Goal: Task Accomplishment & Management: Complete application form

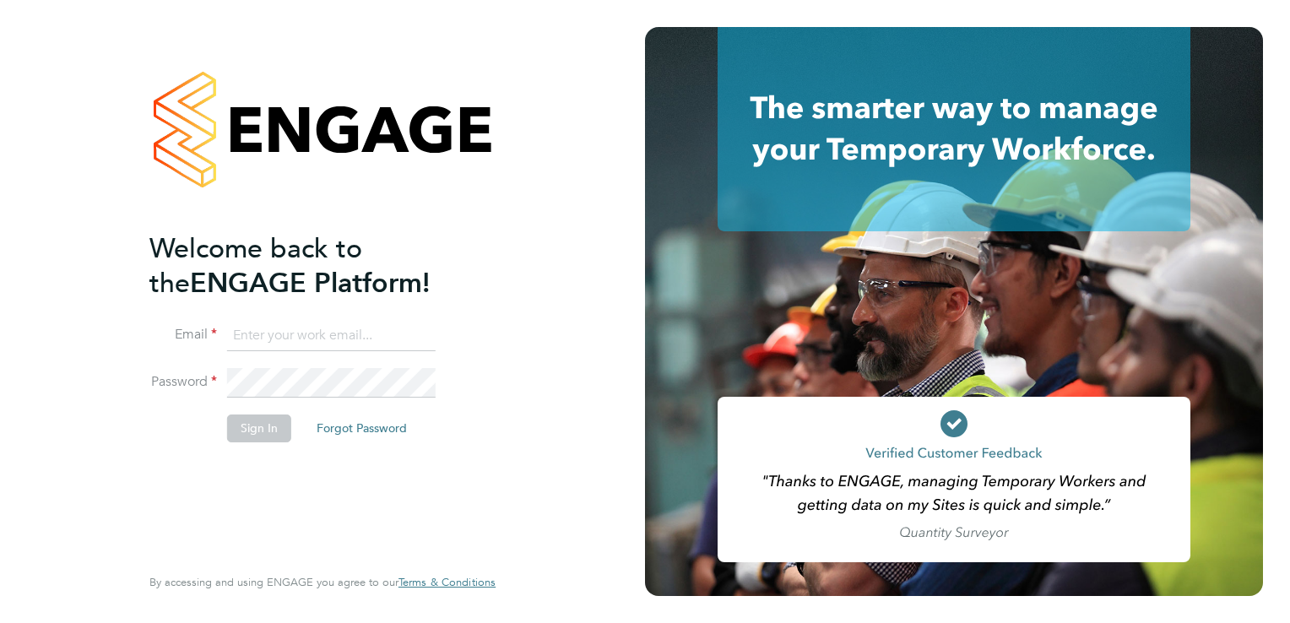
click at [276, 346] on input at bounding box center [331, 336] width 208 height 30
type input "[PERSON_NAME][EMAIL_ADDRESS][DOMAIN_NAME]"
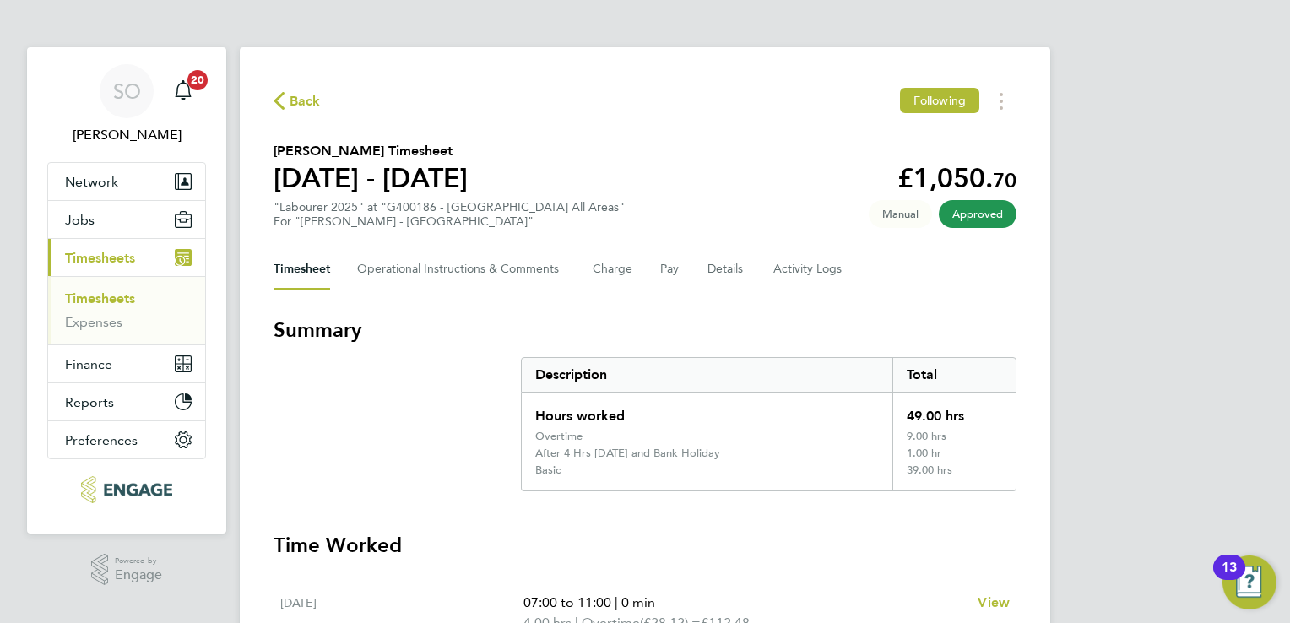
click at [134, 294] on link "Timesheets" at bounding box center [100, 298] width 70 height 16
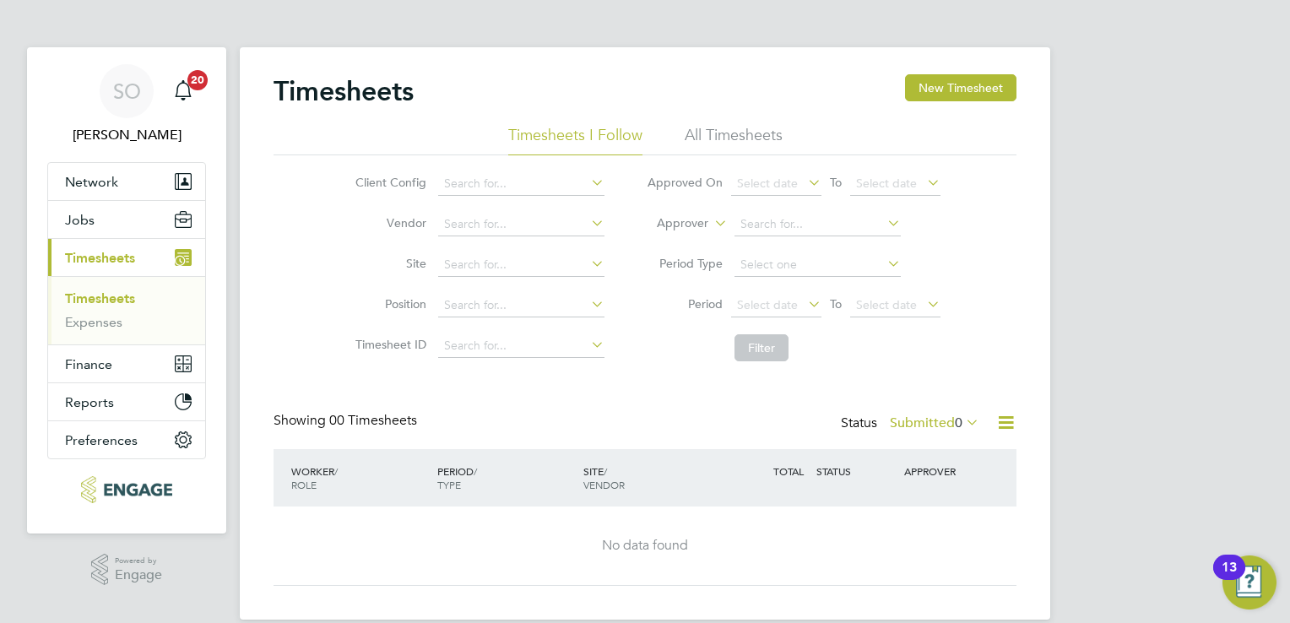
click at [726, 127] on li "All Timesheets" at bounding box center [733, 140] width 98 height 30
click at [594, 132] on li "Timesheets I Follow" at bounding box center [575, 140] width 134 height 30
click at [98, 299] on link "Timesheets" at bounding box center [100, 298] width 70 height 16
click at [934, 414] on label "Submitted 0" at bounding box center [933, 422] width 89 height 17
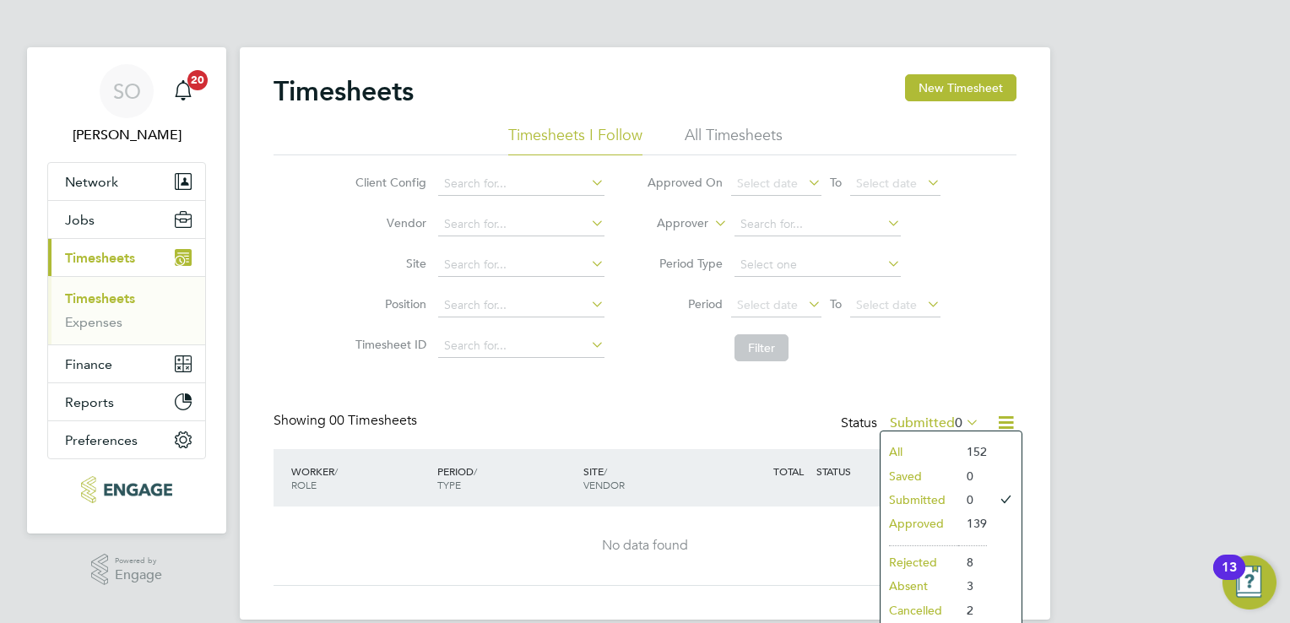
click at [952, 441] on li "All" at bounding box center [919, 452] width 78 height 24
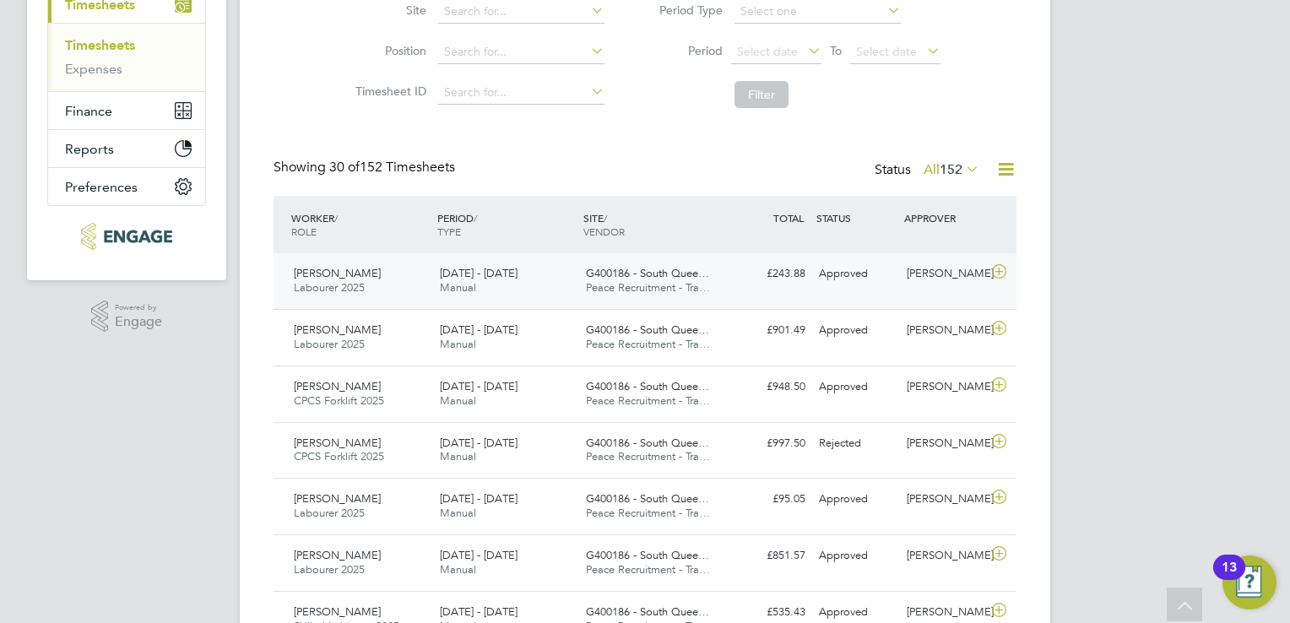
click at [631, 298] on div "G400186 - South Quee… Peace Recruitment - Tra…" at bounding box center [652, 281] width 146 height 42
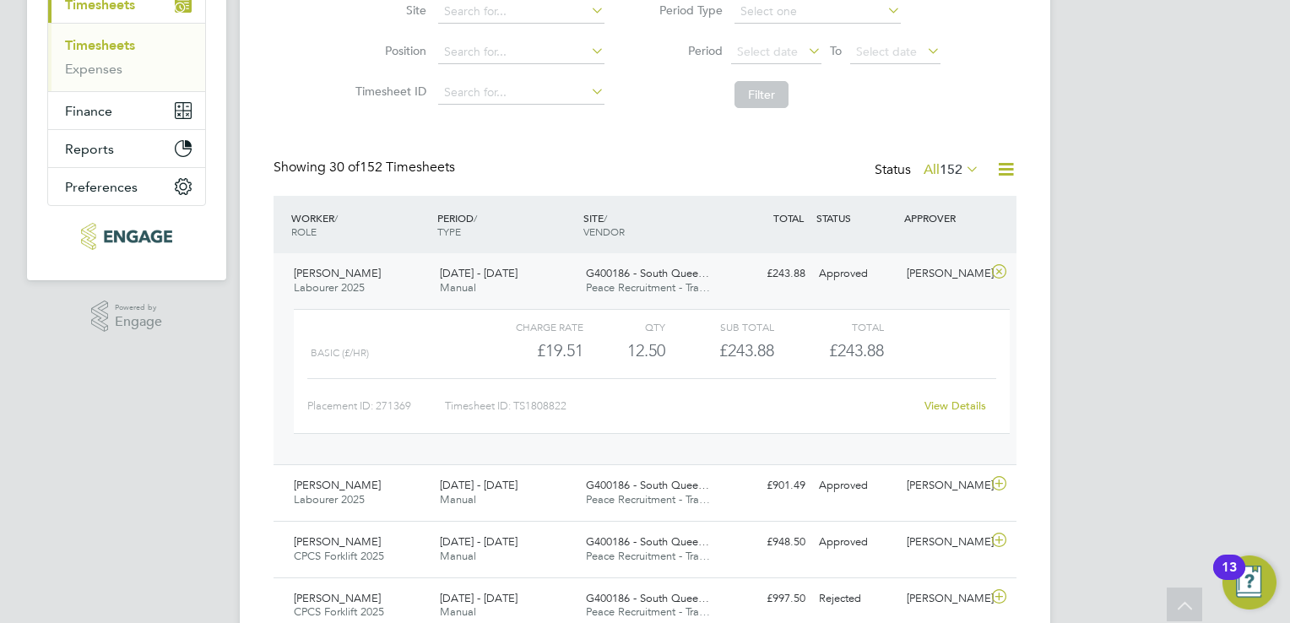
scroll to position [238, 0]
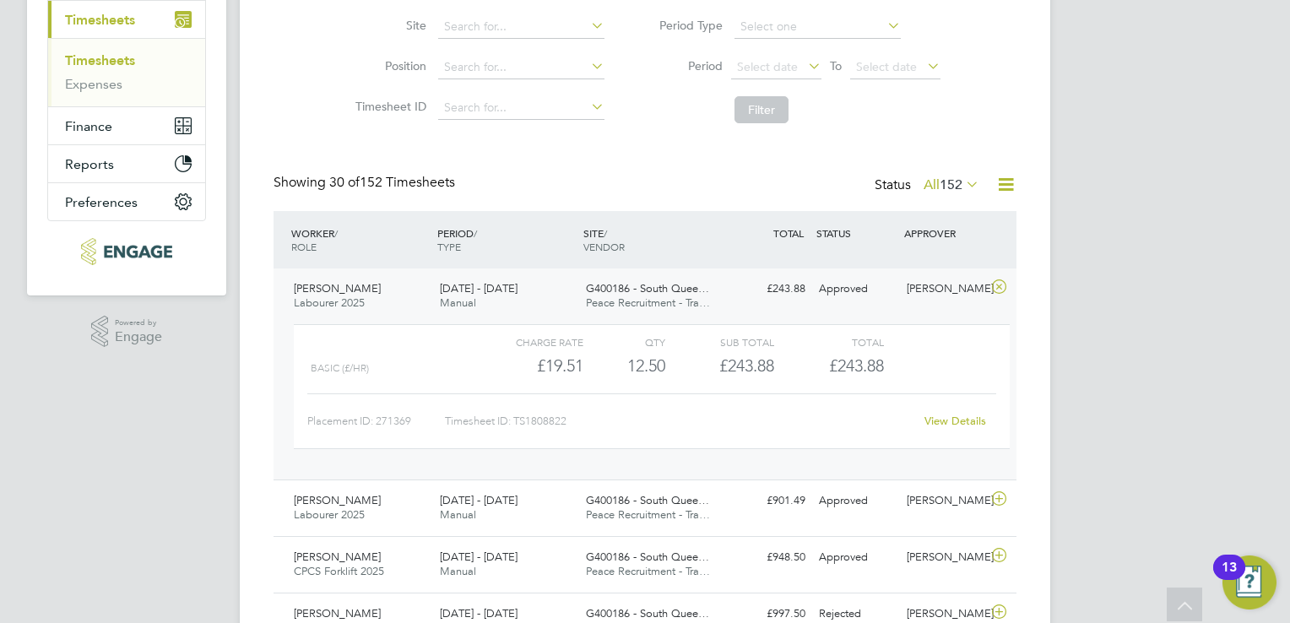
click at [74, 65] on link "Timesheets" at bounding box center [100, 60] width 70 height 16
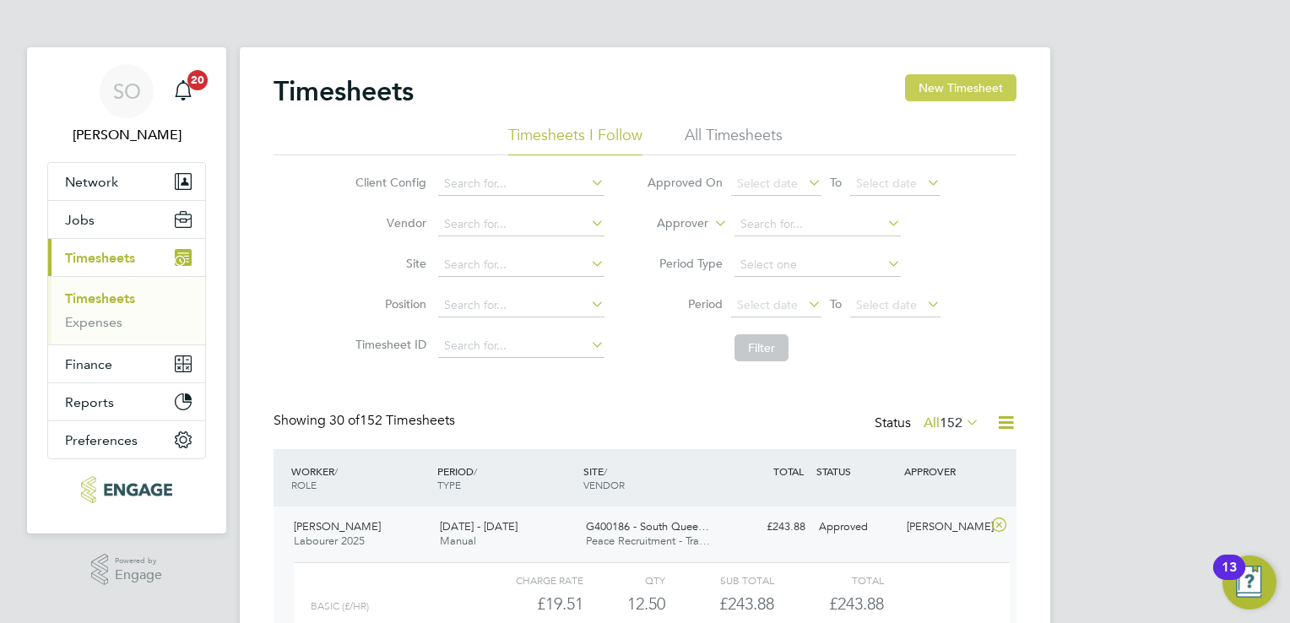
click at [947, 85] on button "New Timesheet" at bounding box center [960, 87] width 111 height 27
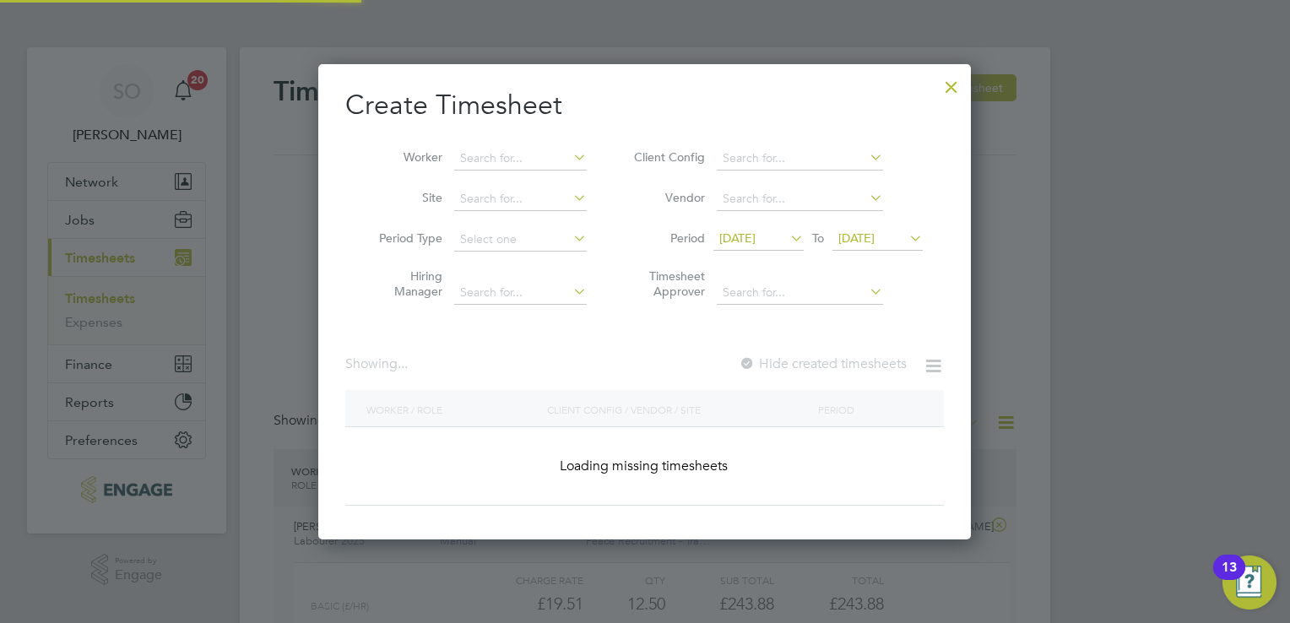
scroll to position [475, 653]
click at [513, 163] on input at bounding box center [520, 159] width 132 height 24
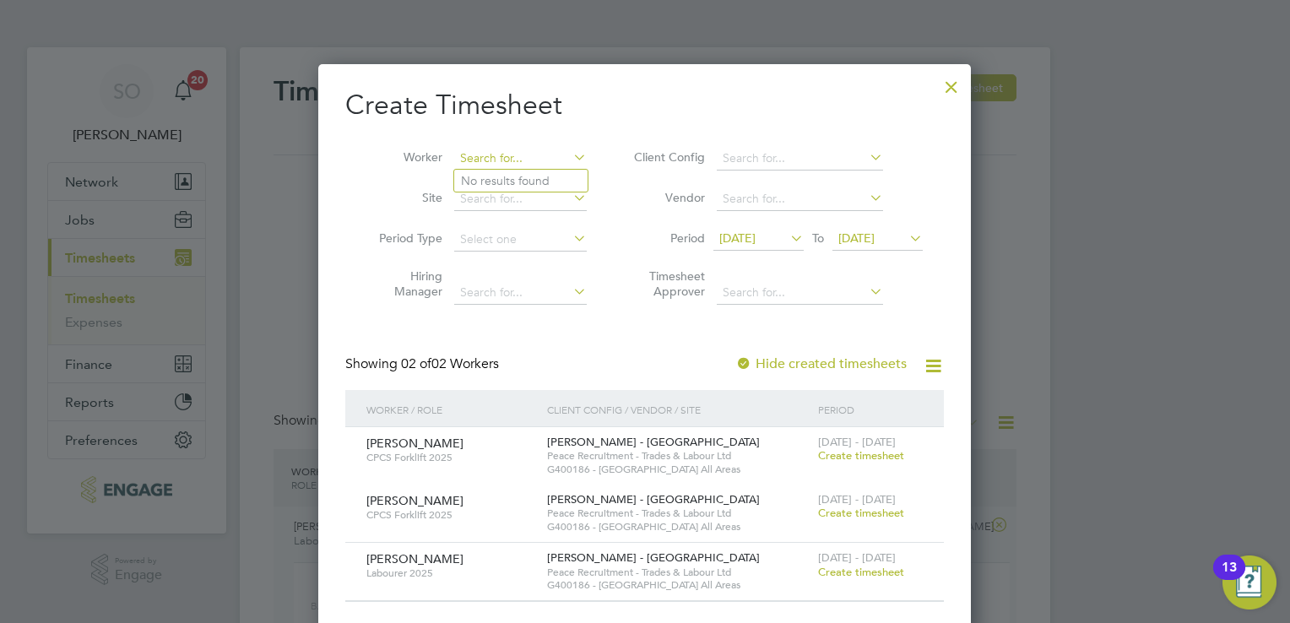
scroll to position [570, 653]
click at [516, 174] on li "[PERSON_NAME]" at bounding box center [530, 181] width 152 height 23
type input "[PERSON_NAME]"
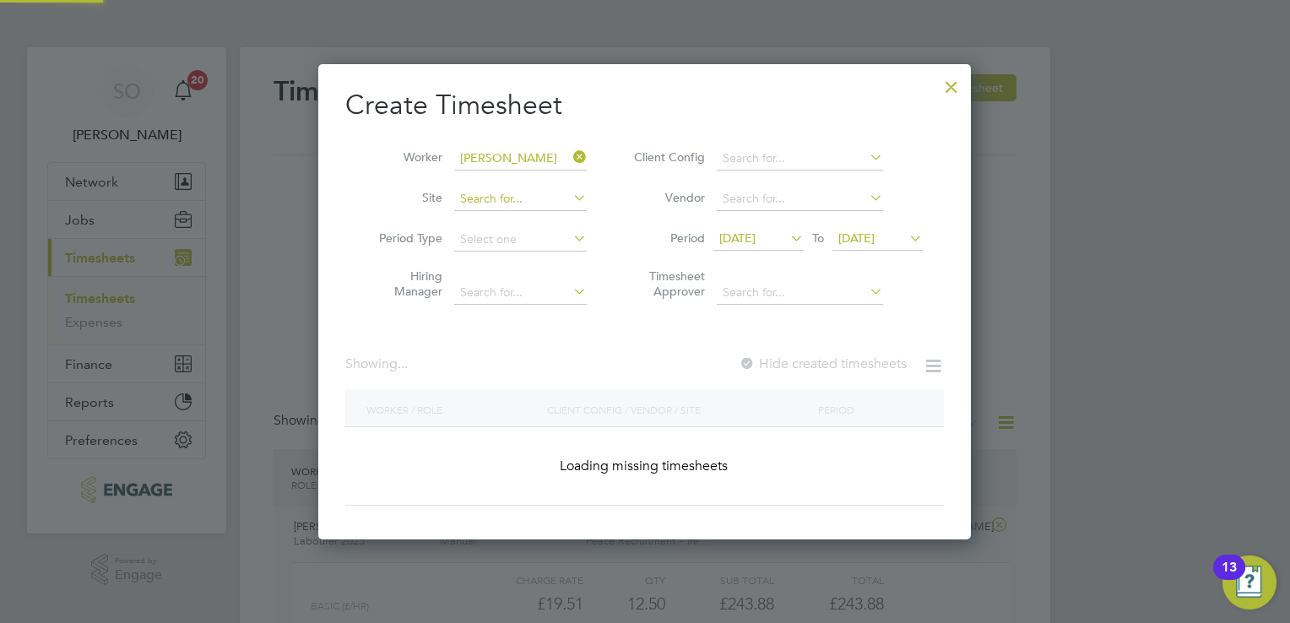
scroll to position [475, 653]
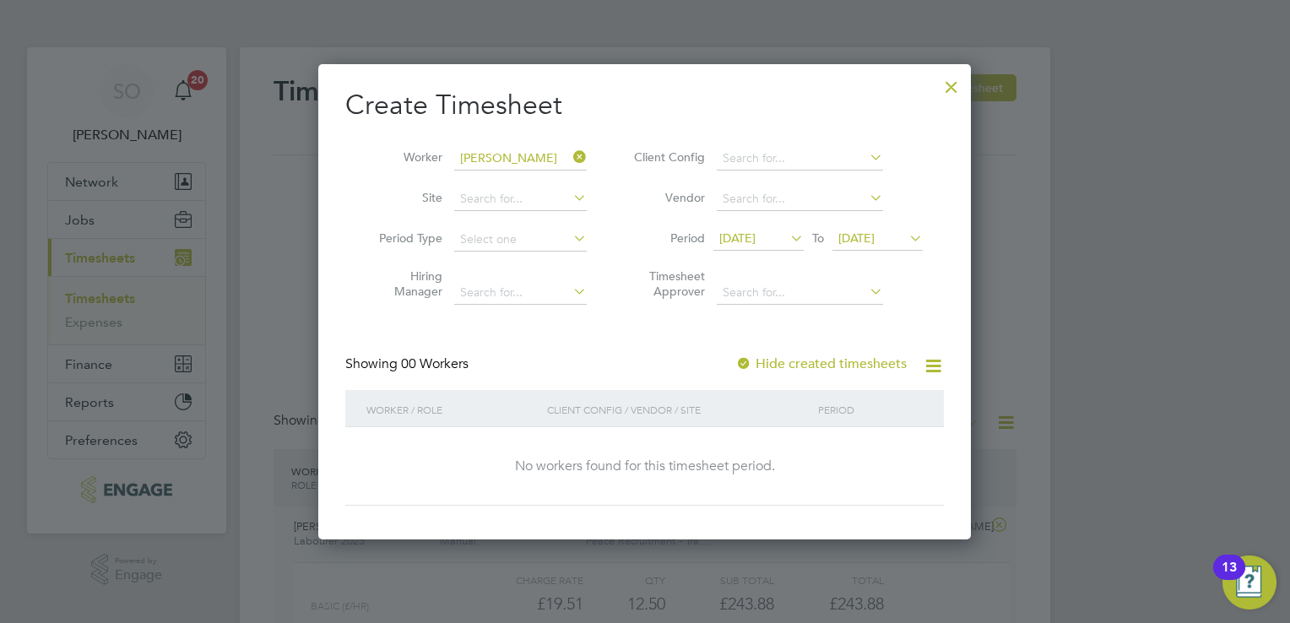
click at [787, 235] on icon at bounding box center [787, 238] width 0 height 24
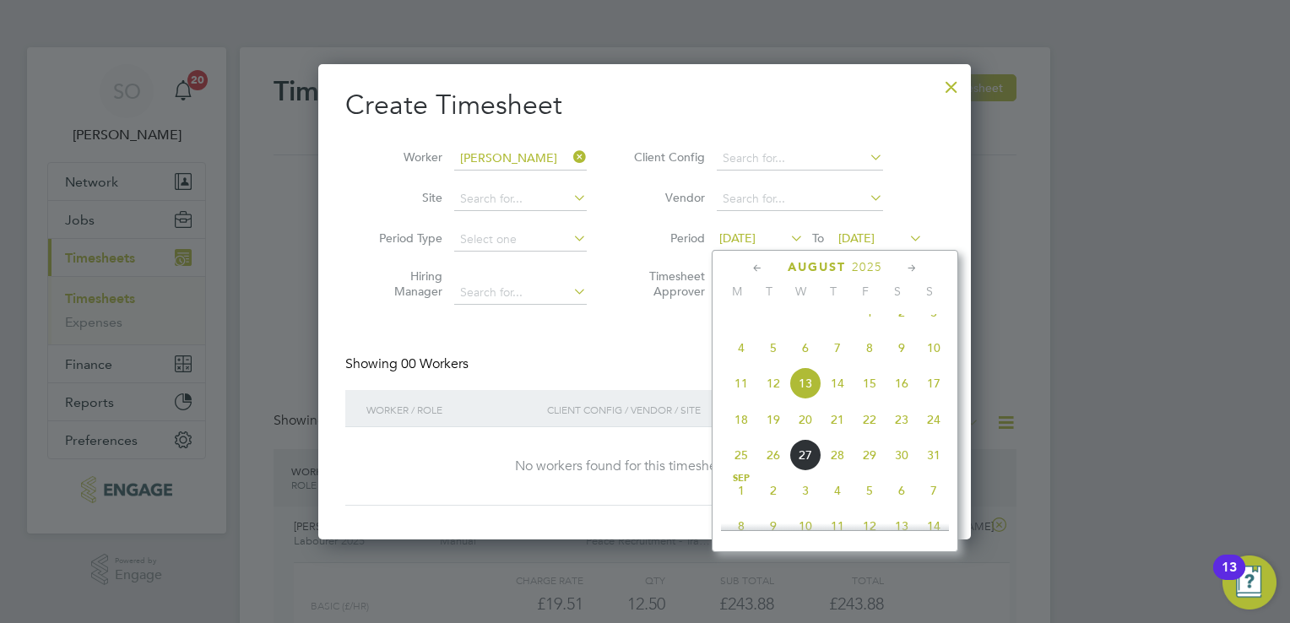
click at [804, 435] on span "20" at bounding box center [805, 419] width 32 height 32
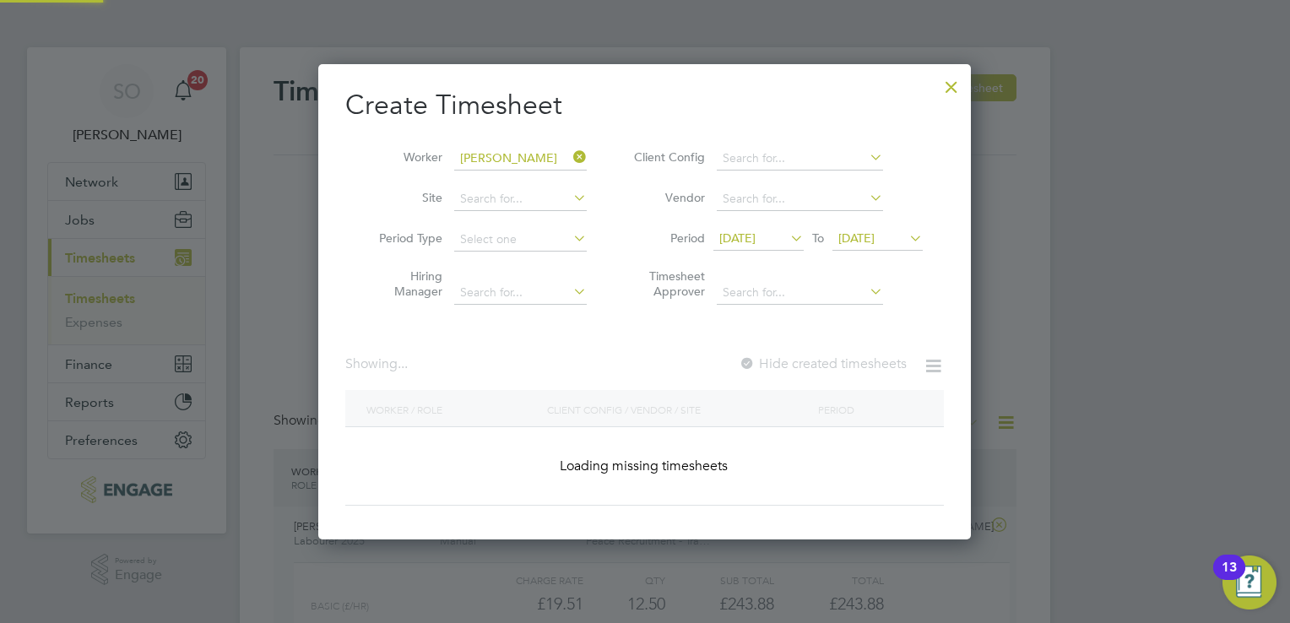
scroll to position [475, 653]
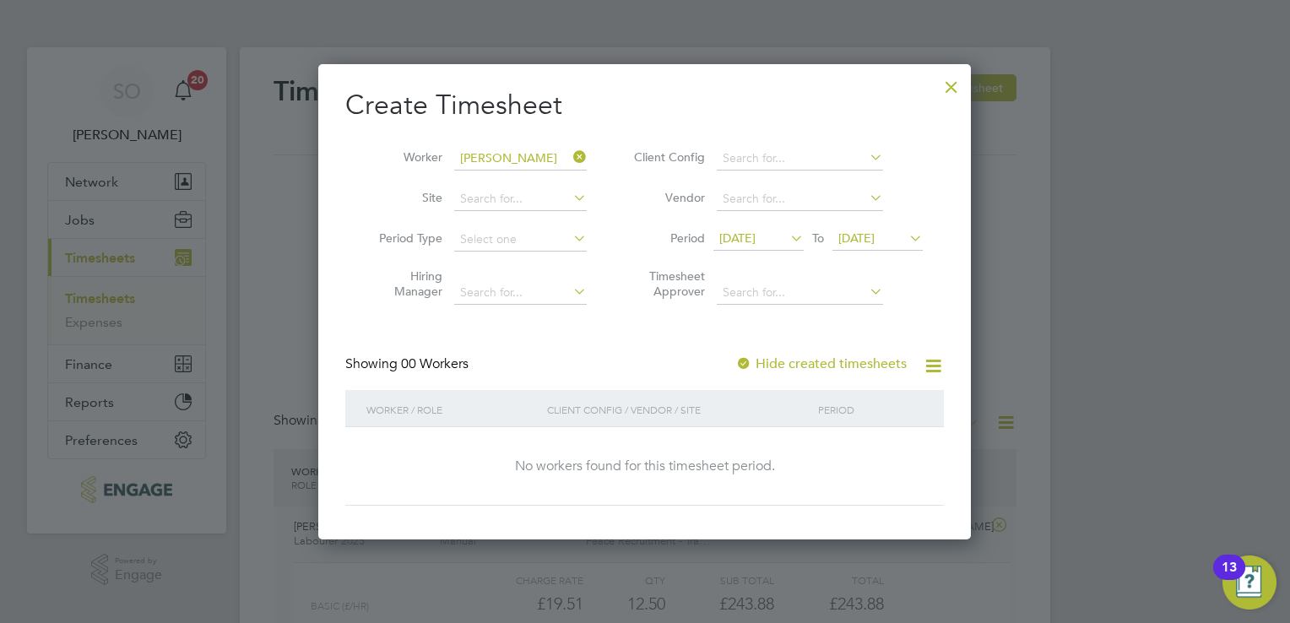
click at [906, 239] on icon at bounding box center [906, 238] width 0 height 24
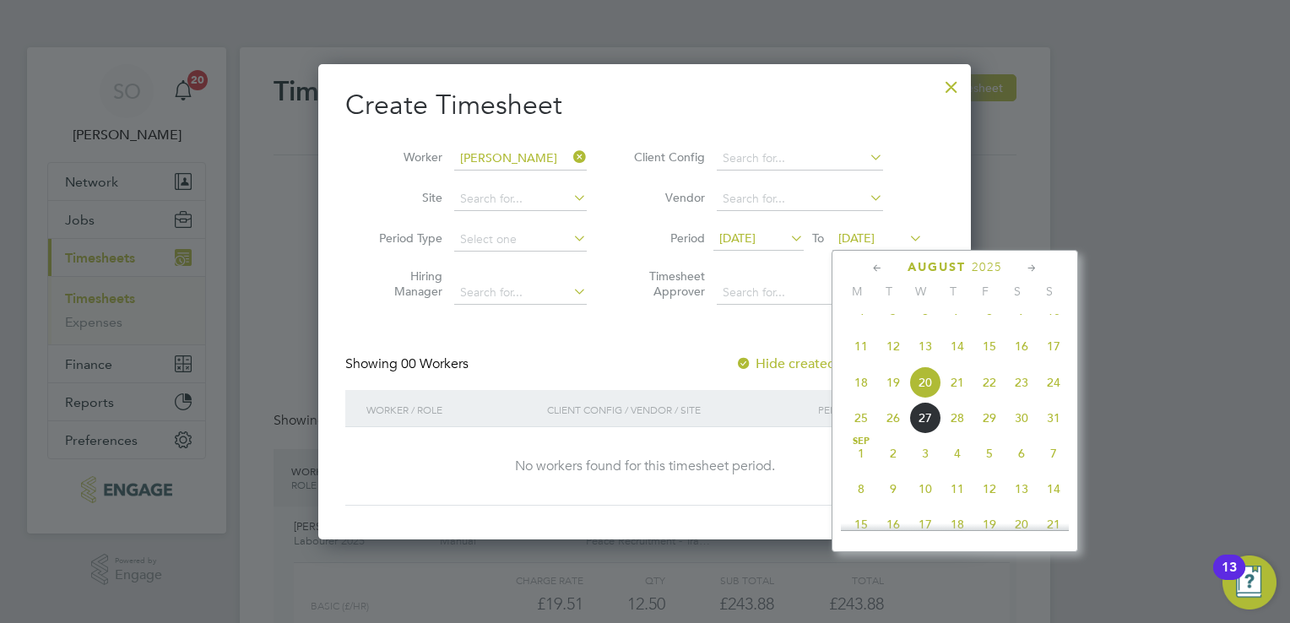
click at [927, 434] on span "27" at bounding box center [925, 418] width 32 height 32
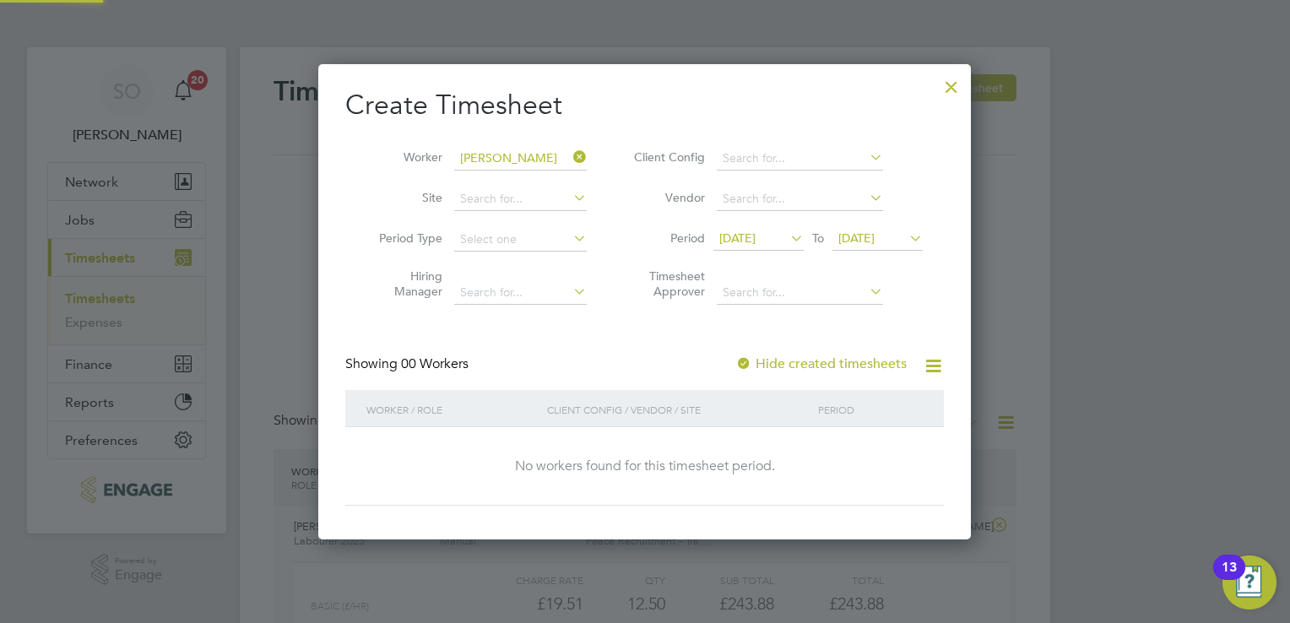
scroll to position [475, 653]
click at [787, 237] on icon at bounding box center [787, 238] width 0 height 24
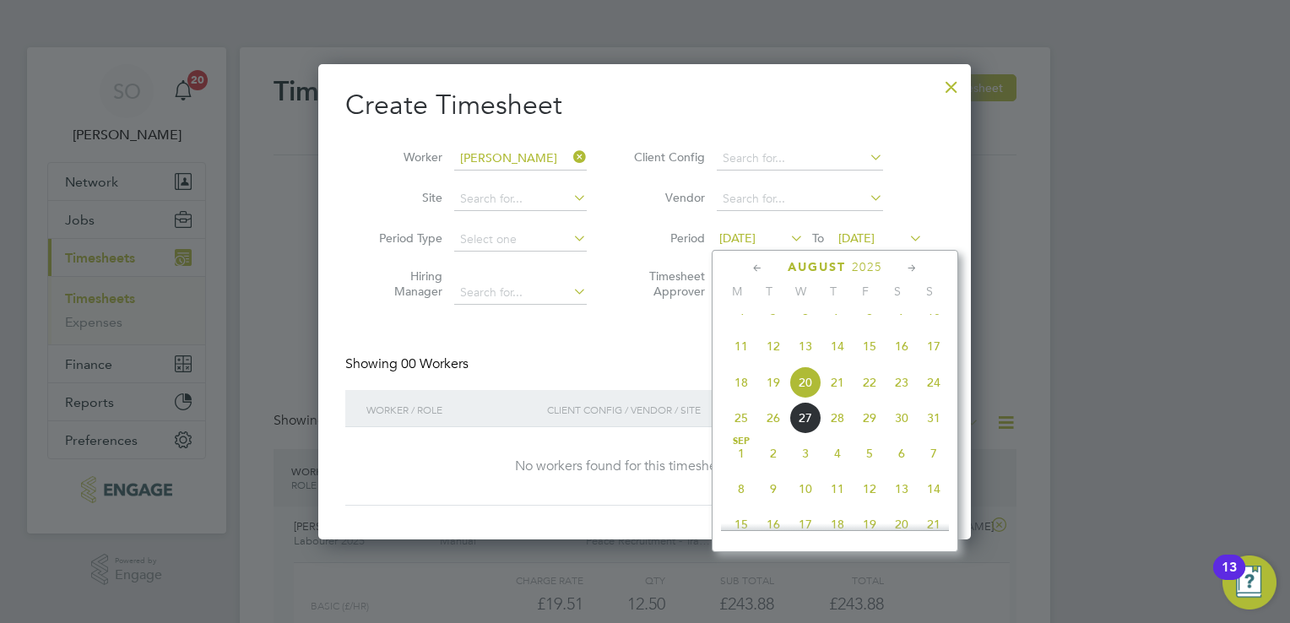
click at [746, 398] on span "18" at bounding box center [741, 382] width 32 height 32
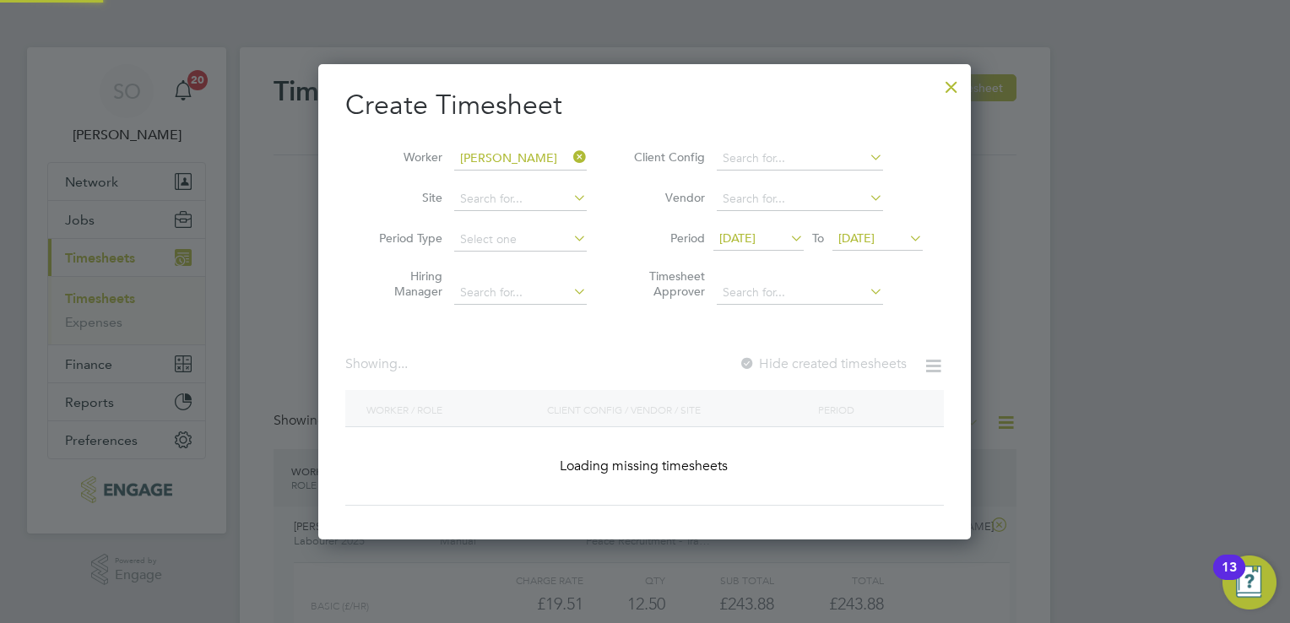
scroll to position [475, 653]
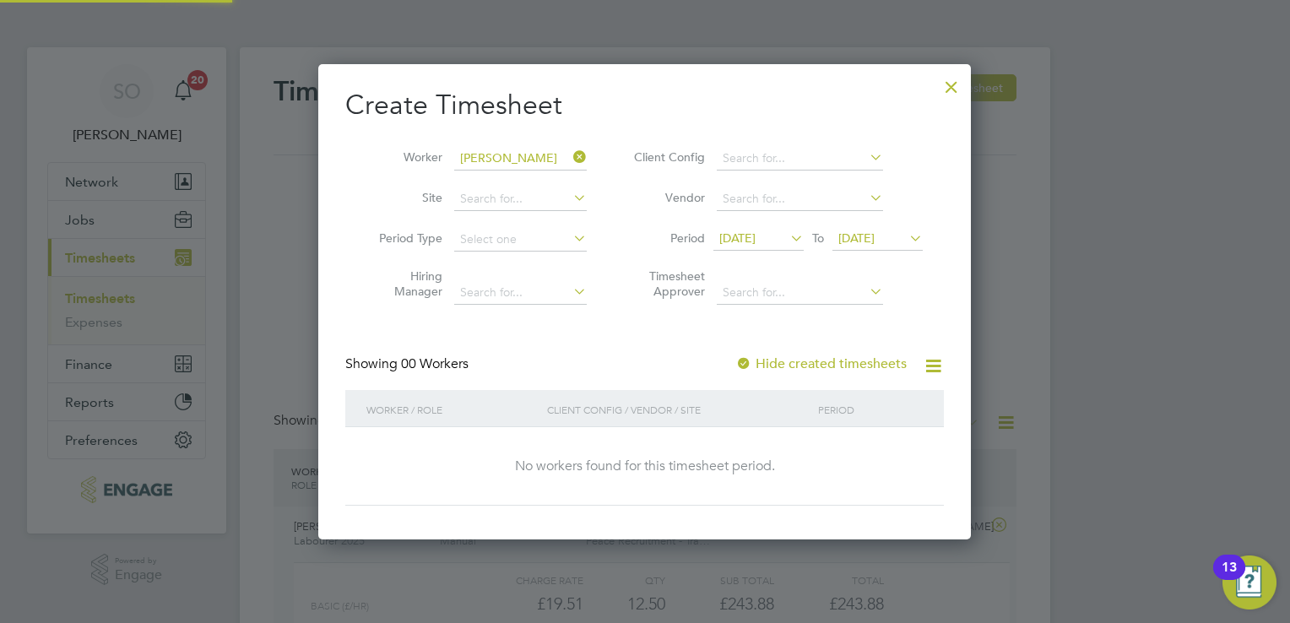
click at [868, 241] on span "[DATE]" at bounding box center [856, 237] width 36 height 15
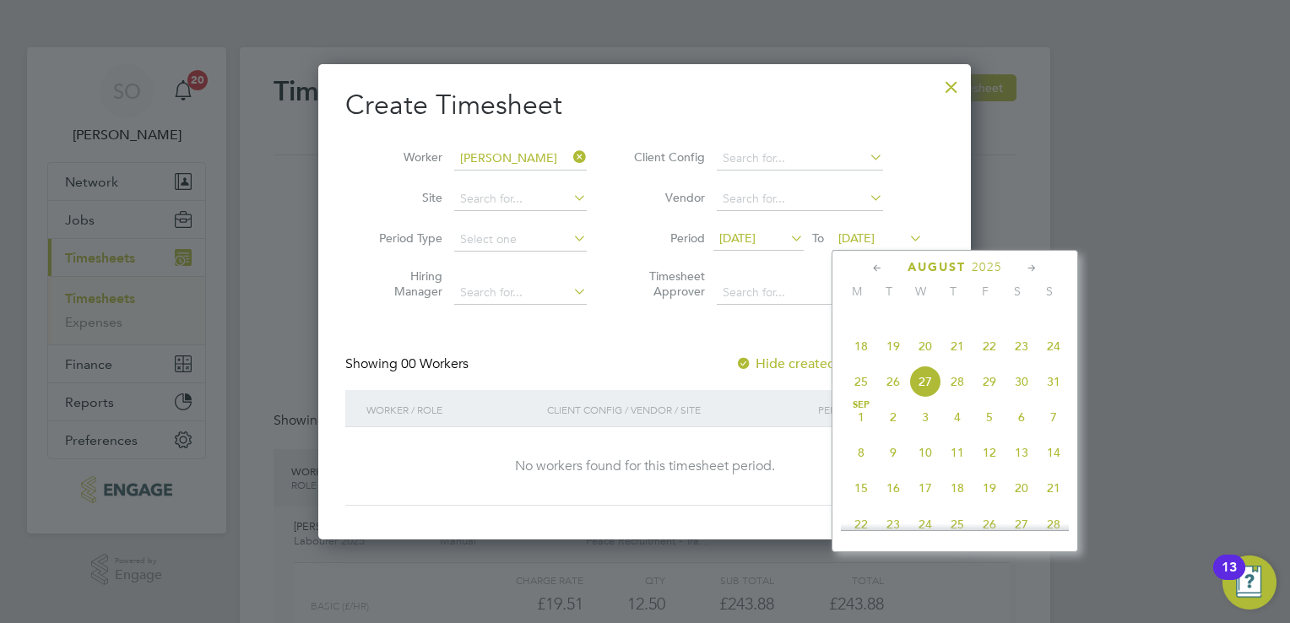
click at [860, 397] on span "25" at bounding box center [861, 381] width 32 height 32
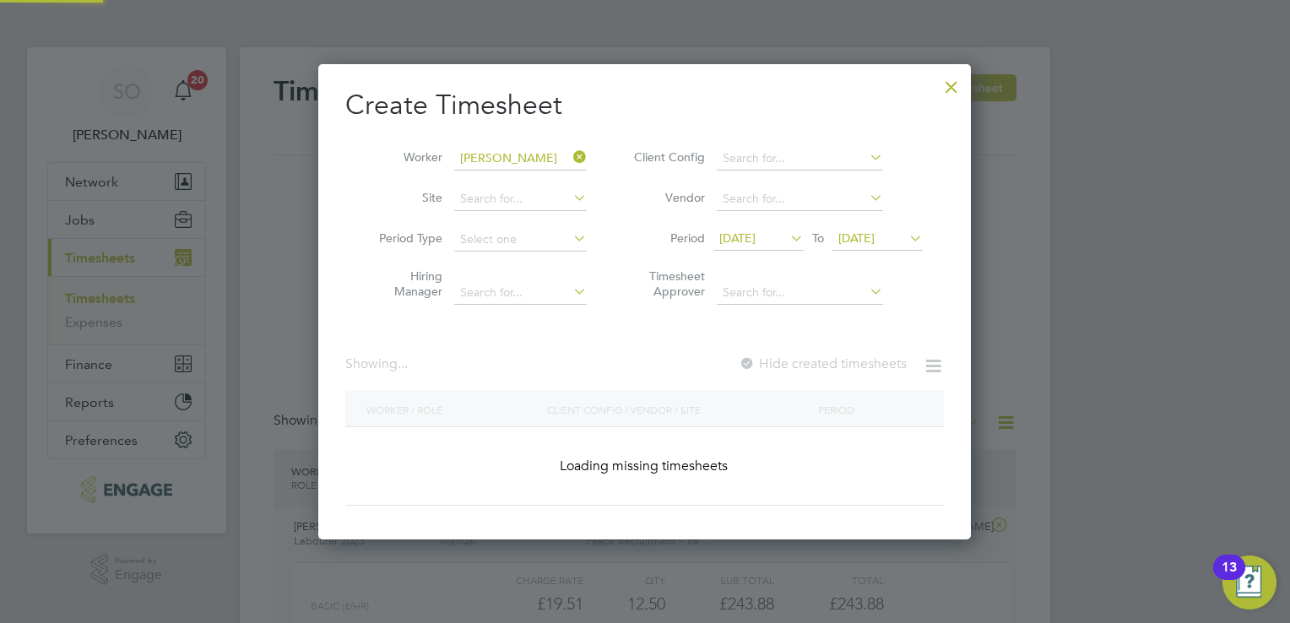
scroll to position [475, 653]
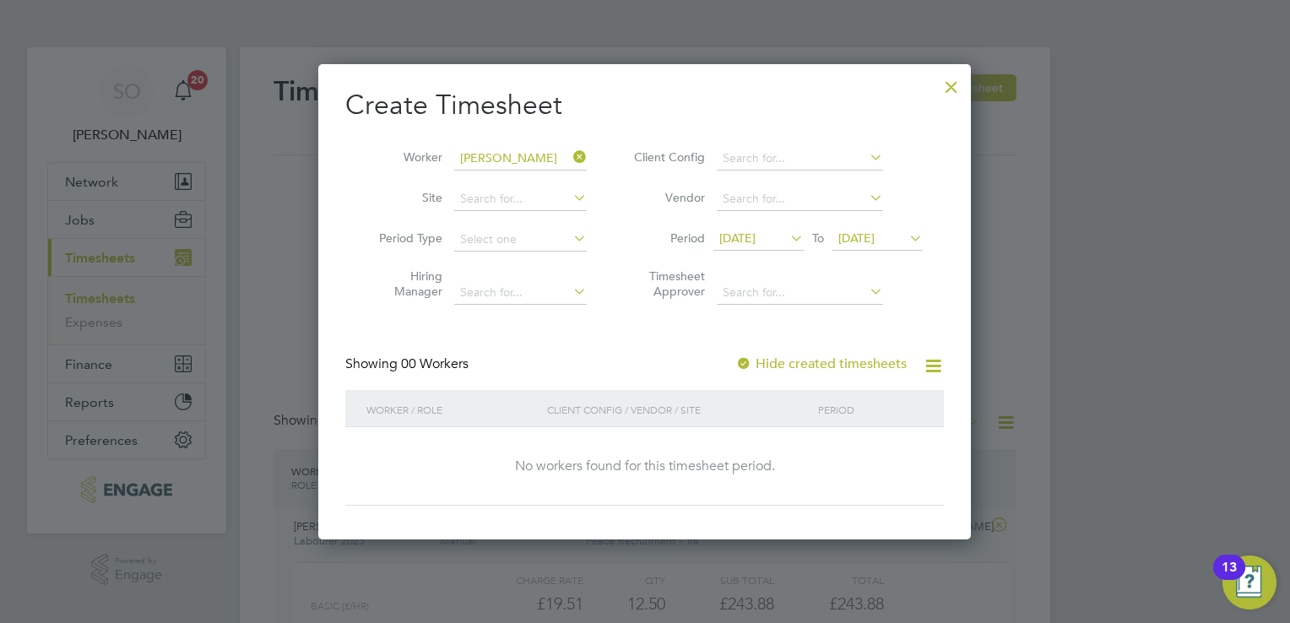
click at [881, 247] on span "[DATE]" at bounding box center [877, 239] width 90 height 23
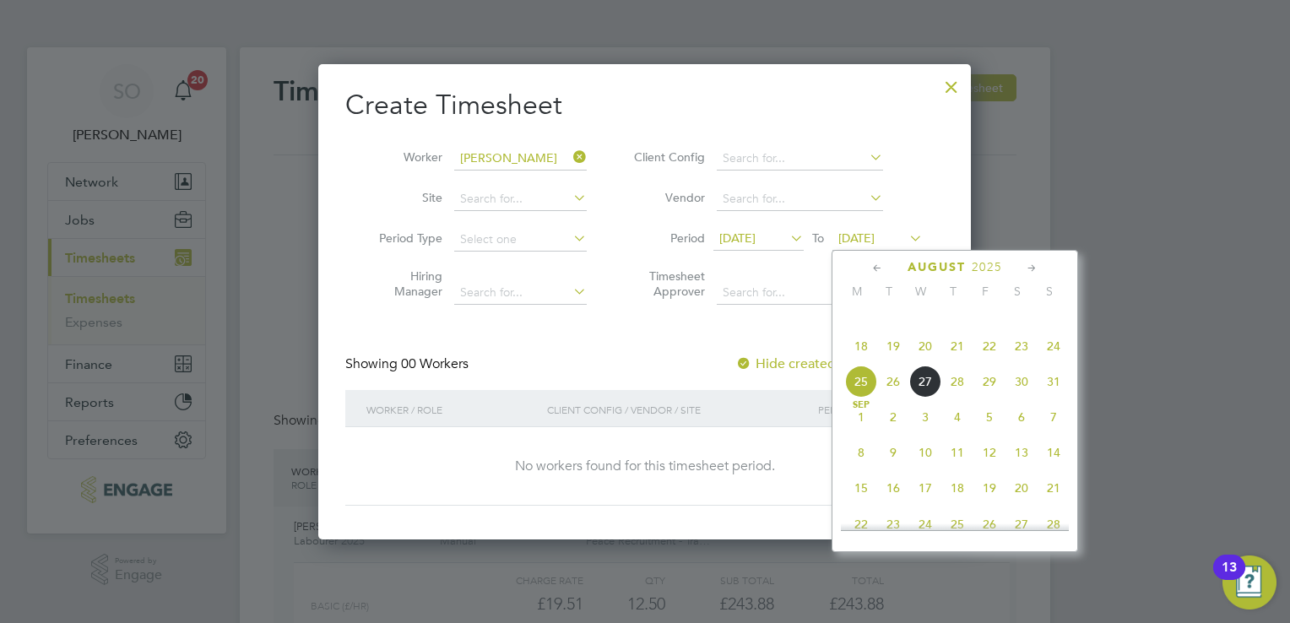
click at [1052, 362] on span "24" at bounding box center [1053, 346] width 32 height 32
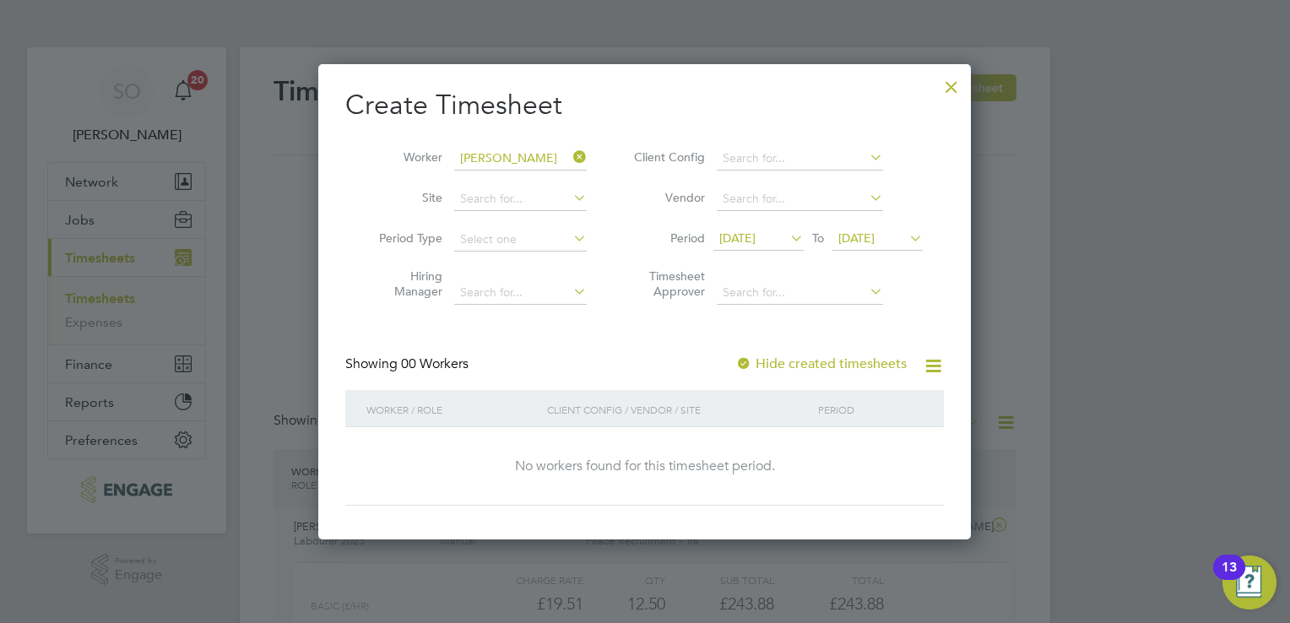
click at [870, 231] on span "[DATE]" at bounding box center [856, 237] width 36 height 15
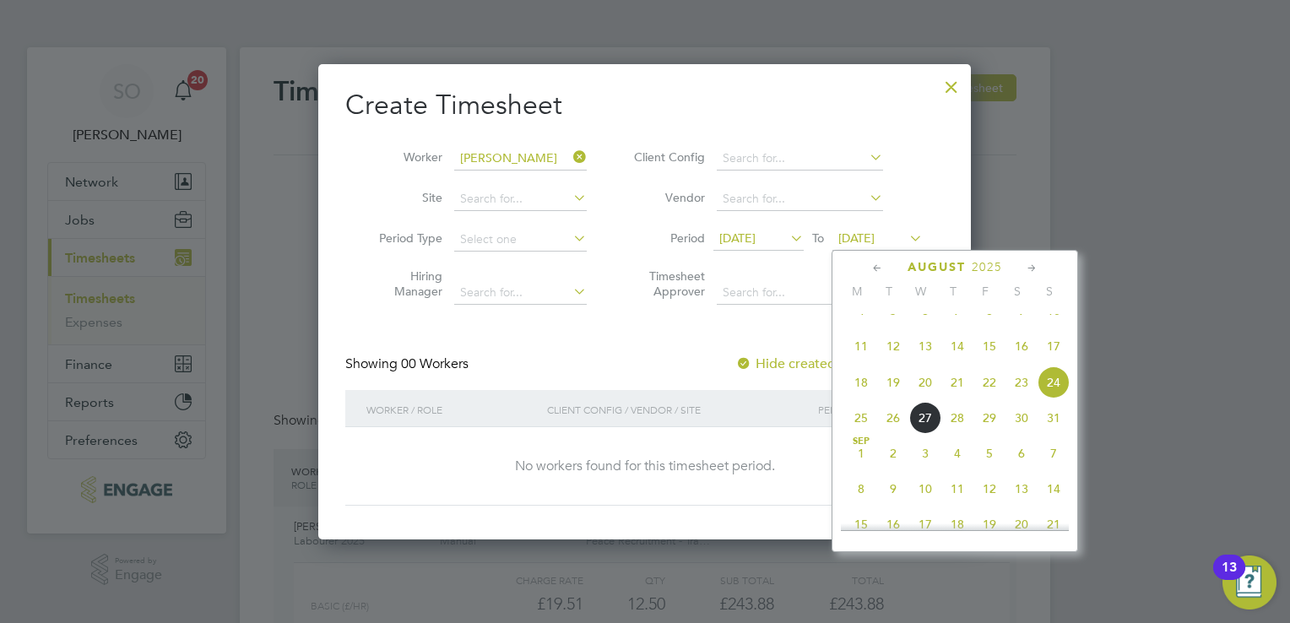
click at [997, 395] on span "22" at bounding box center [989, 382] width 32 height 32
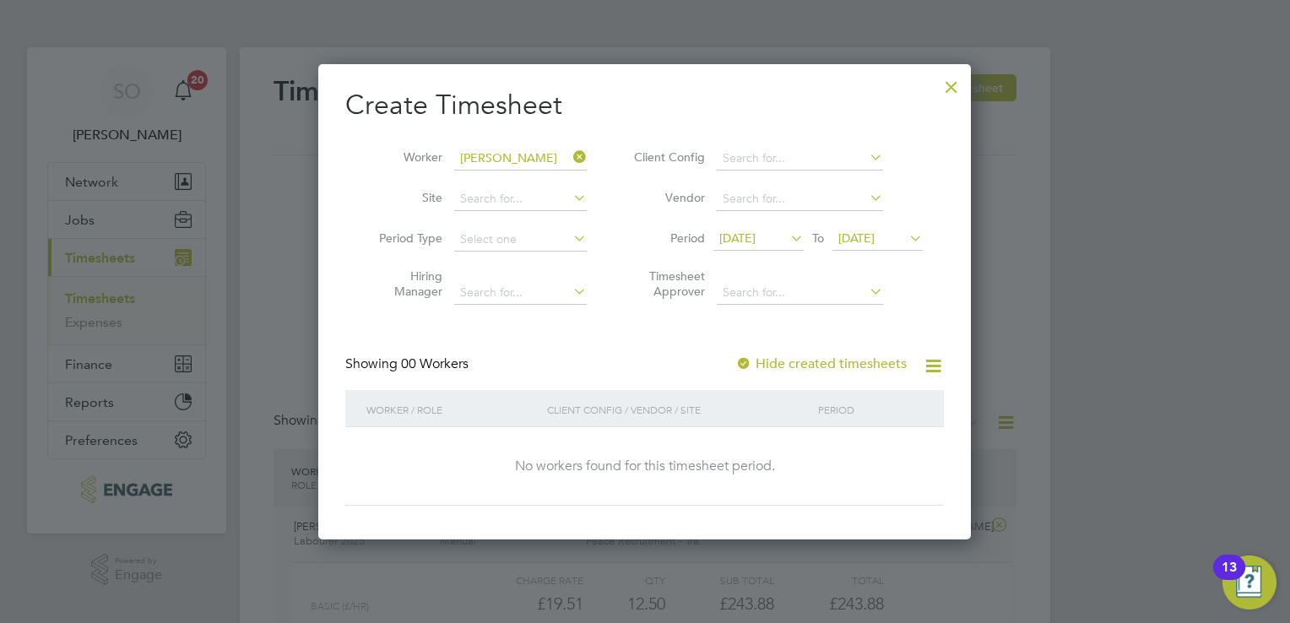
click at [952, 87] on div at bounding box center [951, 83] width 30 height 30
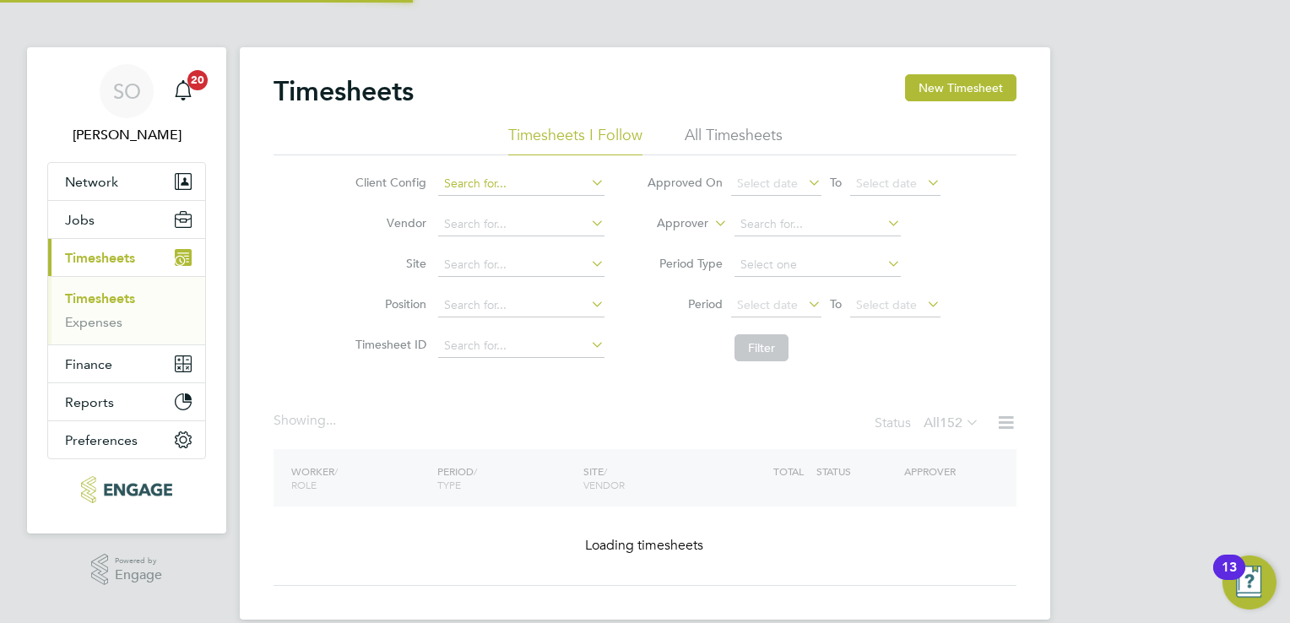
click at [530, 181] on input at bounding box center [521, 184] width 166 height 24
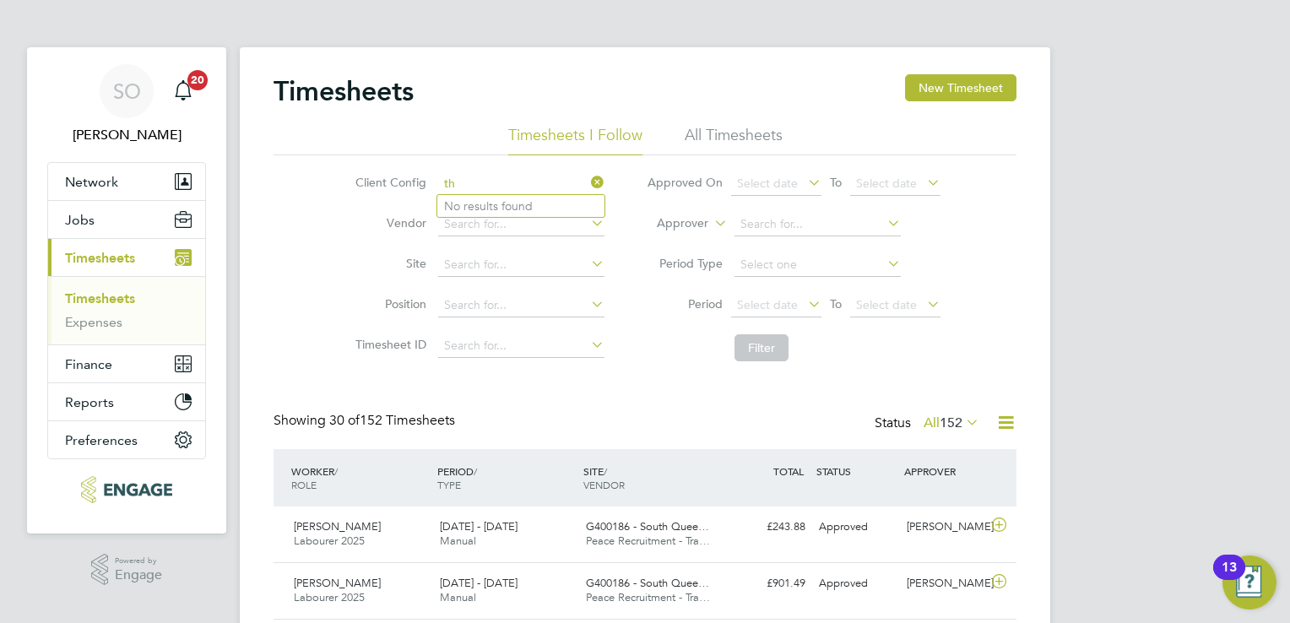
type input "t"
click at [926, 86] on button "New Timesheet" at bounding box center [960, 87] width 111 height 27
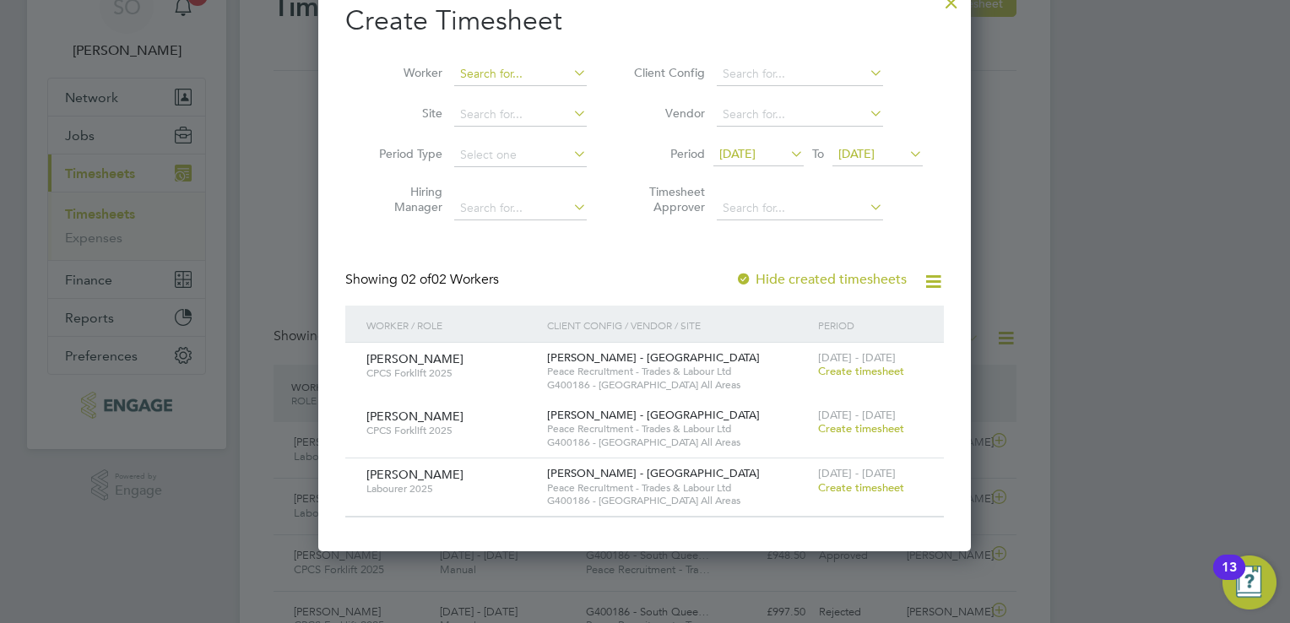
click at [479, 79] on input at bounding box center [520, 74] width 132 height 24
click at [547, 100] on li "Th omas Mcnab" at bounding box center [520, 96] width 133 height 23
type input "[PERSON_NAME]"
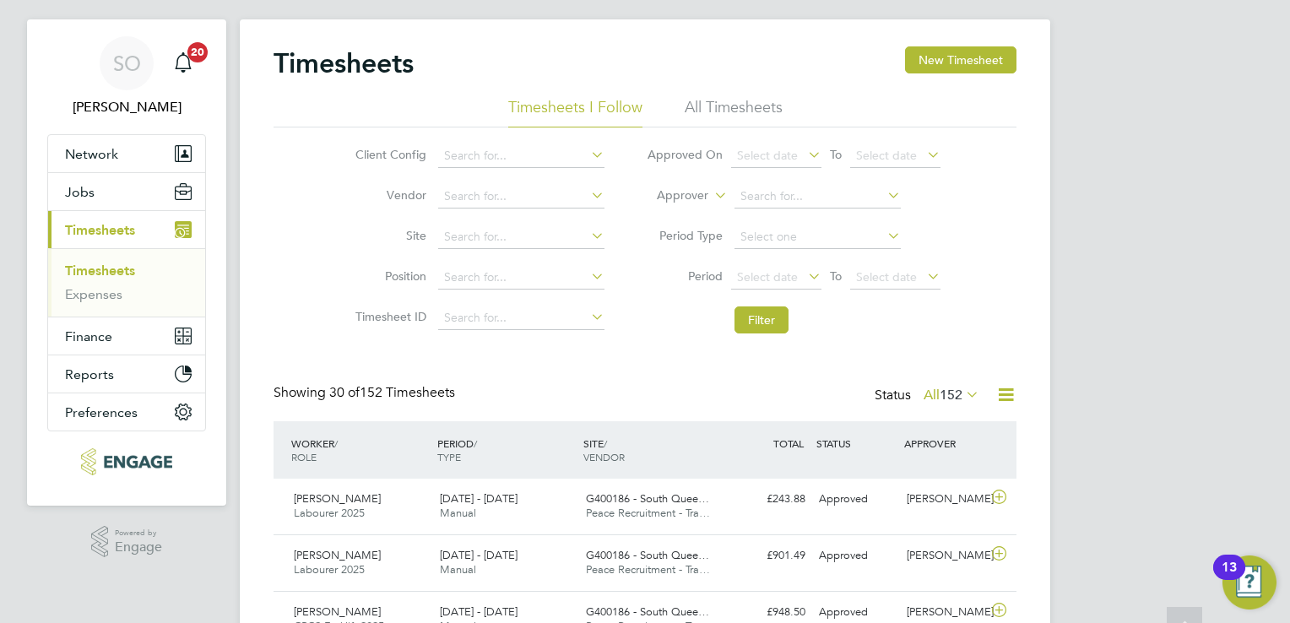
scroll to position [0, 0]
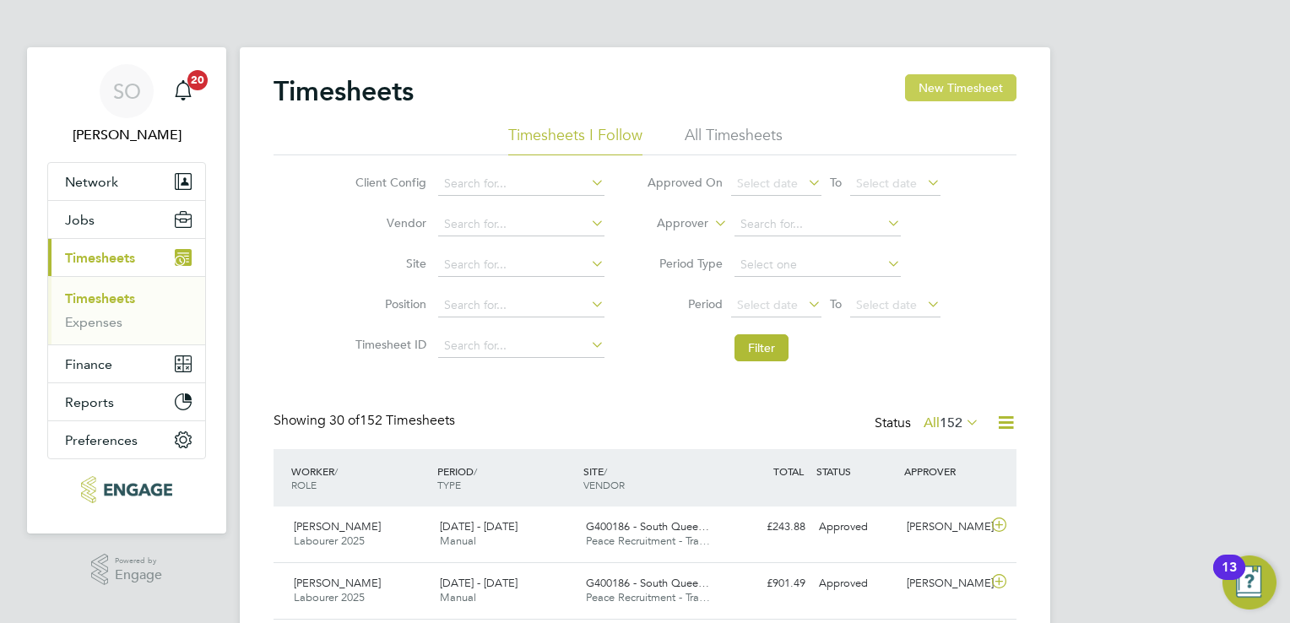
click at [944, 84] on button "New Timesheet" at bounding box center [960, 87] width 111 height 27
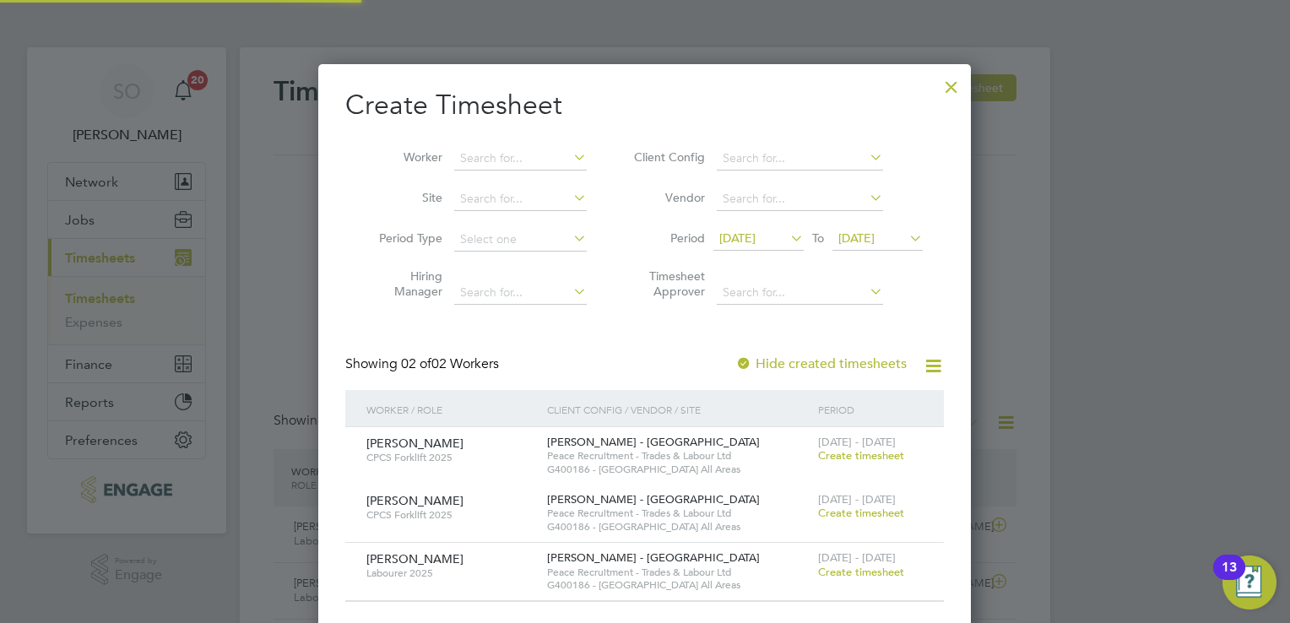
scroll to position [570, 653]
click at [960, 84] on div at bounding box center [951, 83] width 30 height 30
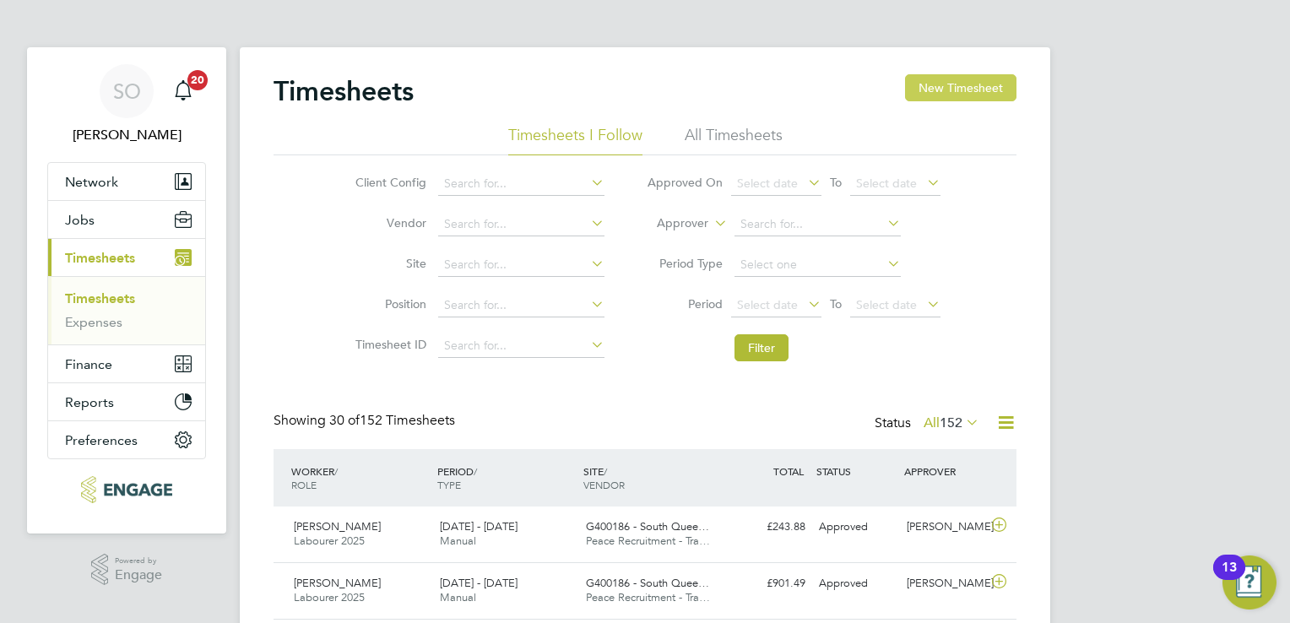
scroll to position [42, 147]
click at [966, 79] on button "New Timesheet" at bounding box center [960, 87] width 111 height 27
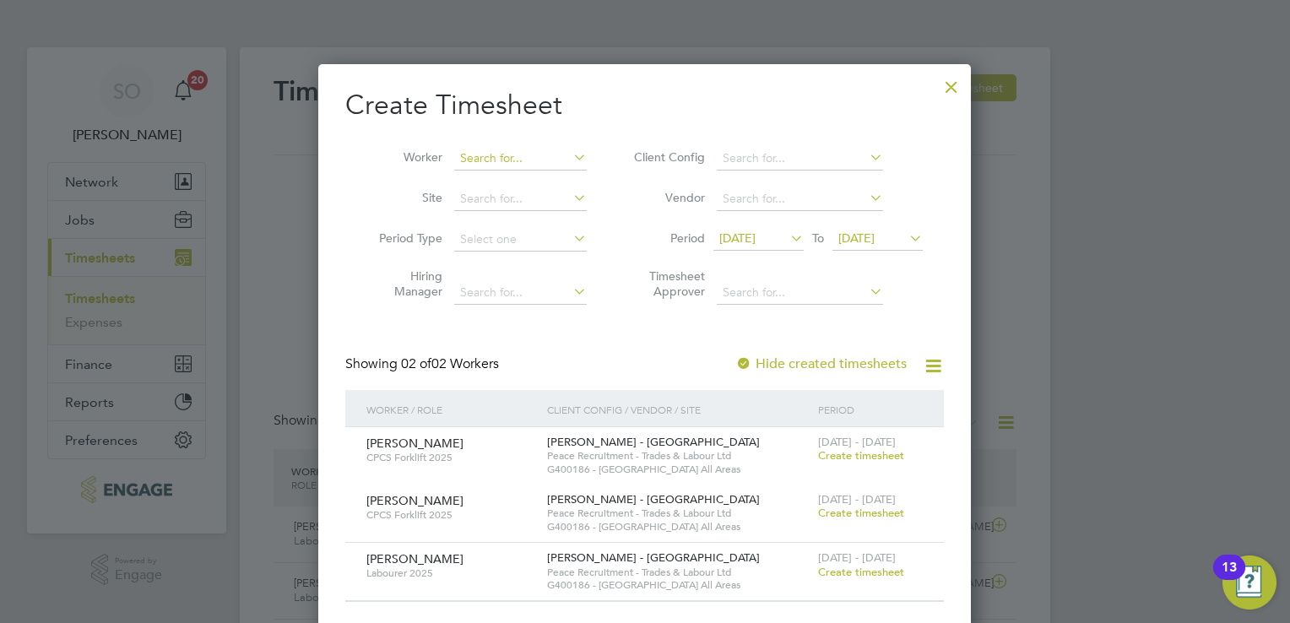
click at [523, 164] on input at bounding box center [520, 159] width 132 height 24
type input "5"
click at [538, 177] on li "[PERSON_NAME] asz [PERSON_NAME]" at bounding box center [558, 181] width 208 height 23
type input "[PERSON_NAME]"
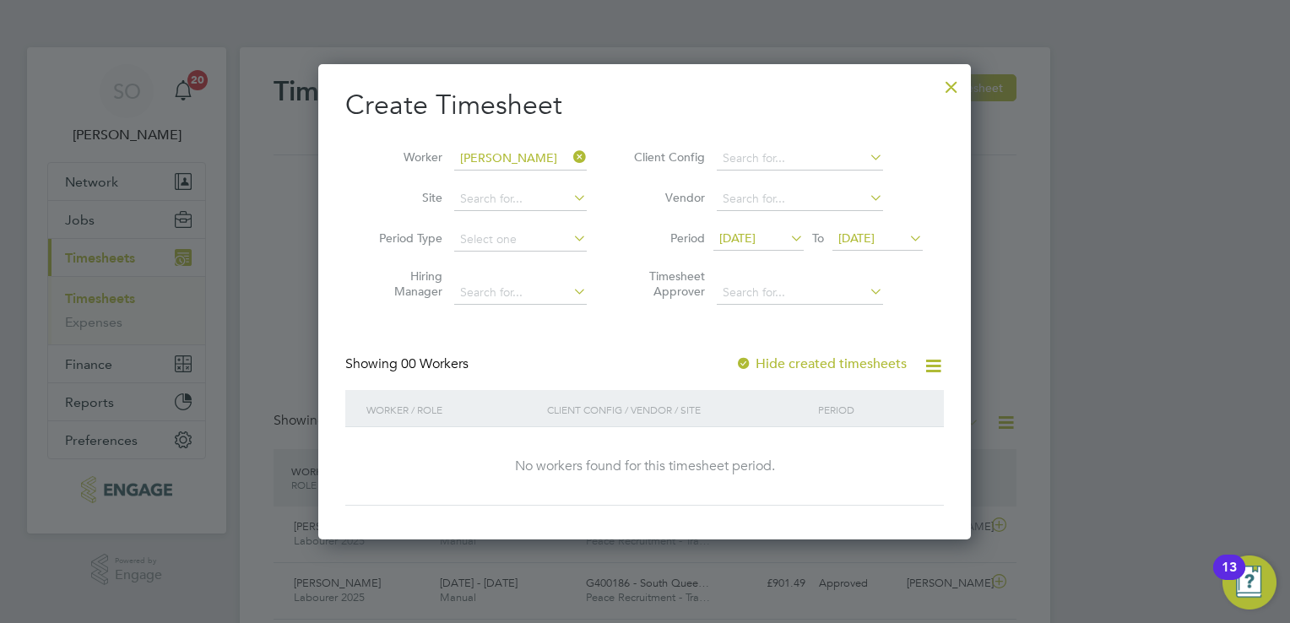
click at [787, 233] on icon at bounding box center [787, 238] width 0 height 24
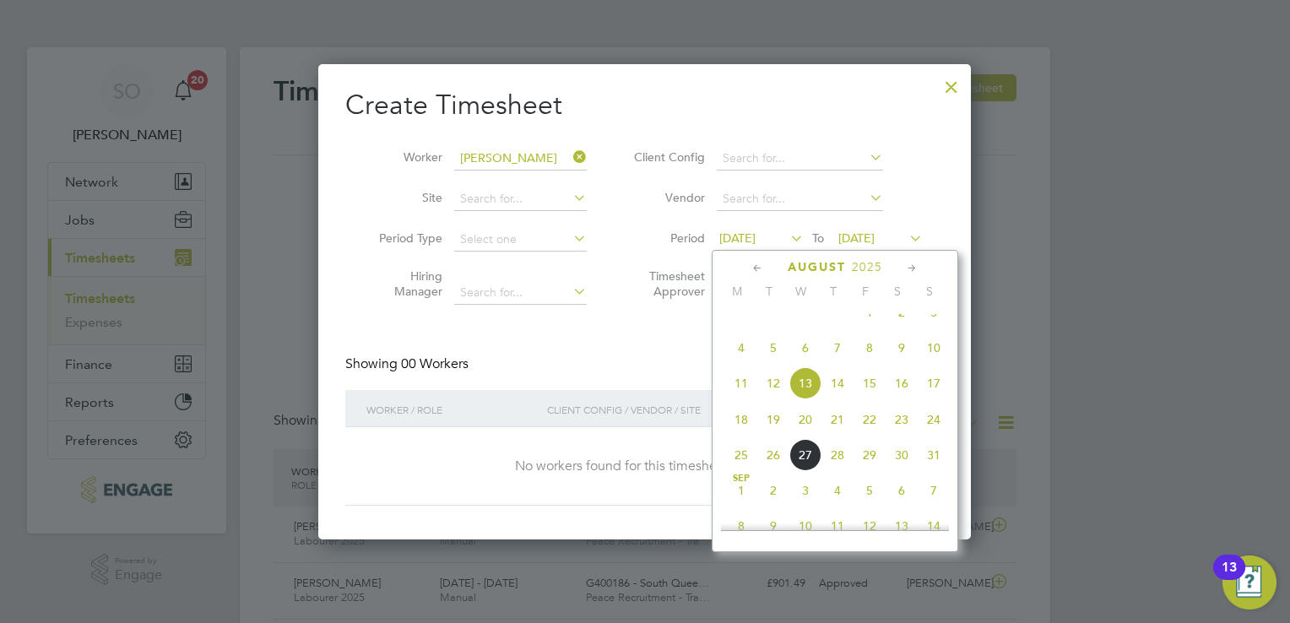
click at [901, 399] on span "16" at bounding box center [901, 383] width 32 height 32
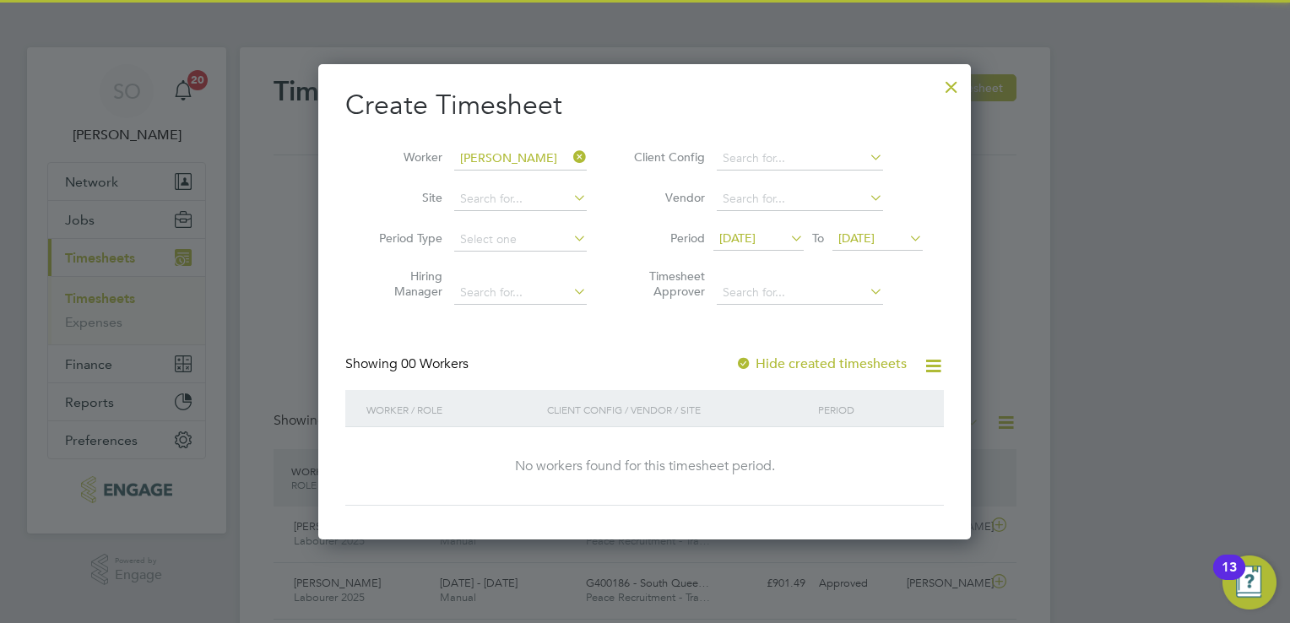
click at [868, 231] on span "[DATE]" at bounding box center [856, 237] width 36 height 15
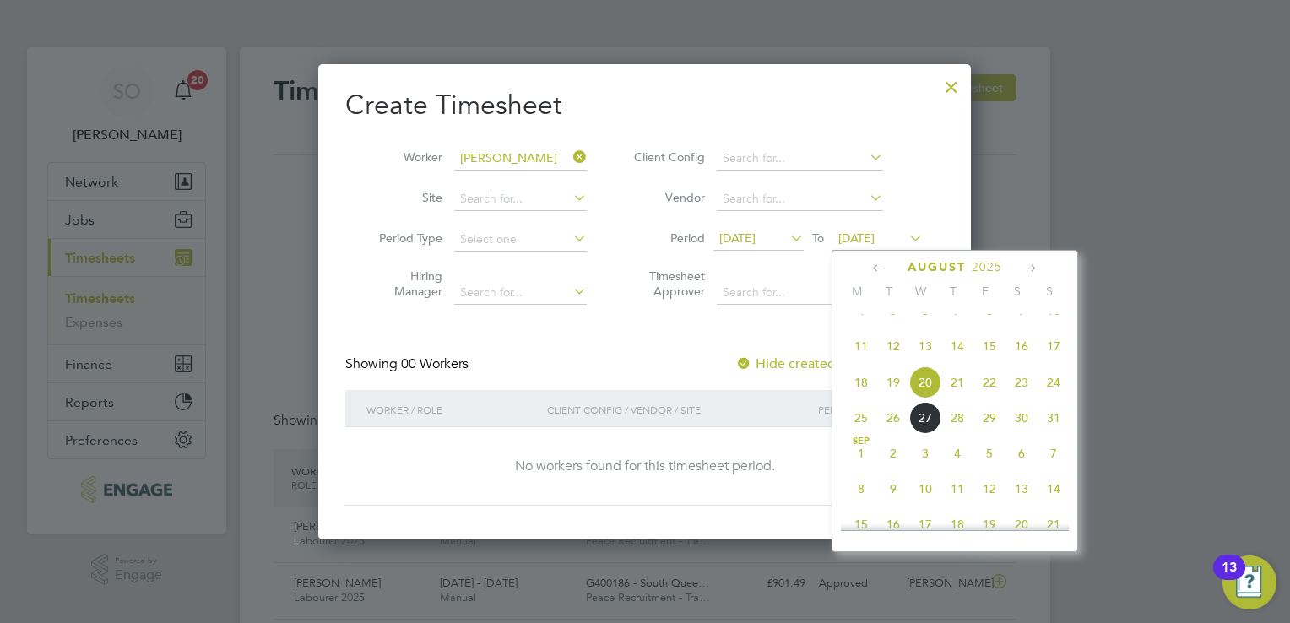
click at [991, 398] on span "22" at bounding box center [989, 382] width 32 height 32
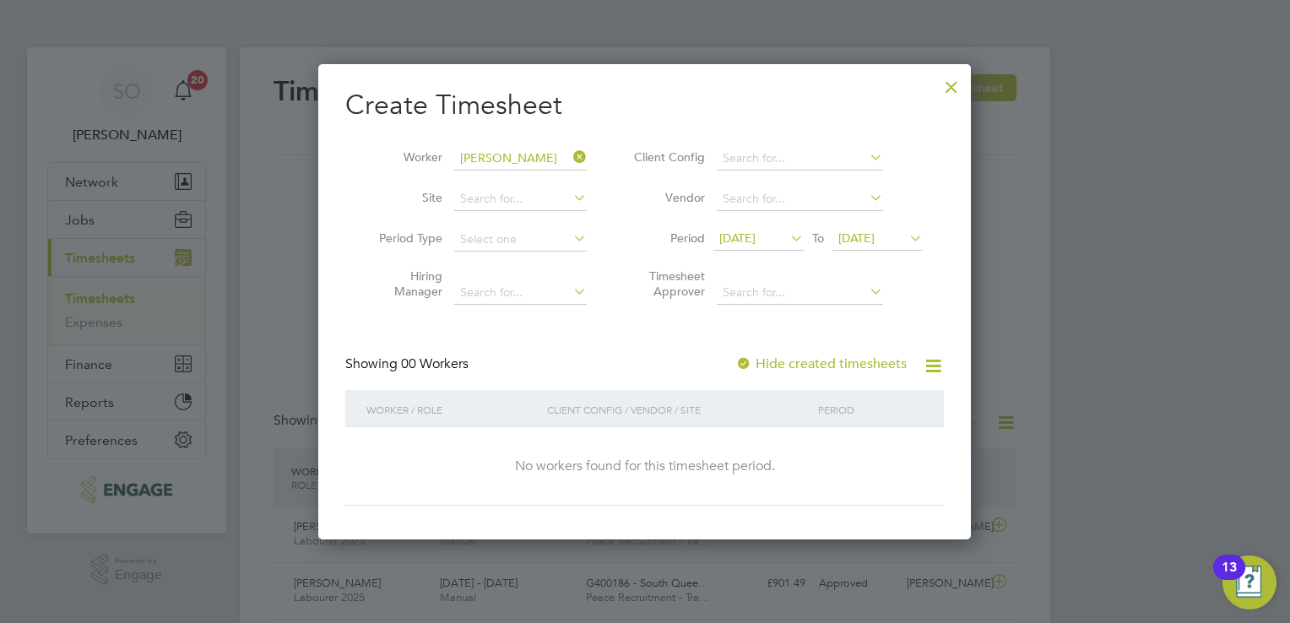
click at [954, 80] on div at bounding box center [951, 83] width 30 height 30
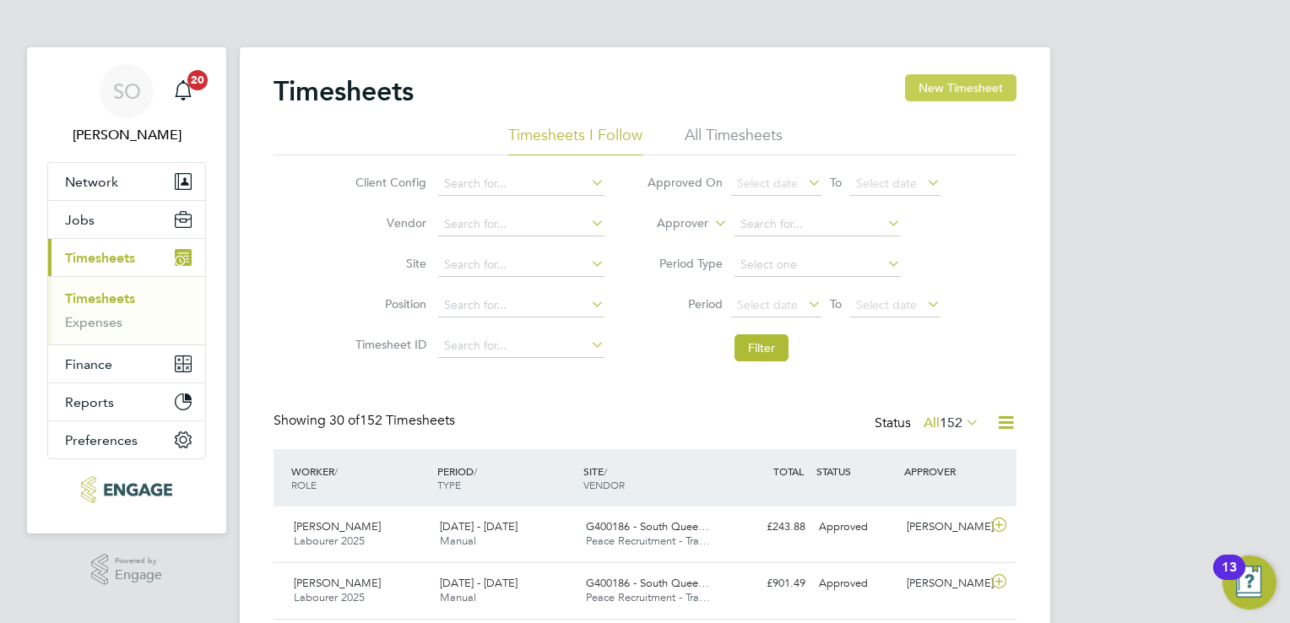
click at [962, 89] on button "New Timesheet" at bounding box center [960, 87] width 111 height 27
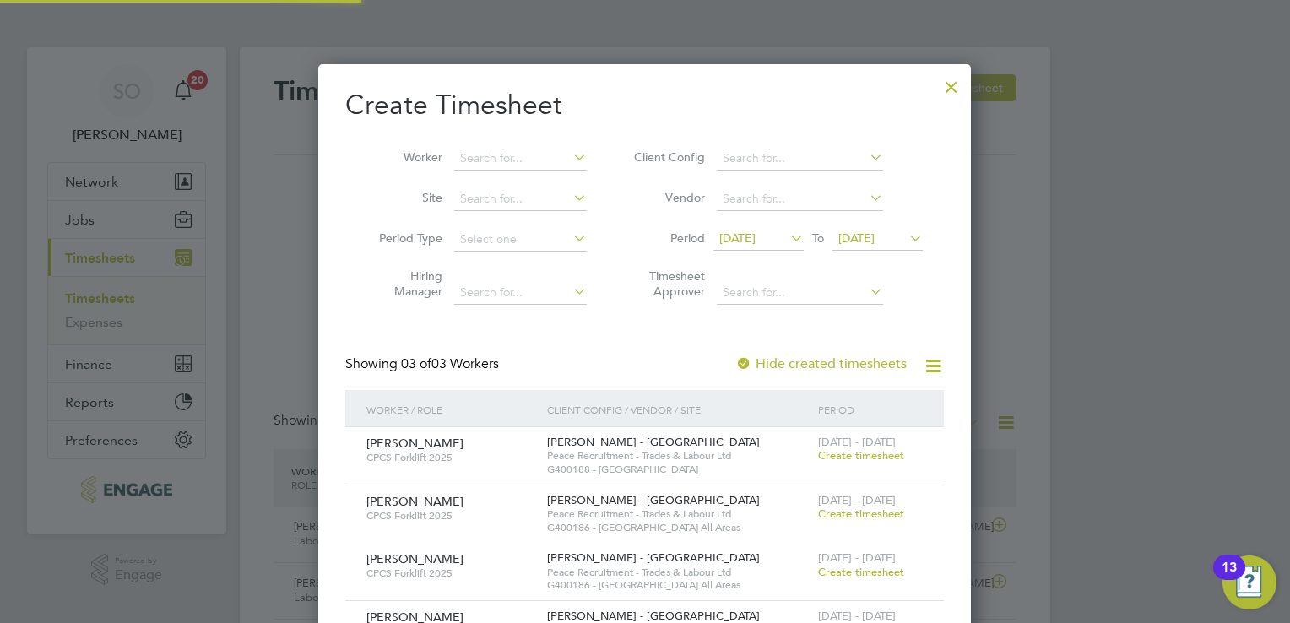
scroll to position [628, 653]
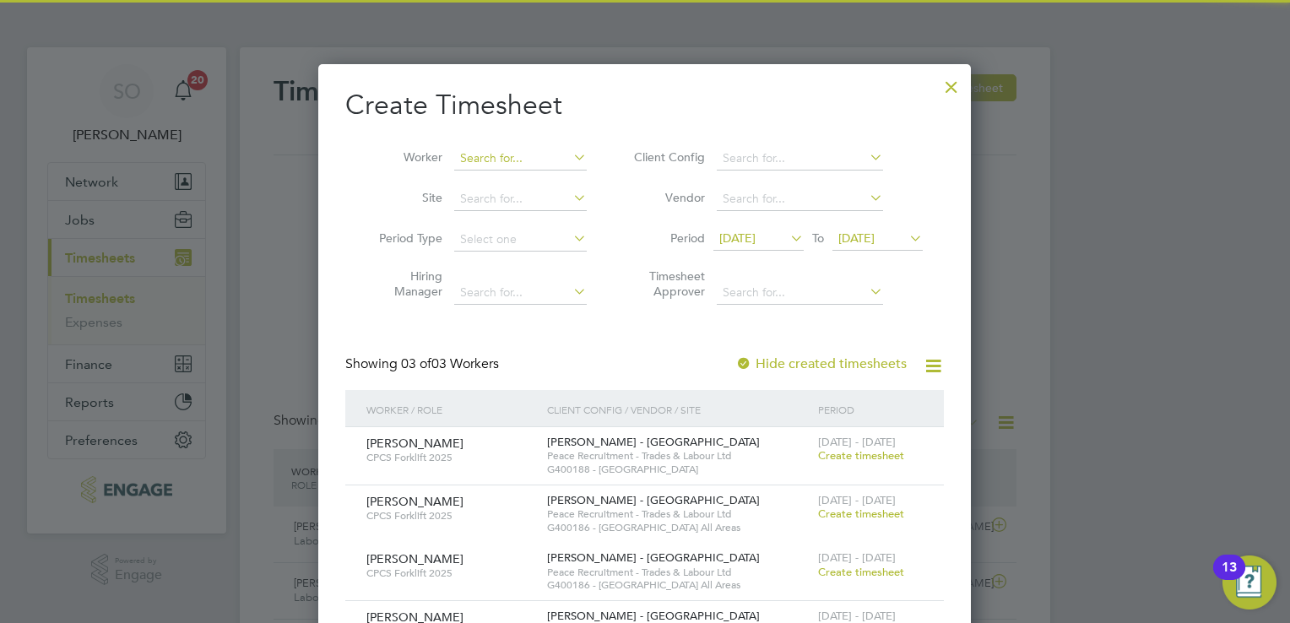
click at [485, 163] on input at bounding box center [520, 159] width 132 height 24
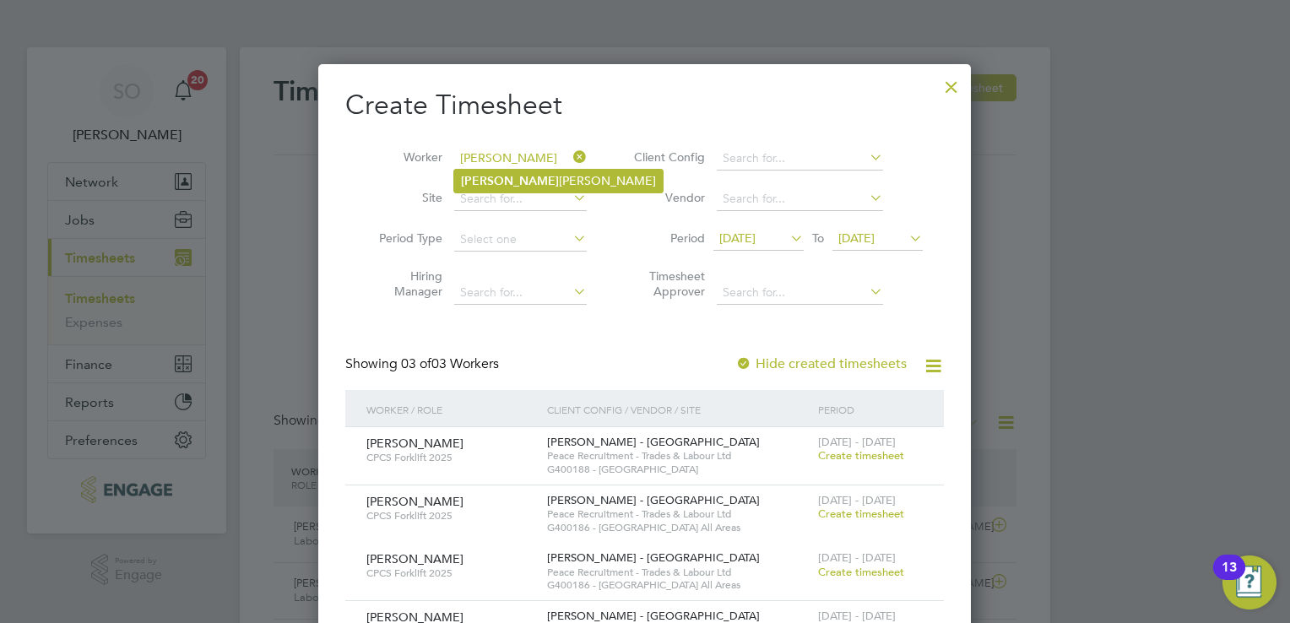
click at [489, 174] on li "[PERSON_NAME] asz [PERSON_NAME]" at bounding box center [558, 181] width 208 height 23
type input "[PERSON_NAME]"
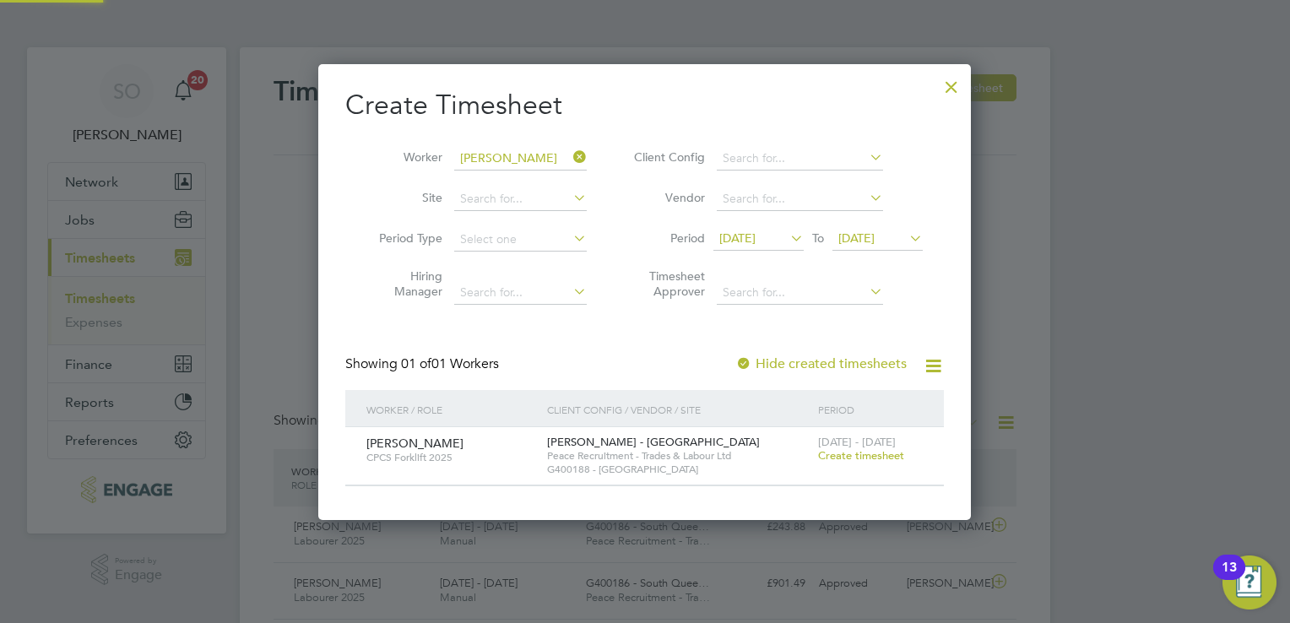
scroll to position [454, 653]
click at [837, 454] on span "Create timesheet" at bounding box center [861, 455] width 86 height 14
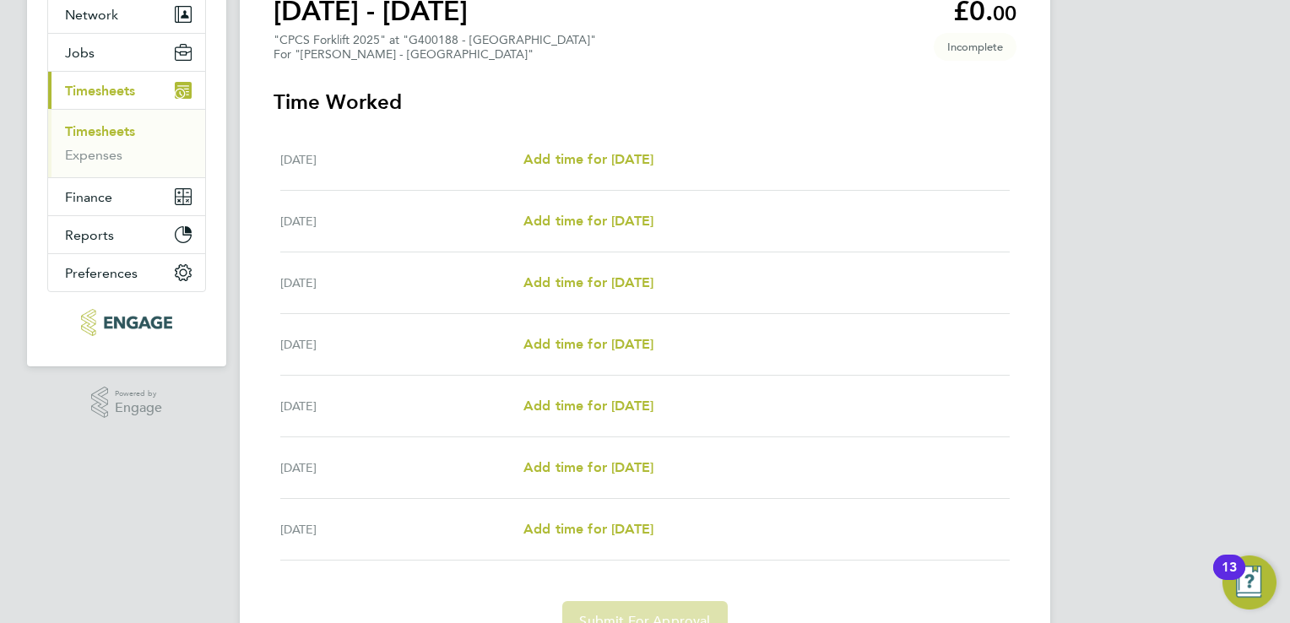
click at [602, 129] on div "[DATE] Add time for [DATE] Add time for [DATE]" at bounding box center [644, 160] width 729 height 62
click at [872, 156] on div "Add time for [DATE] Add time for [DATE]" at bounding box center [766, 159] width 486 height 20
click at [572, 275] on span "Add time for [DATE]" at bounding box center [588, 282] width 130 height 16
select select "30"
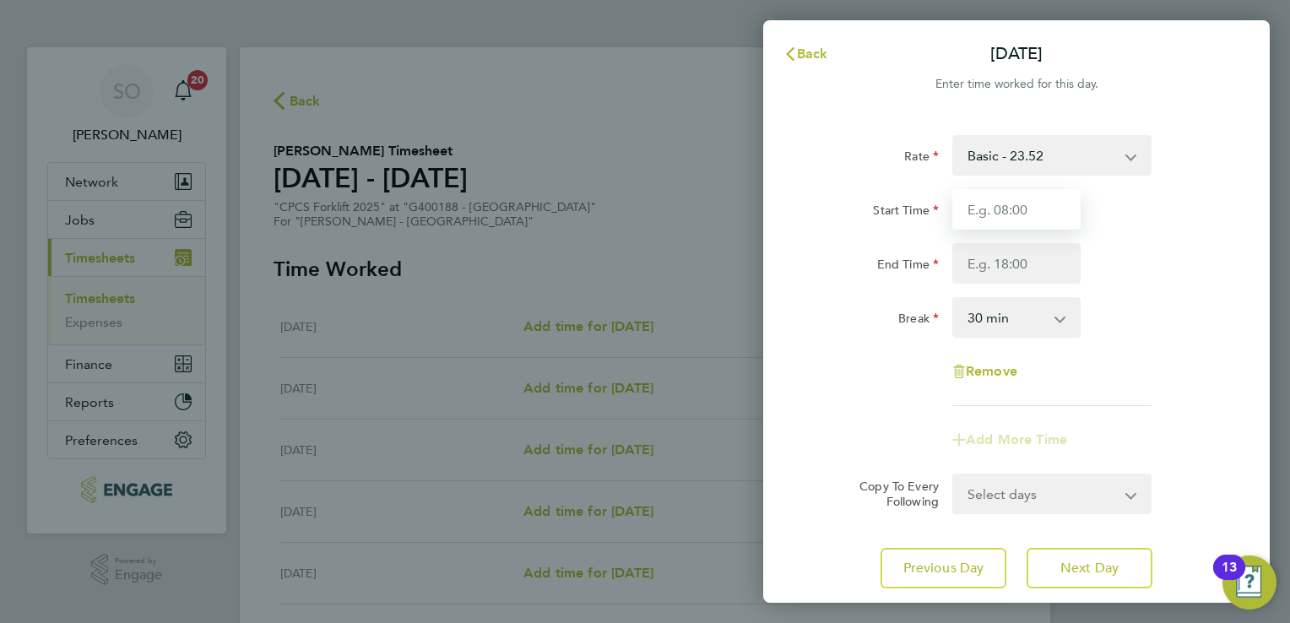
click at [1005, 197] on input "Start Time" at bounding box center [1016, 209] width 128 height 41
type input "8"
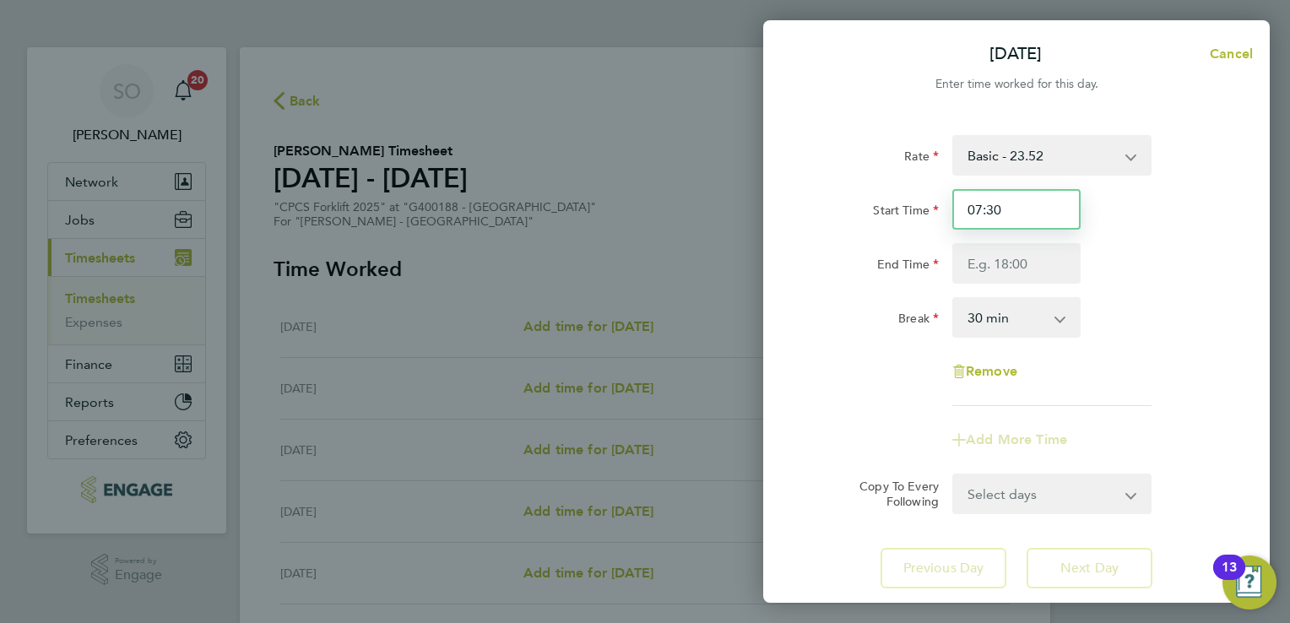
drag, startPoint x: 1011, startPoint y: 217, endPoint x: 897, endPoint y: 142, distance: 136.5
click at [912, 192] on div "Start Time 07:30" at bounding box center [1015, 209] width 425 height 41
type input "08:00"
click at [996, 246] on input "End Time" at bounding box center [1016, 263] width 128 height 41
type input "3"
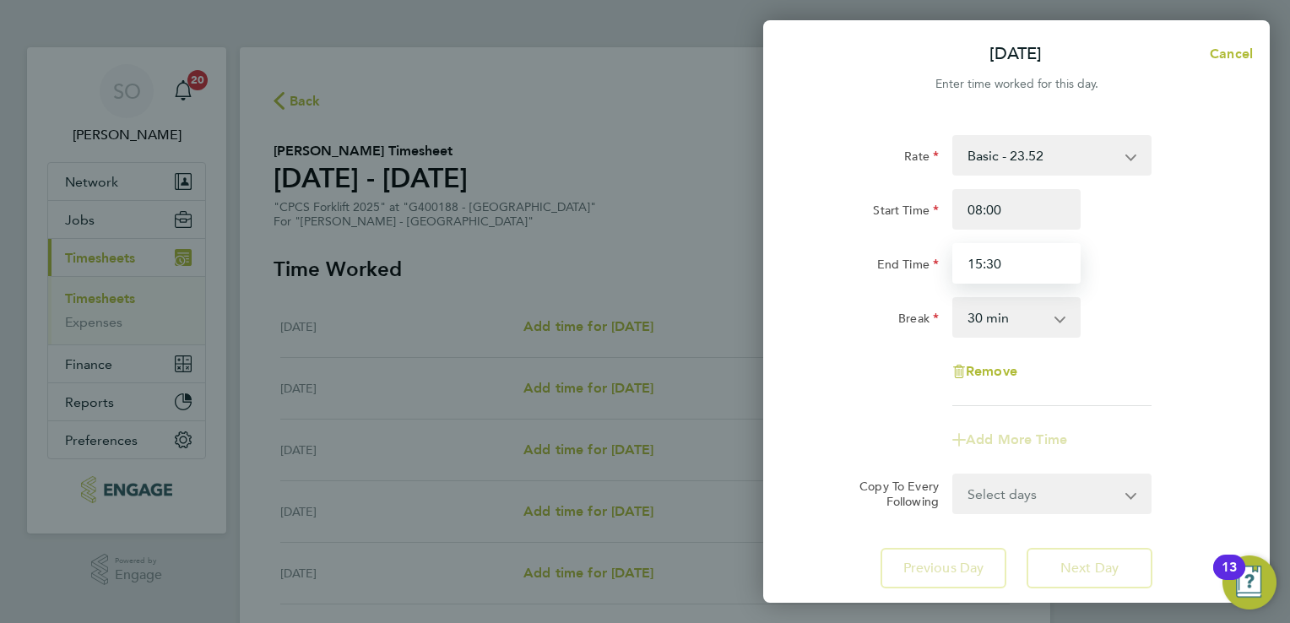
type input "15:30"
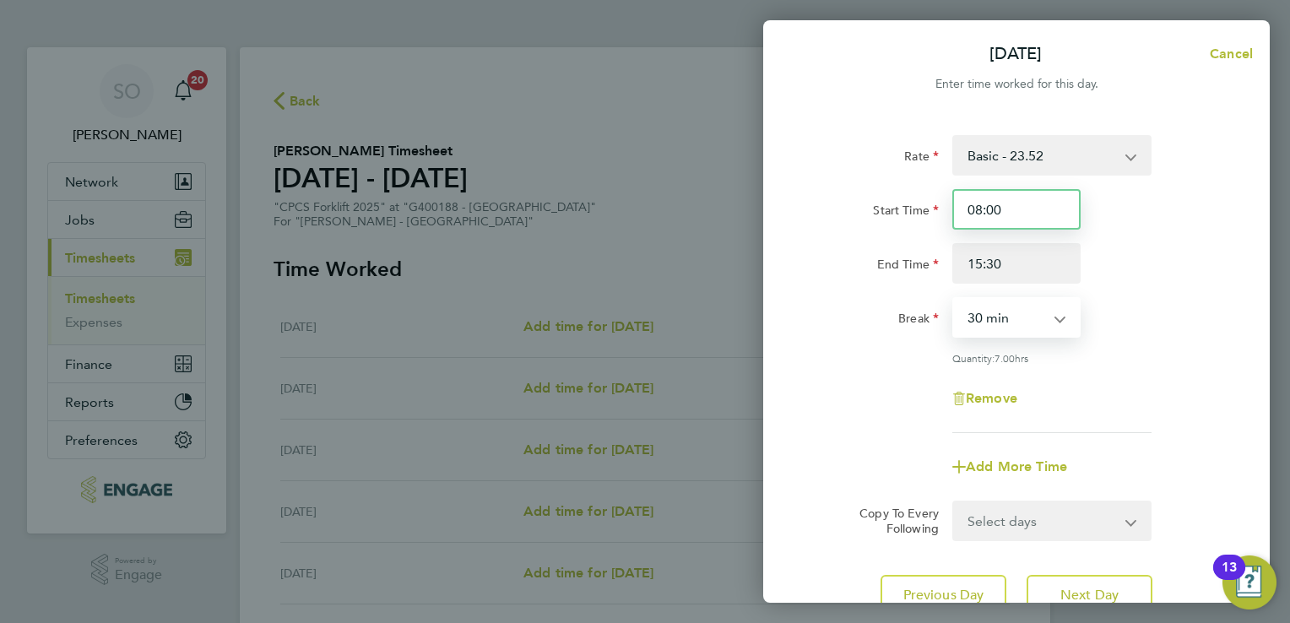
click at [998, 215] on input "08:00" at bounding box center [1016, 209] width 128 height 41
drag, startPoint x: 1003, startPoint y: 217, endPoint x: 905, endPoint y: 202, distance: 99.1
click at [894, 195] on div "Start Time 08:00" at bounding box center [1015, 209] width 425 height 41
type input "07:30"
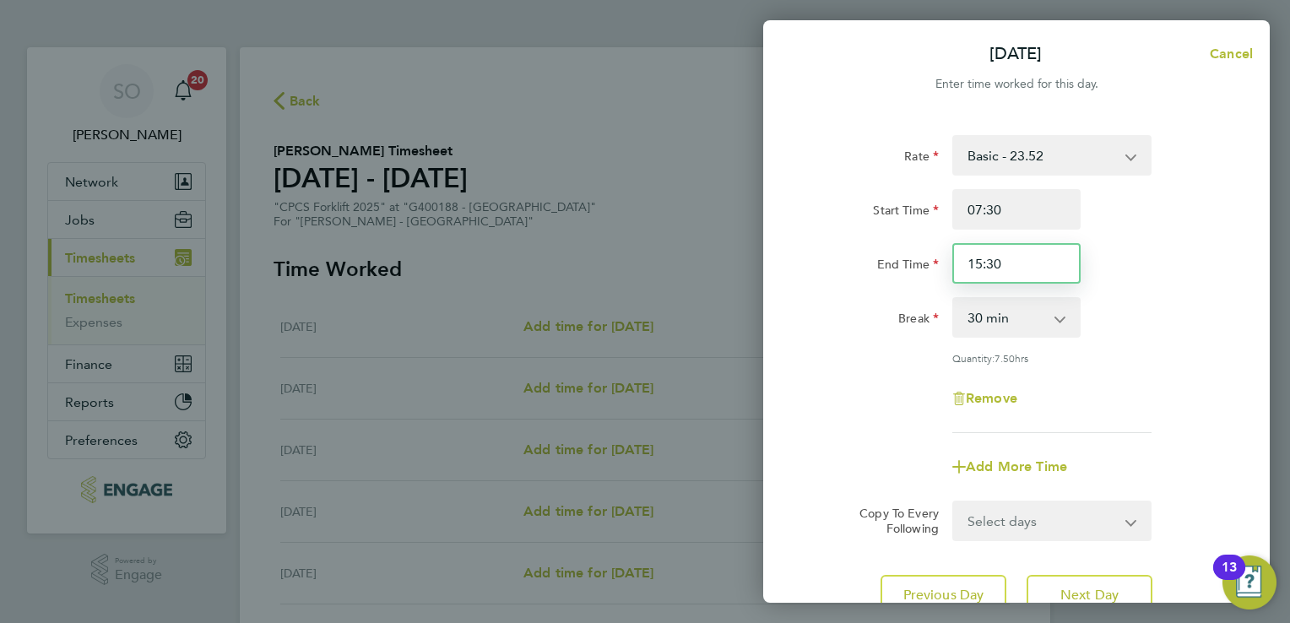
click at [1019, 257] on input "15:30" at bounding box center [1016, 263] width 128 height 41
drag, startPoint x: 958, startPoint y: 269, endPoint x: 911, endPoint y: 268, distance: 46.4
click at [911, 270] on div "End Time 15:30" at bounding box center [1015, 263] width 425 height 41
type input "16:00"
click at [1073, 373] on div "Rate Basic - 23.52 Overtime - 33.98 Start Time 07:30 End Time 16:00 Break 0 min…" at bounding box center [1016, 284] width 412 height 298
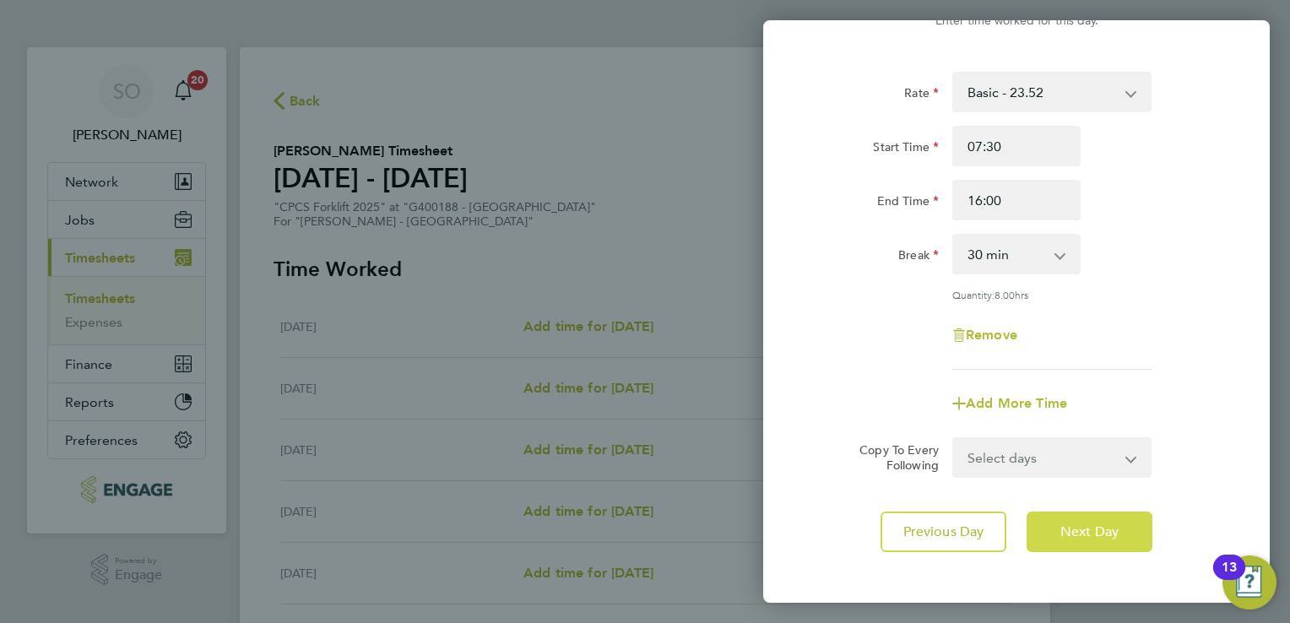
scroll to position [138, 0]
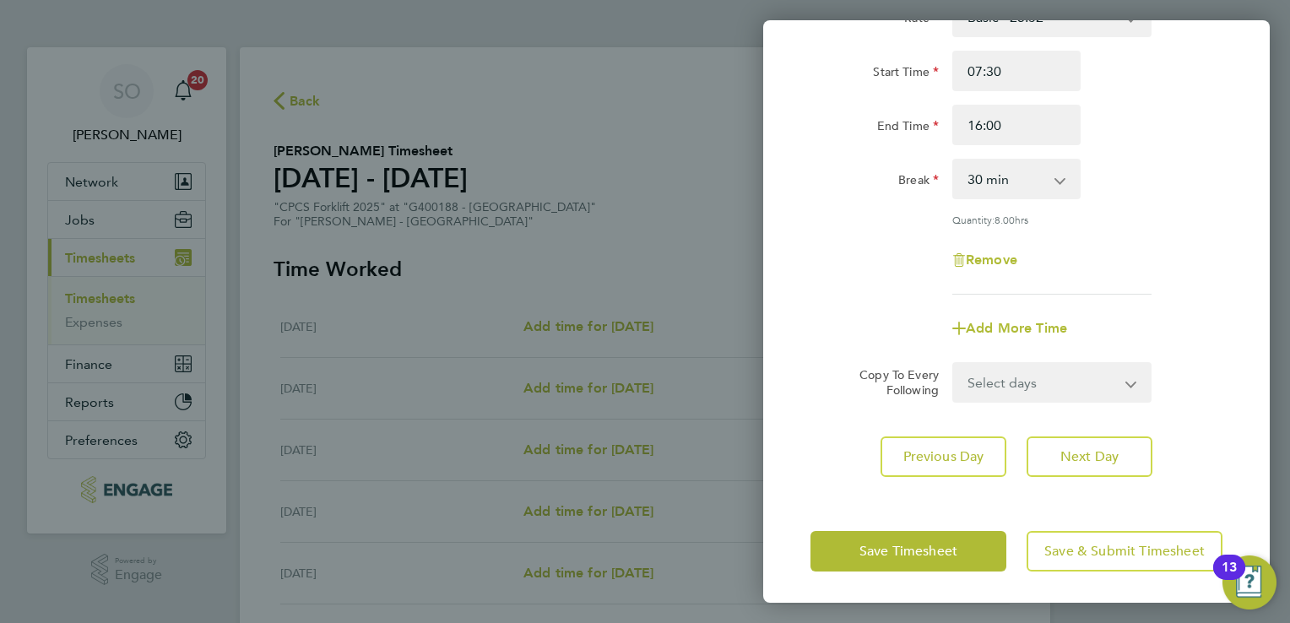
click at [1052, 339] on div "Add More Time" at bounding box center [1016, 328] width 142 height 41
click at [1050, 322] on span "Add More Time" at bounding box center [1015, 328] width 101 height 16
select select "null"
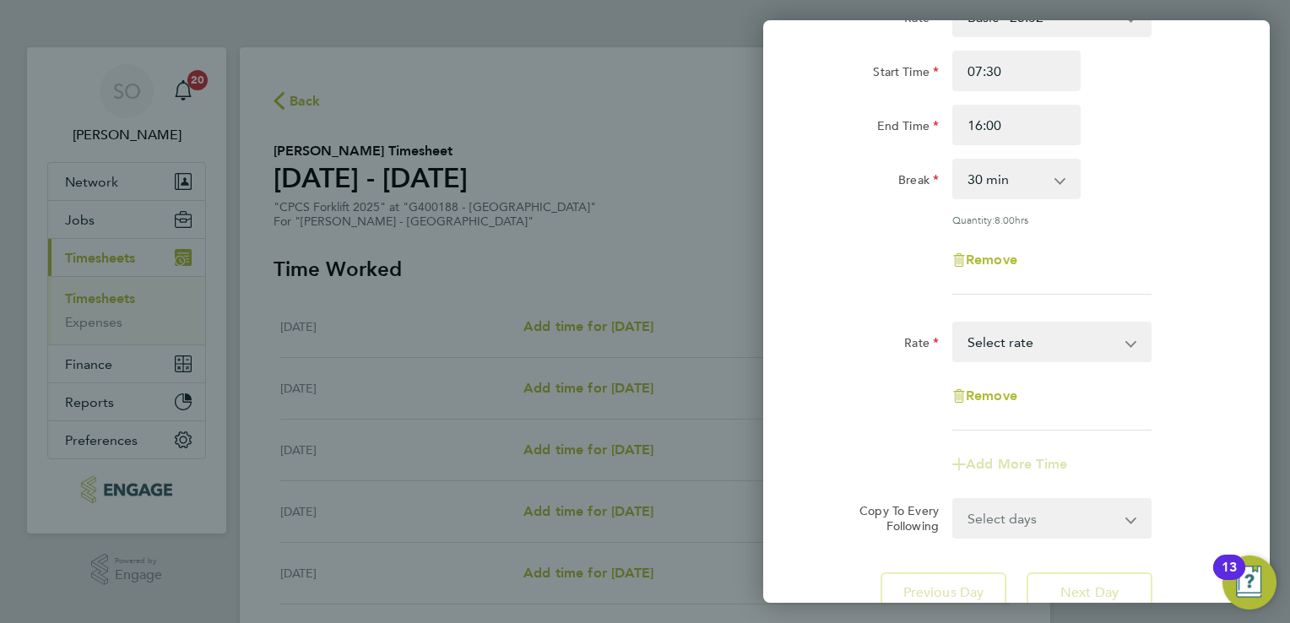
click at [1052, 355] on select "Basic - 23.52 Overtime - 33.98 Select rate" at bounding box center [1042, 341] width 176 height 37
select select "30"
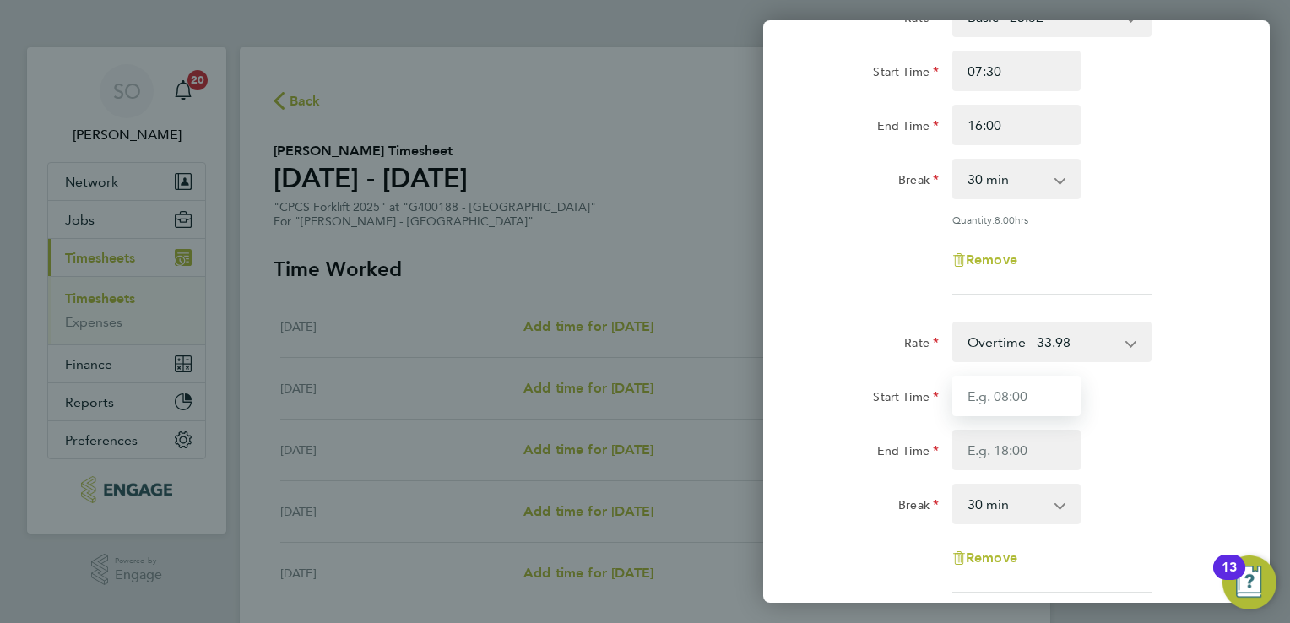
click at [992, 412] on input "Start Time" at bounding box center [1016, 396] width 128 height 41
type input "16:00"
click at [1007, 459] on input "End Time" at bounding box center [1016, 450] width 128 height 41
type input "16:30"
click at [1001, 501] on select "0 min 15 min 30 min 45 min 60 min 75 min 90 min" at bounding box center [1006, 503] width 105 height 37
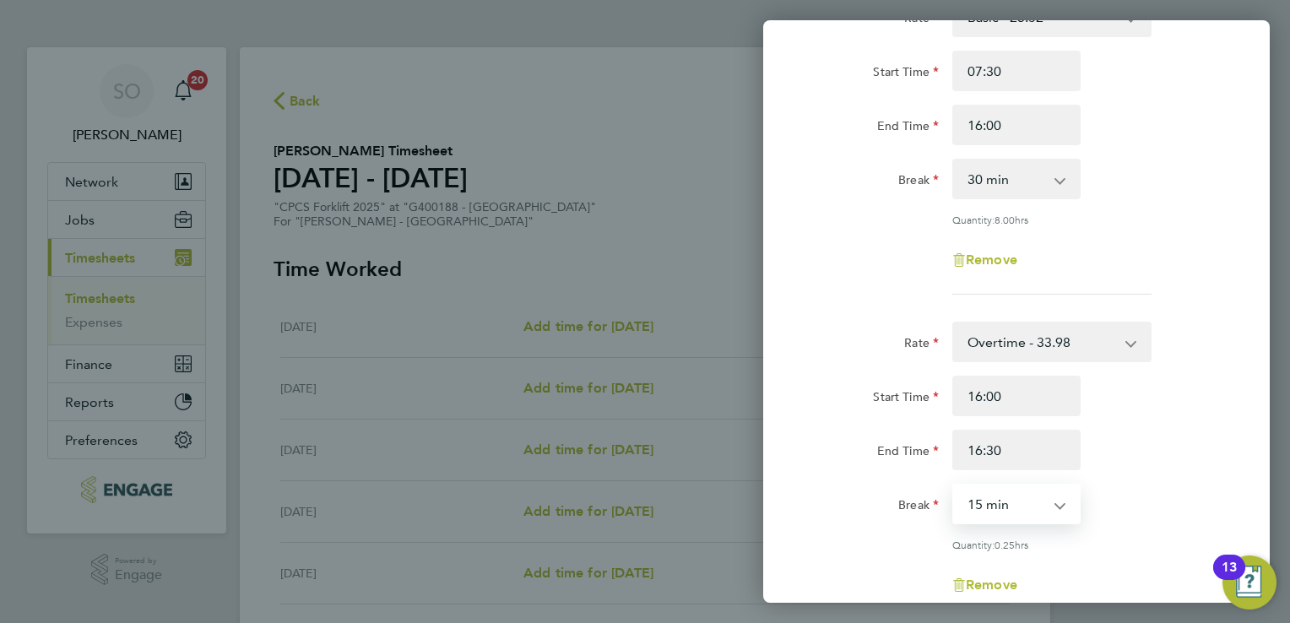
select select "0"
click at [954, 485] on select "0 min 15 min" at bounding box center [1006, 503] width 105 height 37
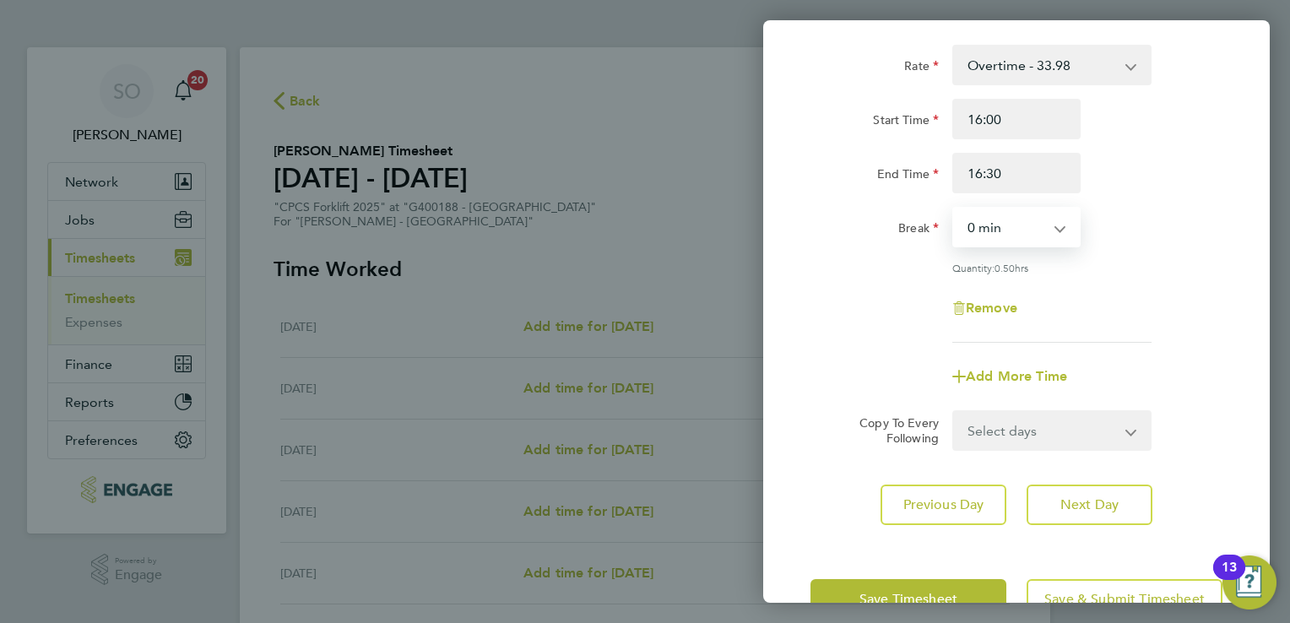
scroll to position [462, 0]
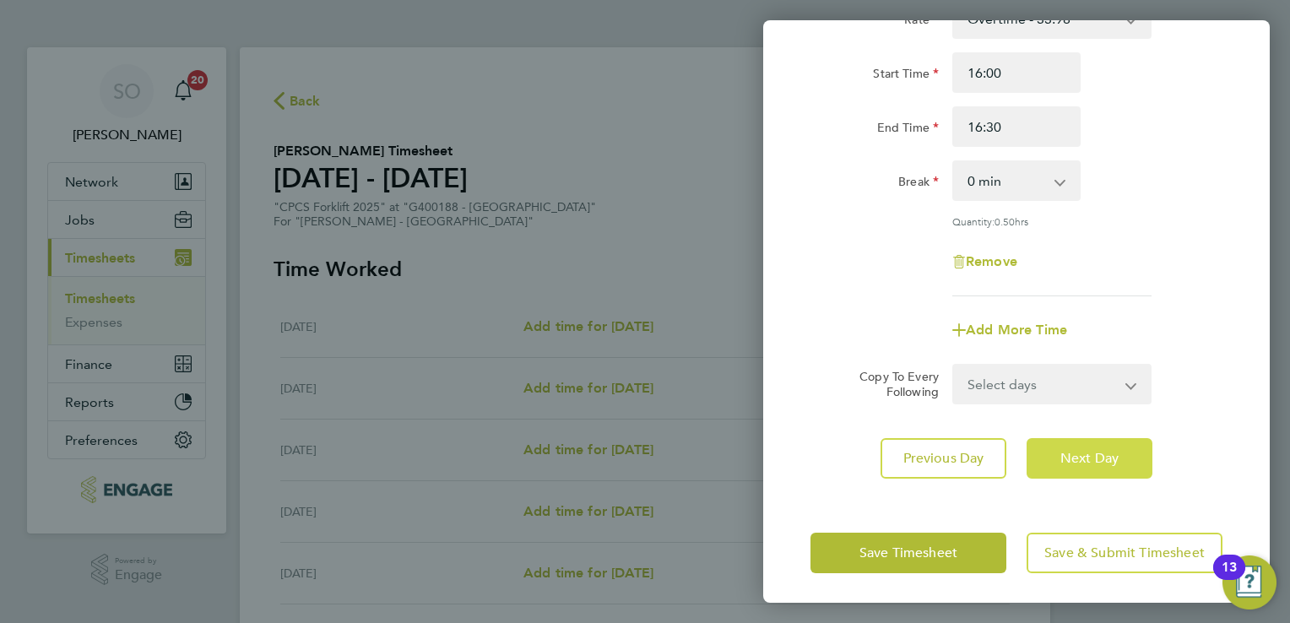
click at [1111, 451] on span "Next Day" at bounding box center [1089, 458] width 58 height 17
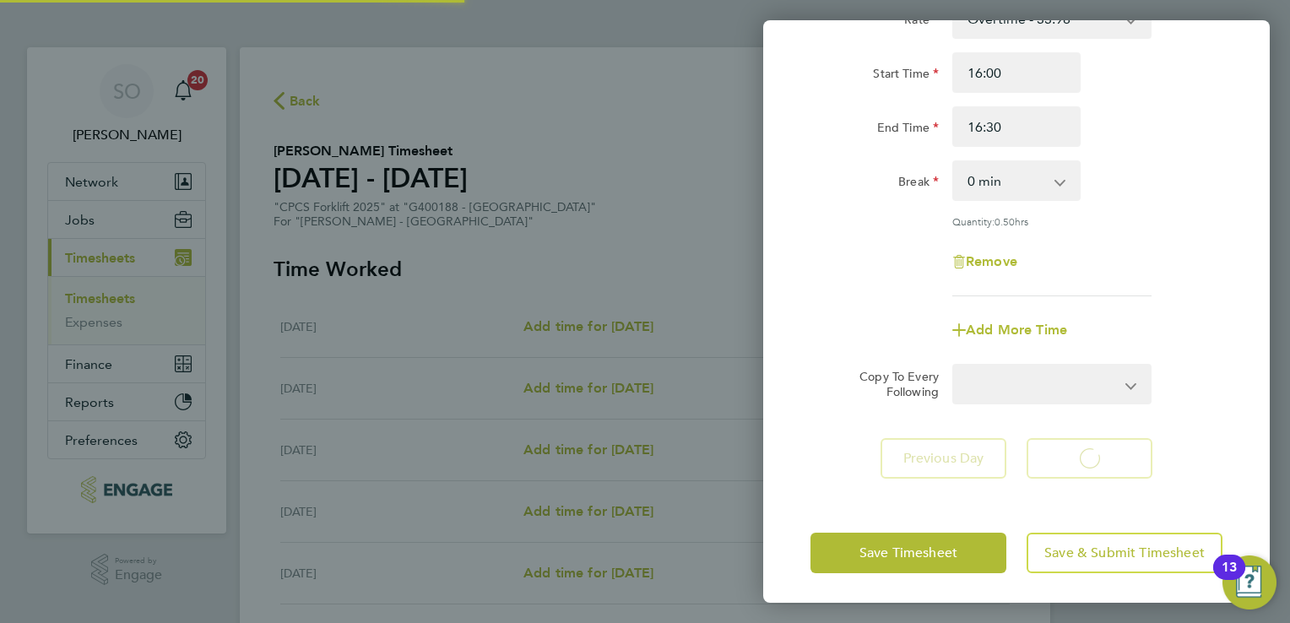
select select "30"
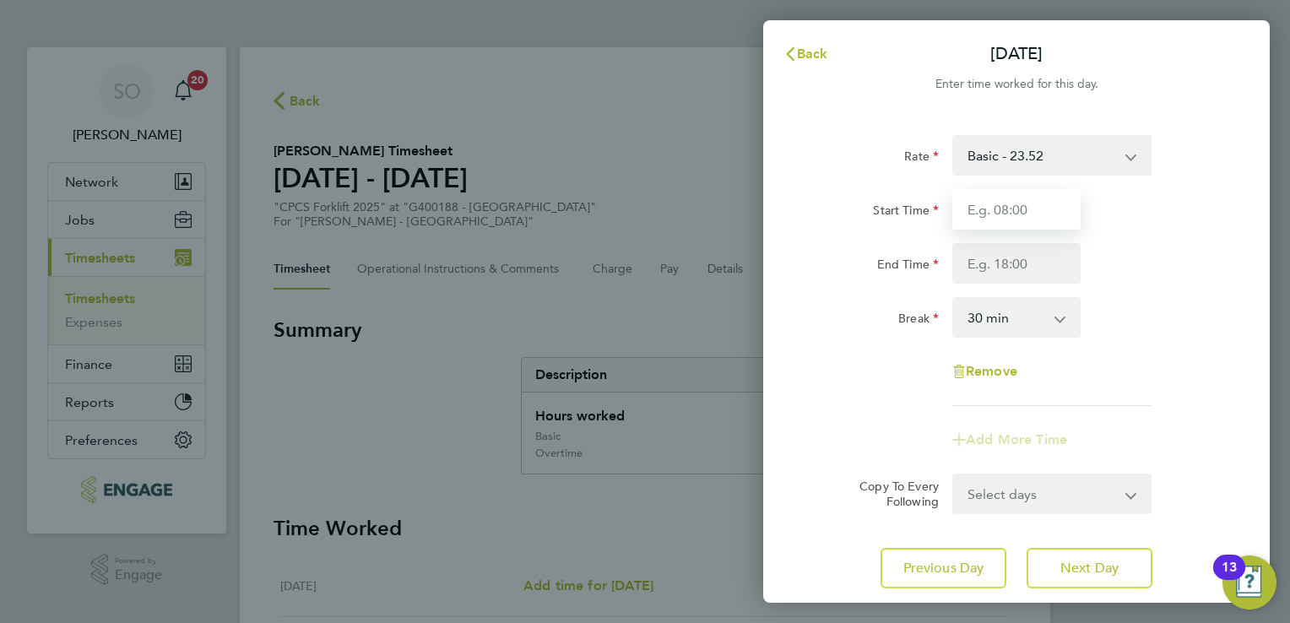
click at [1001, 197] on input "Start Time" at bounding box center [1016, 209] width 128 height 41
type input "07:30"
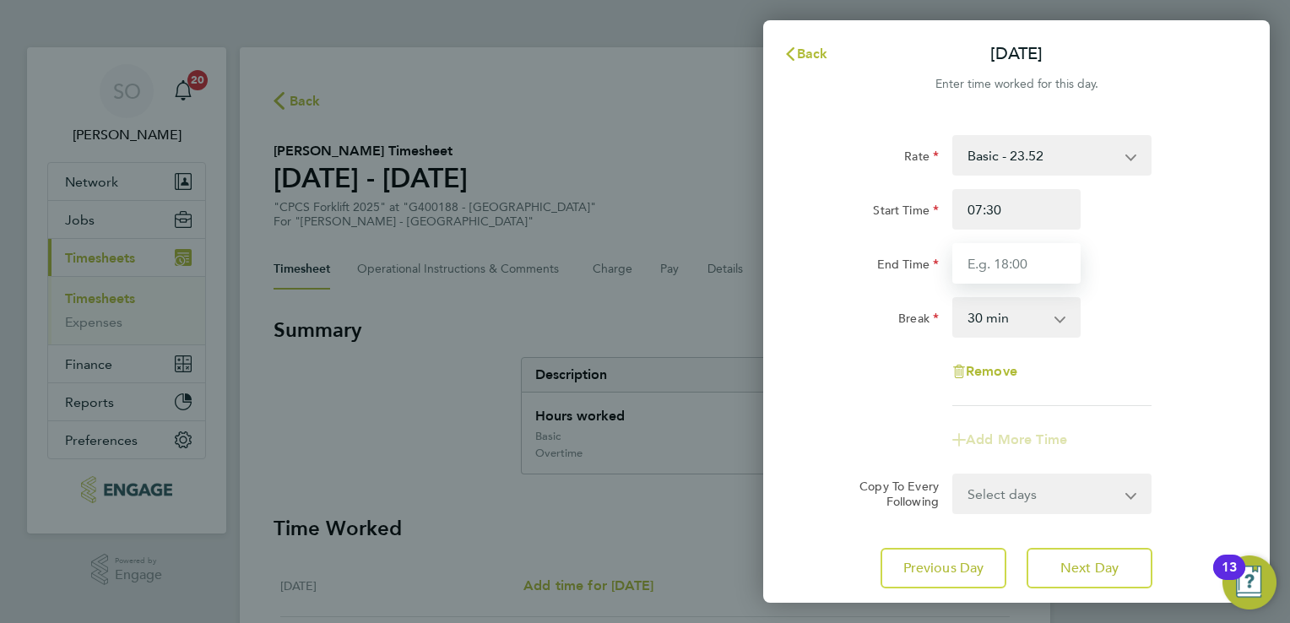
type input "16:00"
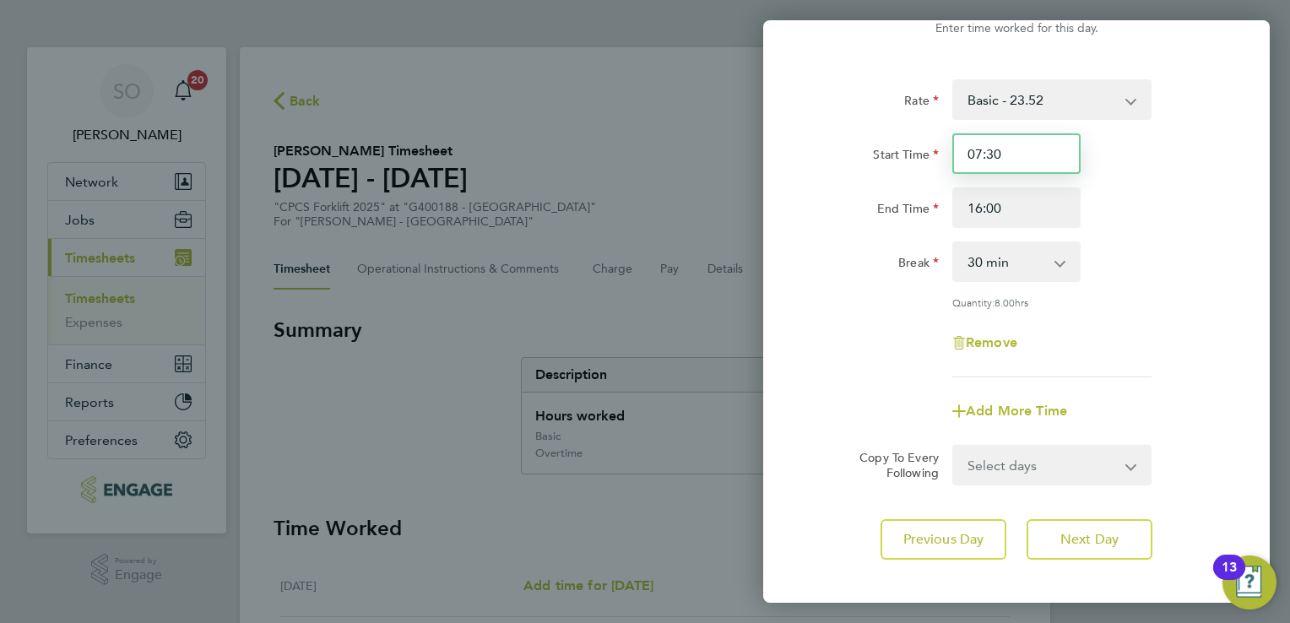
scroll to position [84, 0]
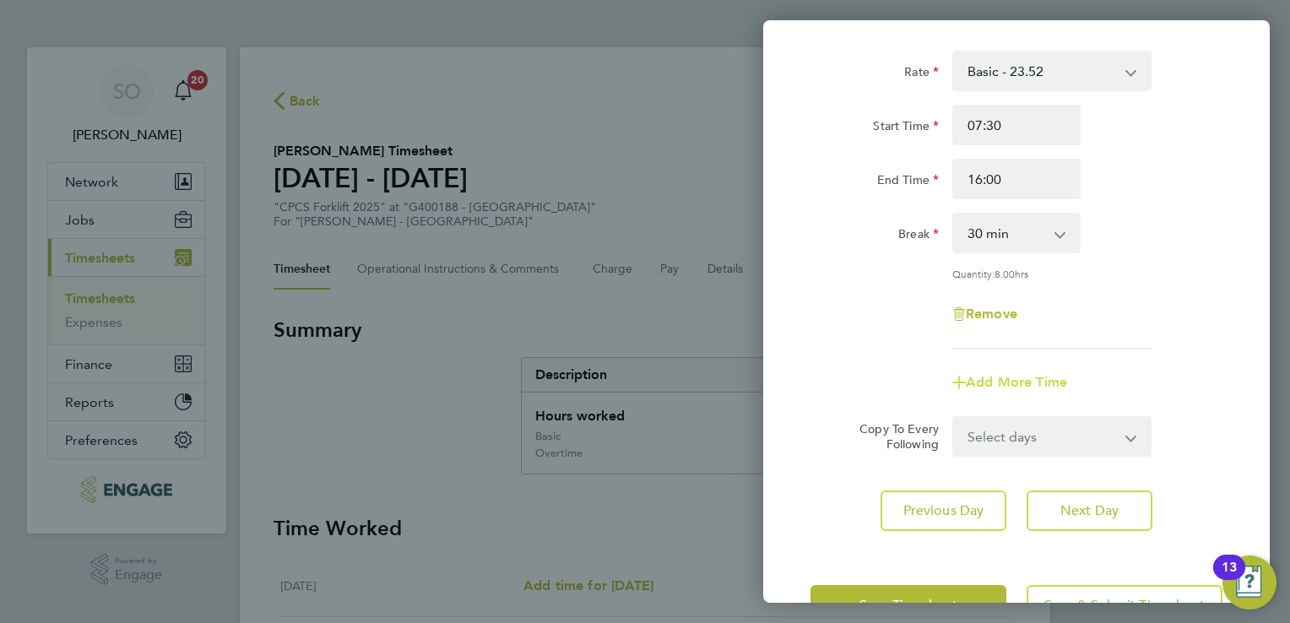
click at [1023, 387] on span "Add More Time" at bounding box center [1015, 382] width 101 height 16
select select "null"
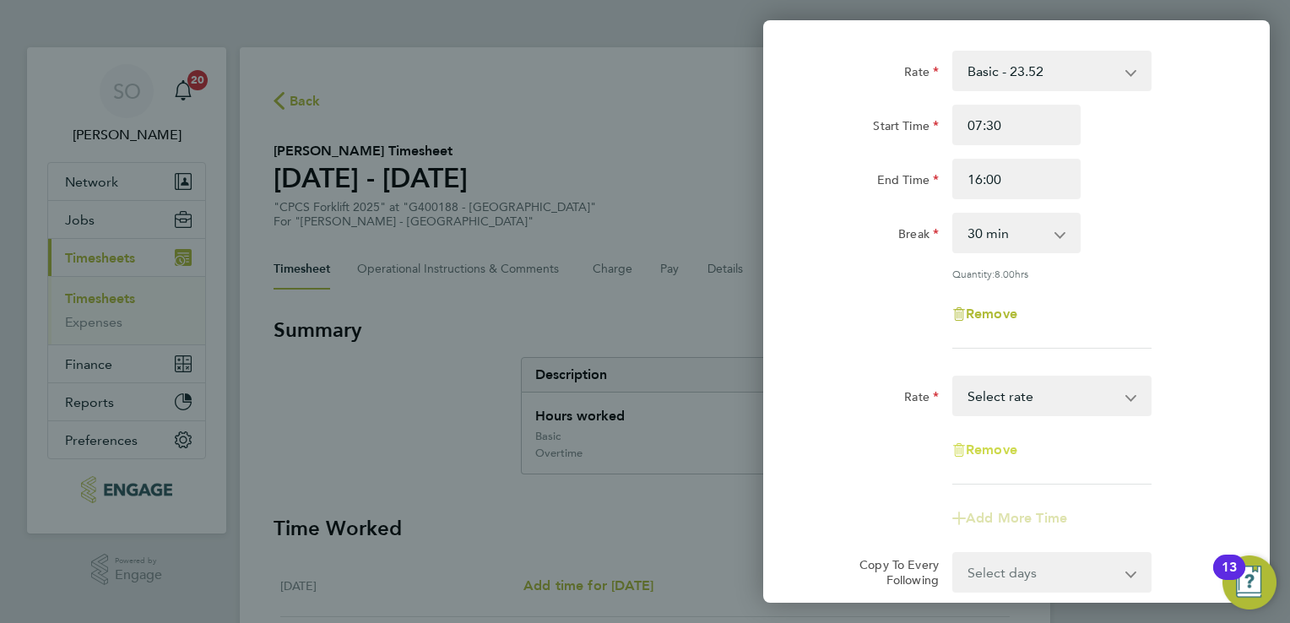
click at [1016, 450] on span "Remove" at bounding box center [990, 449] width 51 height 16
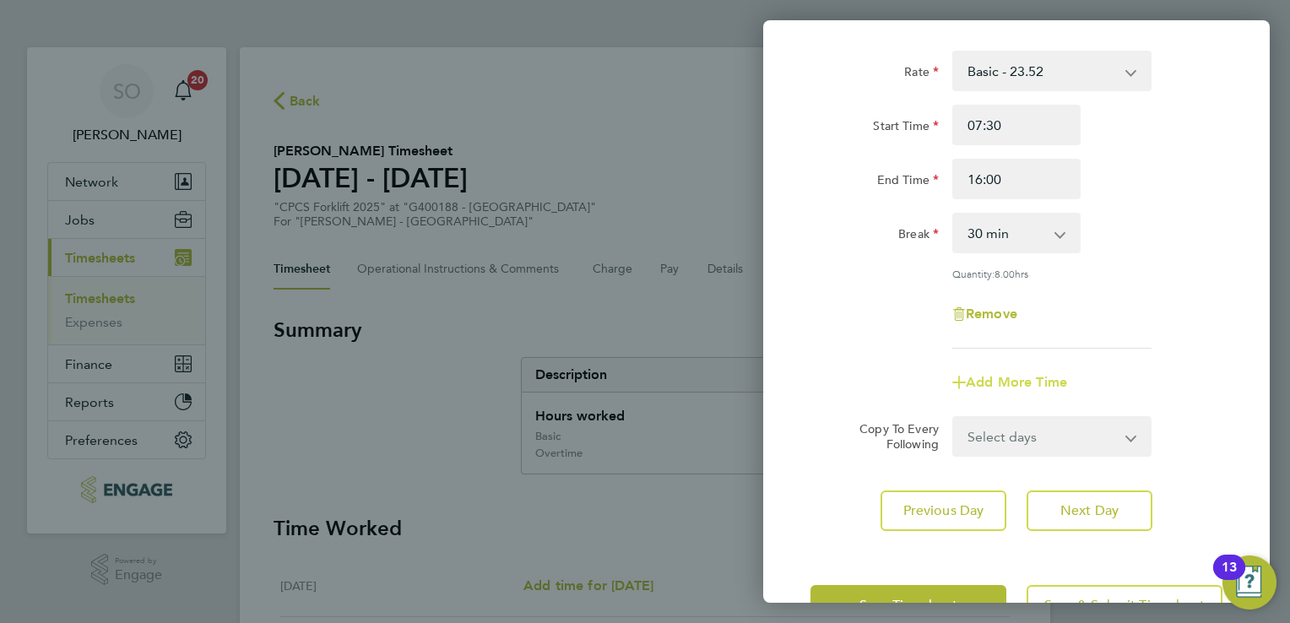
click at [1019, 377] on span "Add More Time" at bounding box center [1015, 382] width 101 height 16
select select "null"
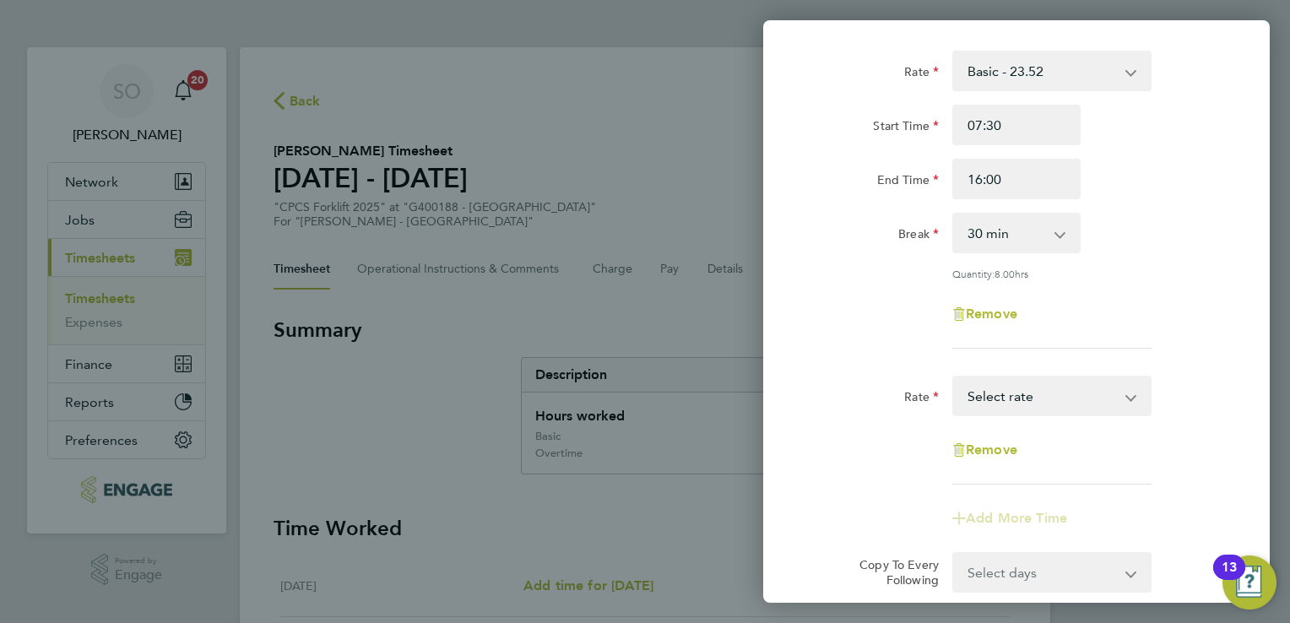
drag, startPoint x: 1013, startPoint y: 399, endPoint x: 1019, endPoint y: 408, distance: 10.8
click at [1013, 399] on select "Basic - 23.52 Overtime - 33.98 Select rate" at bounding box center [1042, 395] width 176 height 37
select select "30"
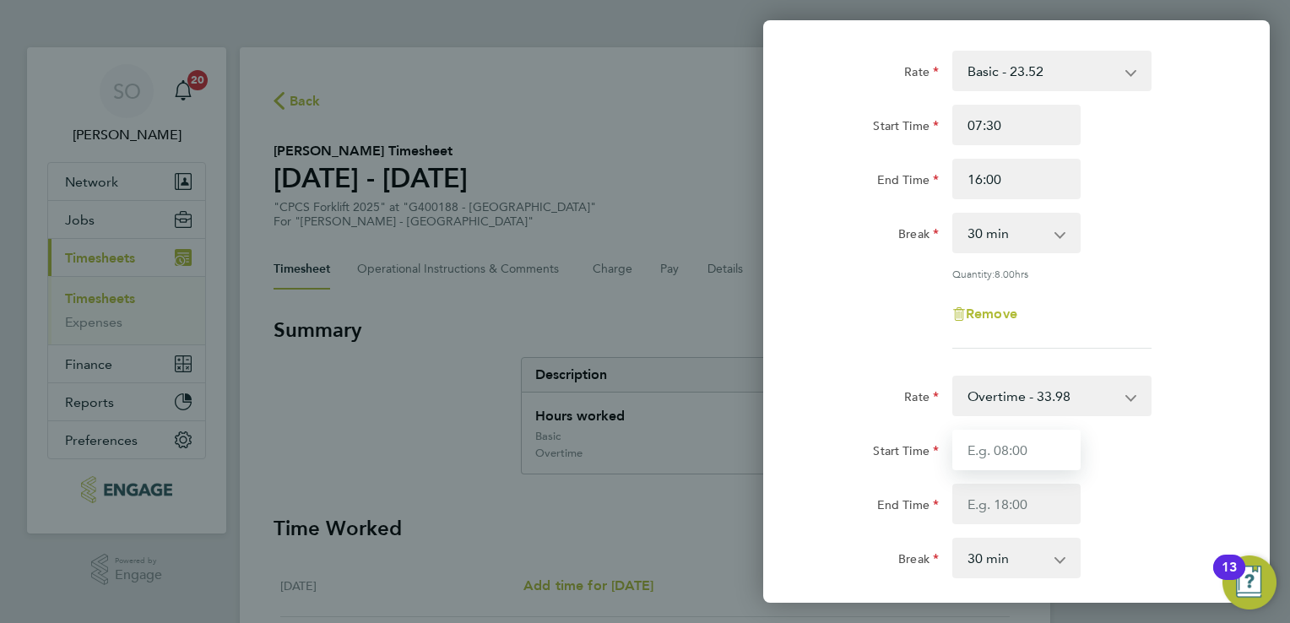
click at [1023, 462] on input "Start Time" at bounding box center [1016, 450] width 128 height 41
type input "16:00"
type input "16:30"
click at [1047, 563] on select "0 min 15 min" at bounding box center [1006, 557] width 105 height 37
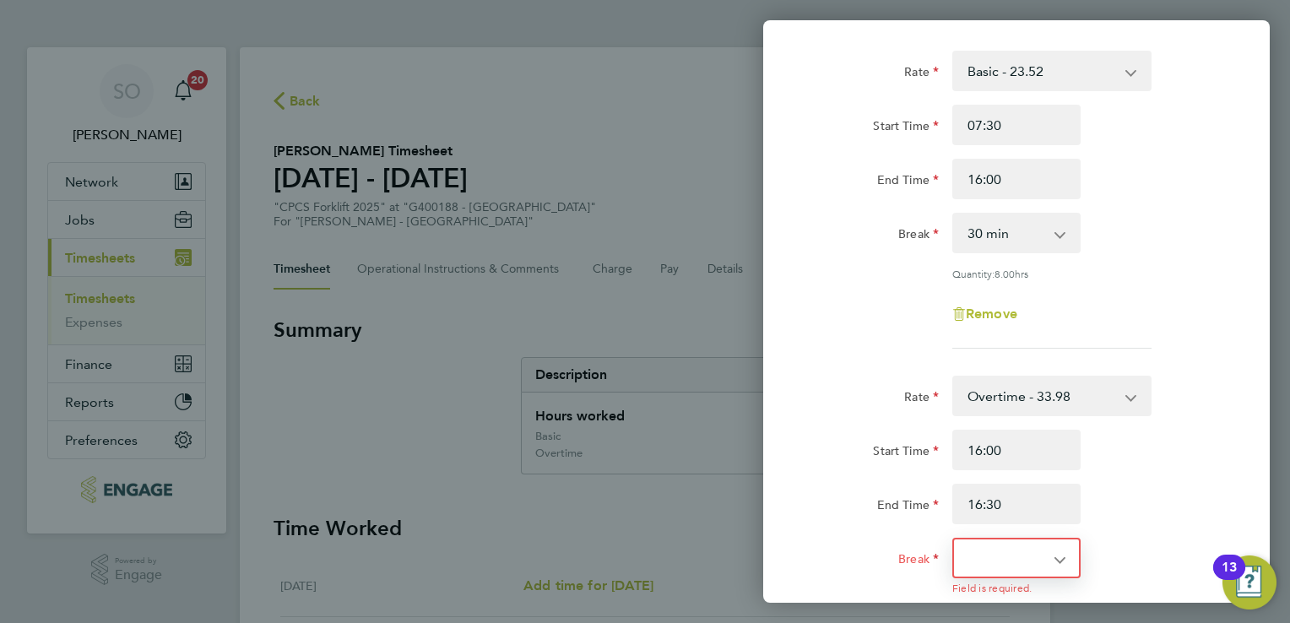
select select "0"
click at [954, 539] on select "0 min 15 min" at bounding box center [1006, 557] width 105 height 37
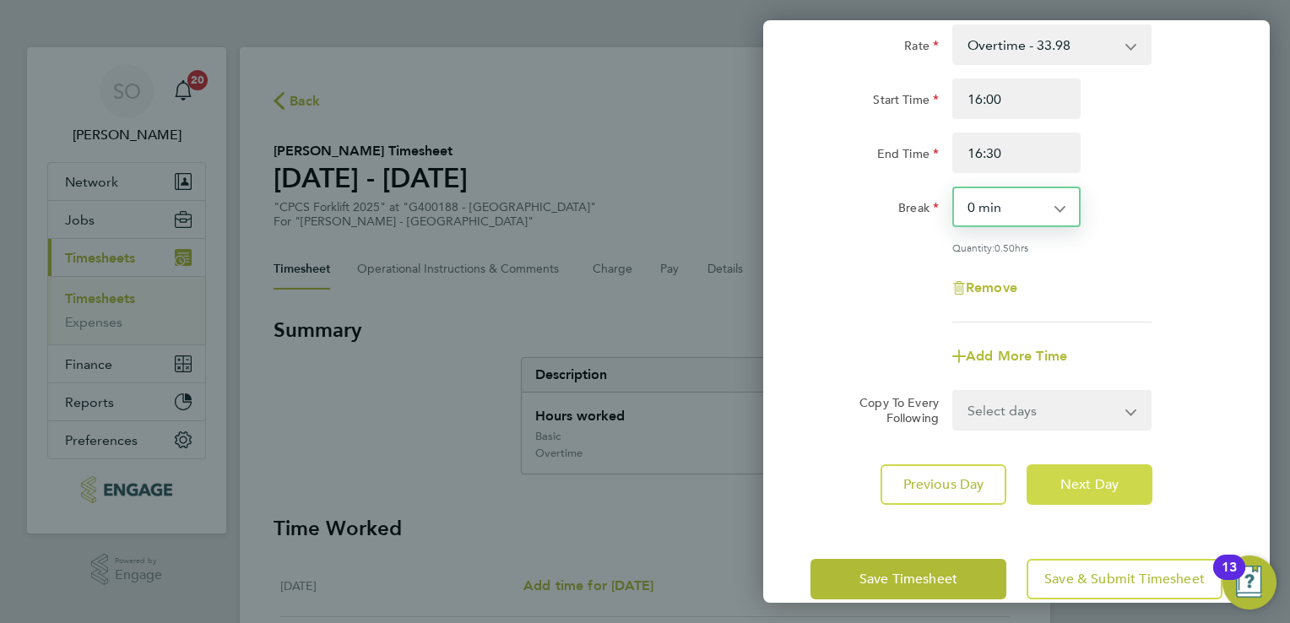
scroll to position [462, 0]
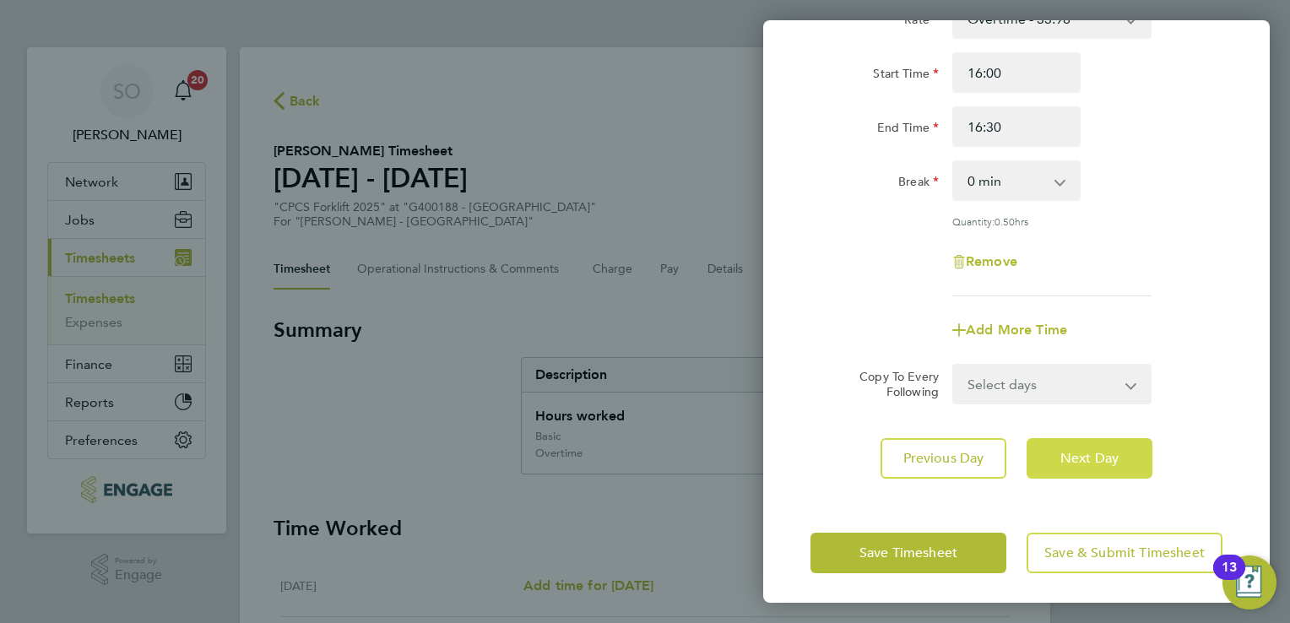
click at [1094, 460] on span "Next Day" at bounding box center [1089, 458] width 58 height 17
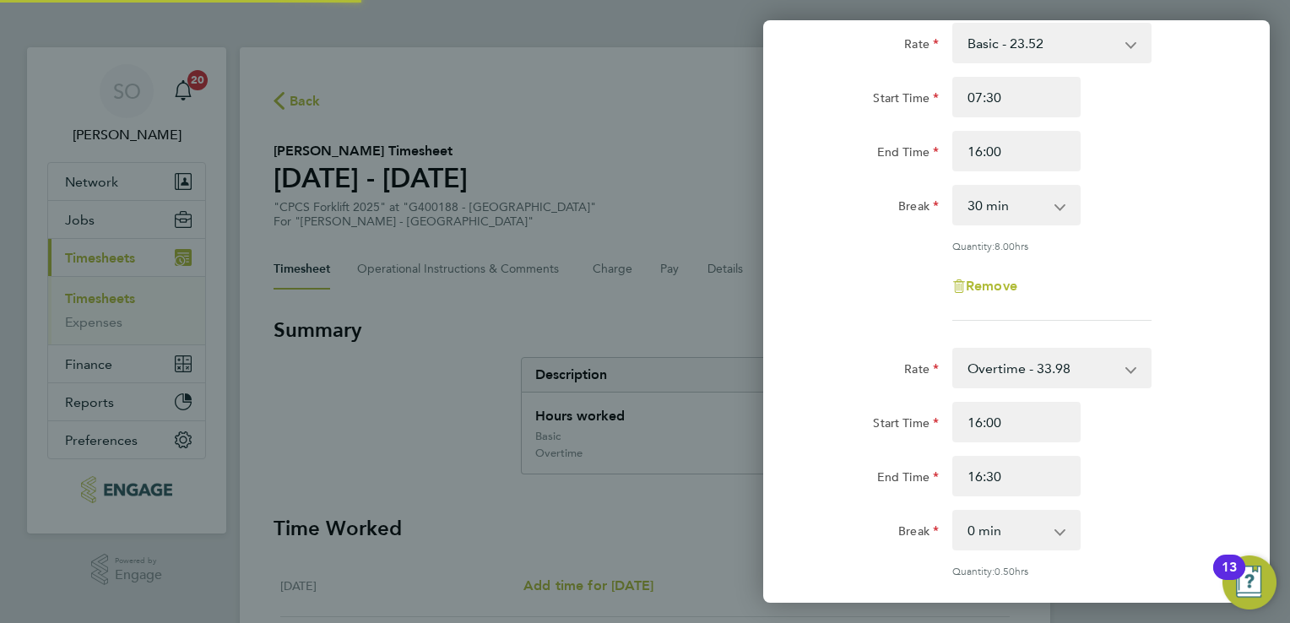
select select "30"
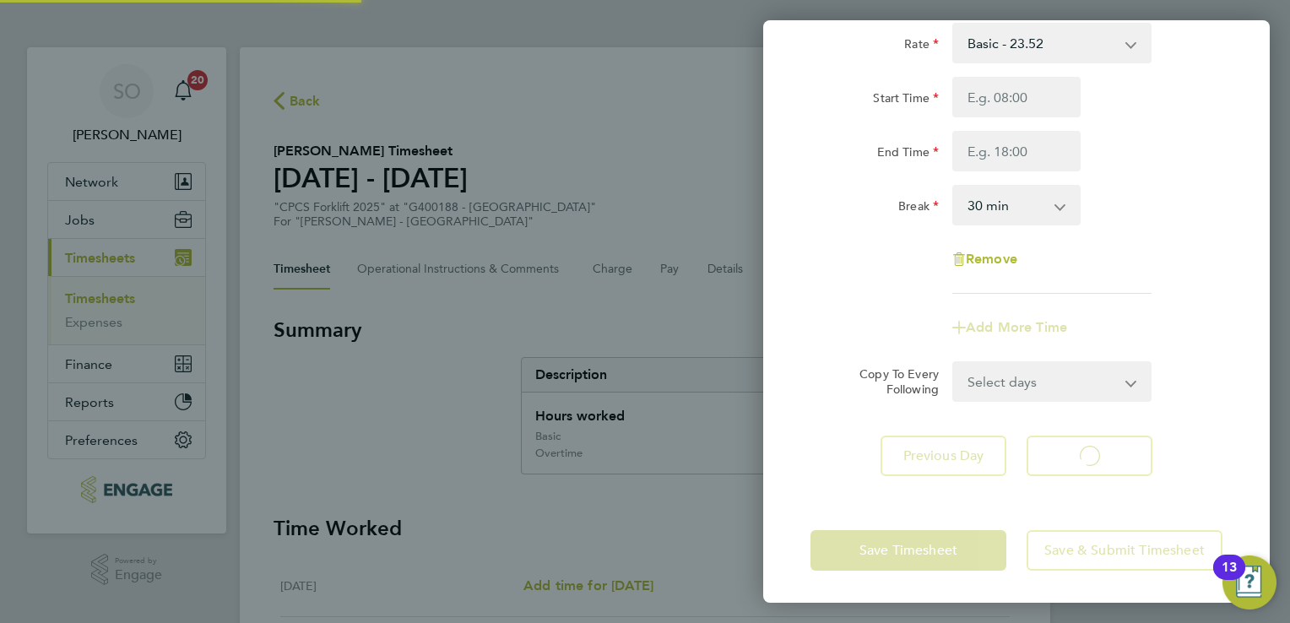
select select "30"
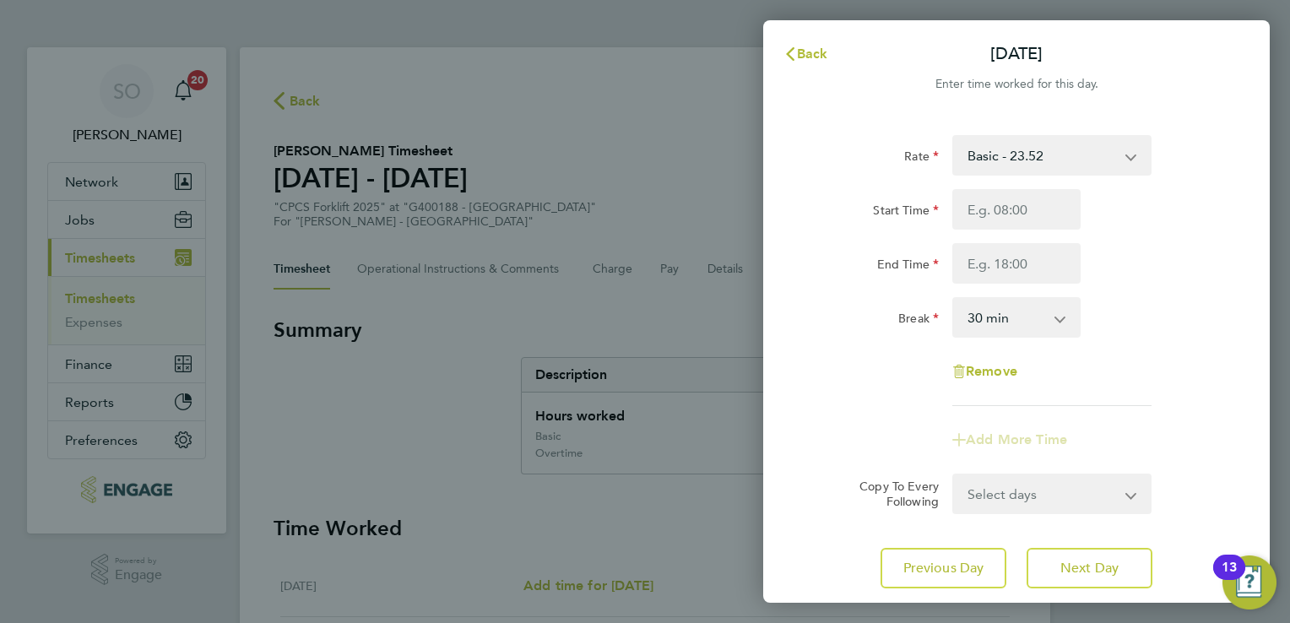
click at [1013, 231] on div "Start Time End Time" at bounding box center [1015, 236] width 425 height 95
click at [1010, 221] on input "Start Time" at bounding box center [1016, 209] width 128 height 41
type input "07:30"
type input "16:00"
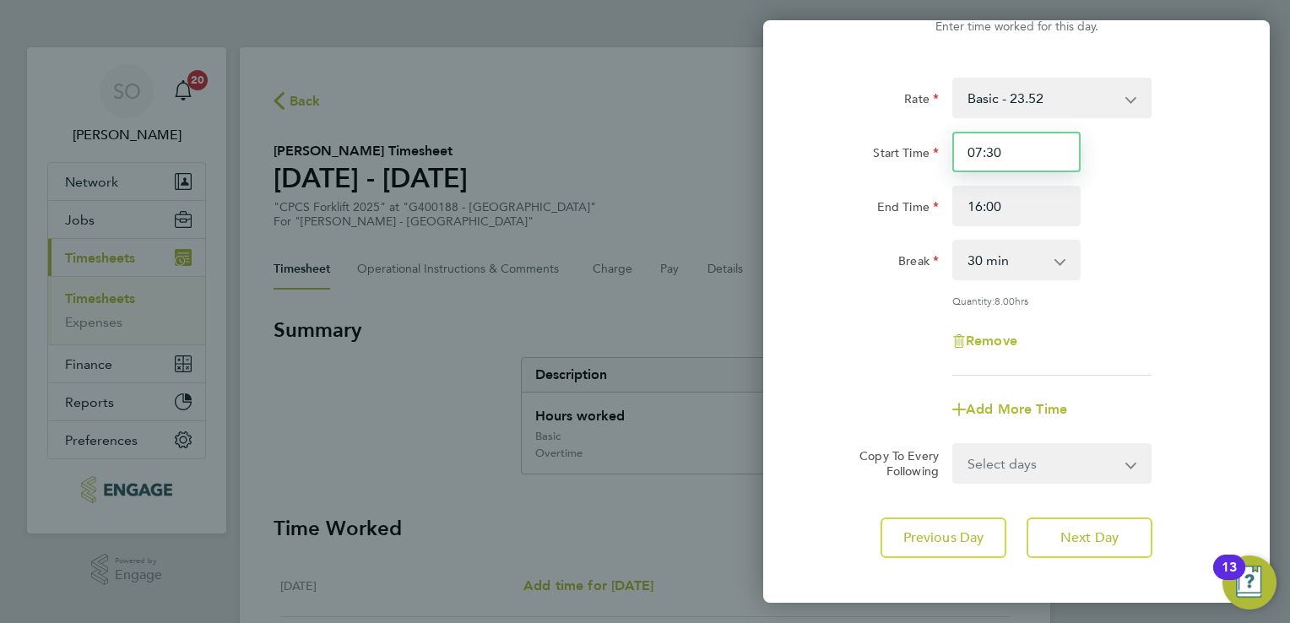
scroll to position [84, 0]
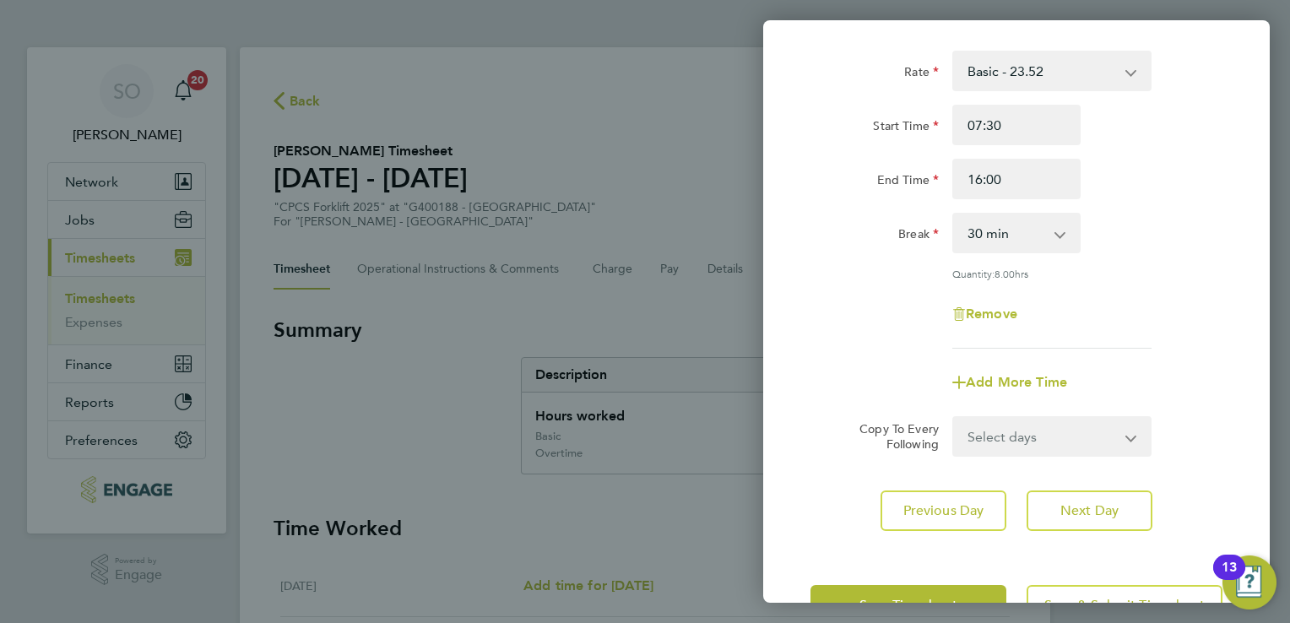
click at [1049, 390] on div "Add More Time" at bounding box center [1016, 382] width 142 height 41
click at [1050, 388] on span "Add More Time" at bounding box center [1015, 382] width 101 height 16
select select "null"
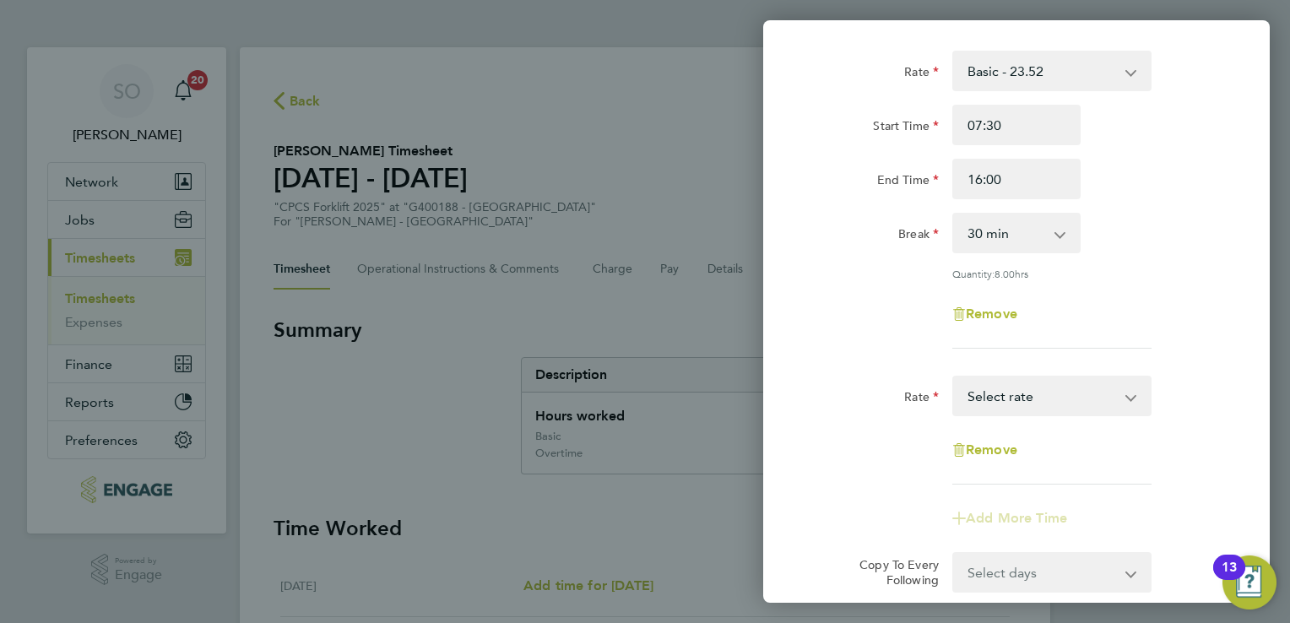
drag, startPoint x: 1017, startPoint y: 401, endPoint x: 1019, endPoint y: 413, distance: 11.9
click at [1017, 401] on select "Basic - 23.52 Overtime - 33.98 Select rate" at bounding box center [1042, 395] width 176 height 37
select select "30"
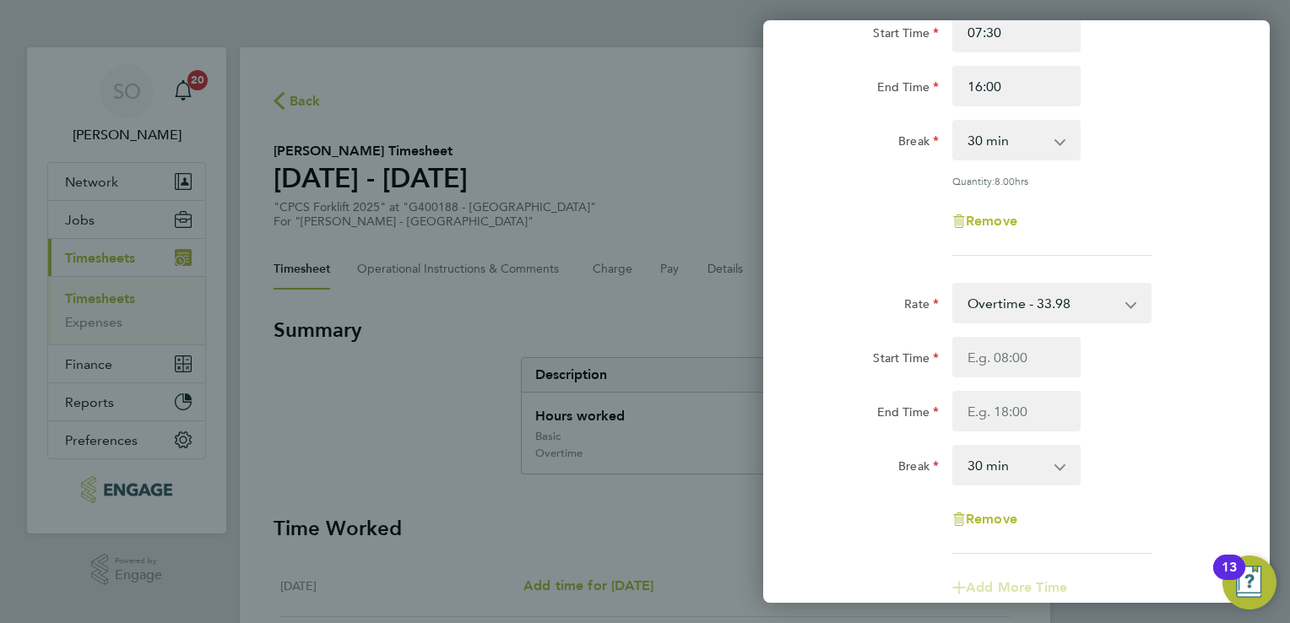
scroll to position [338, 0]
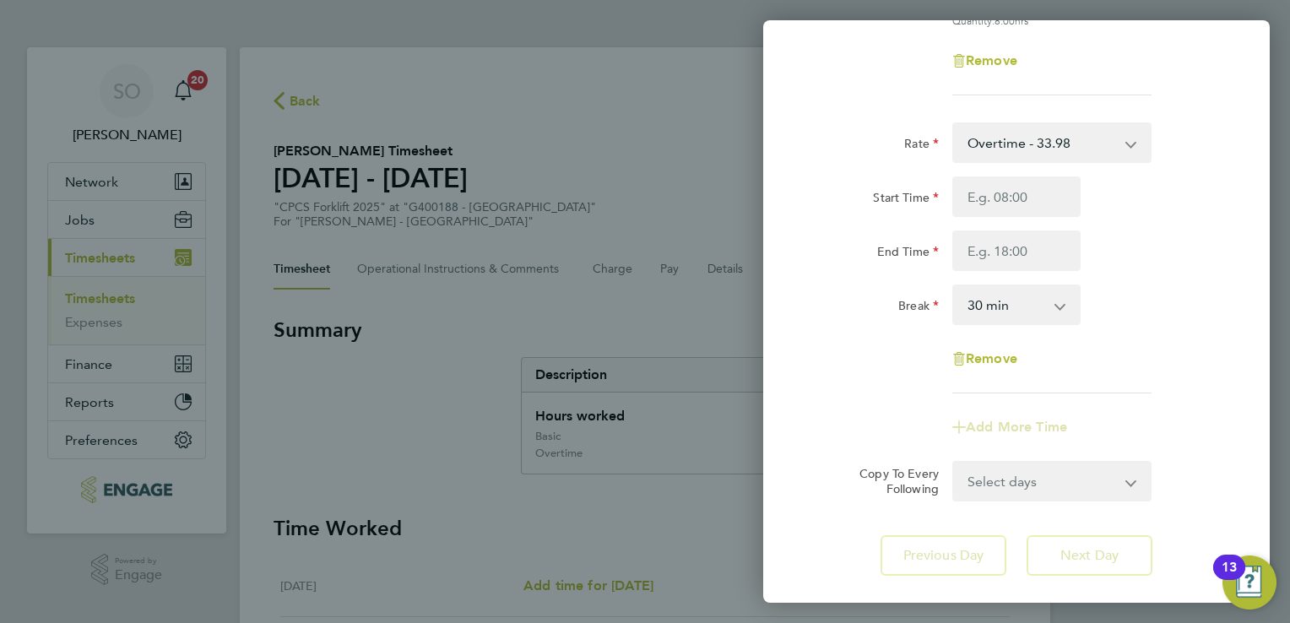
click at [1003, 218] on div "Start Time End Time" at bounding box center [1015, 223] width 425 height 95
click at [1003, 204] on input "Start Time" at bounding box center [1016, 196] width 128 height 41
type input "16:00"
type input "16:30"
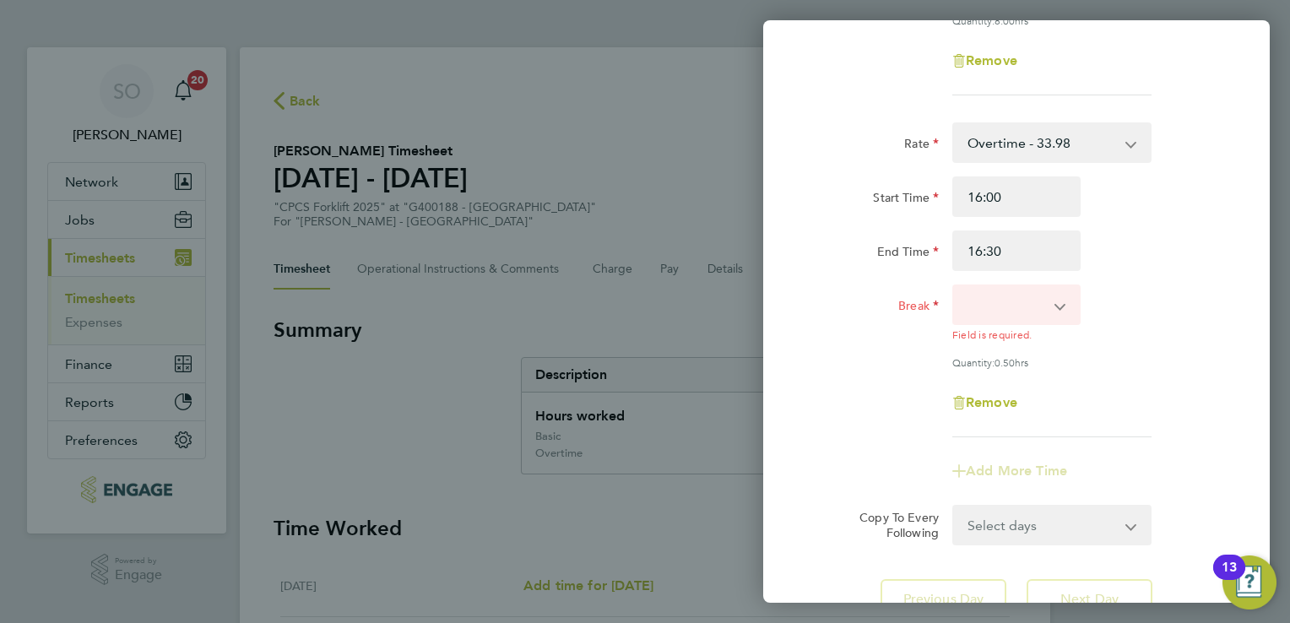
click at [1029, 316] on select "0 min 15 min" at bounding box center [1006, 304] width 105 height 37
select select "0"
click at [954, 286] on select "0 min 15 min" at bounding box center [1006, 304] width 105 height 37
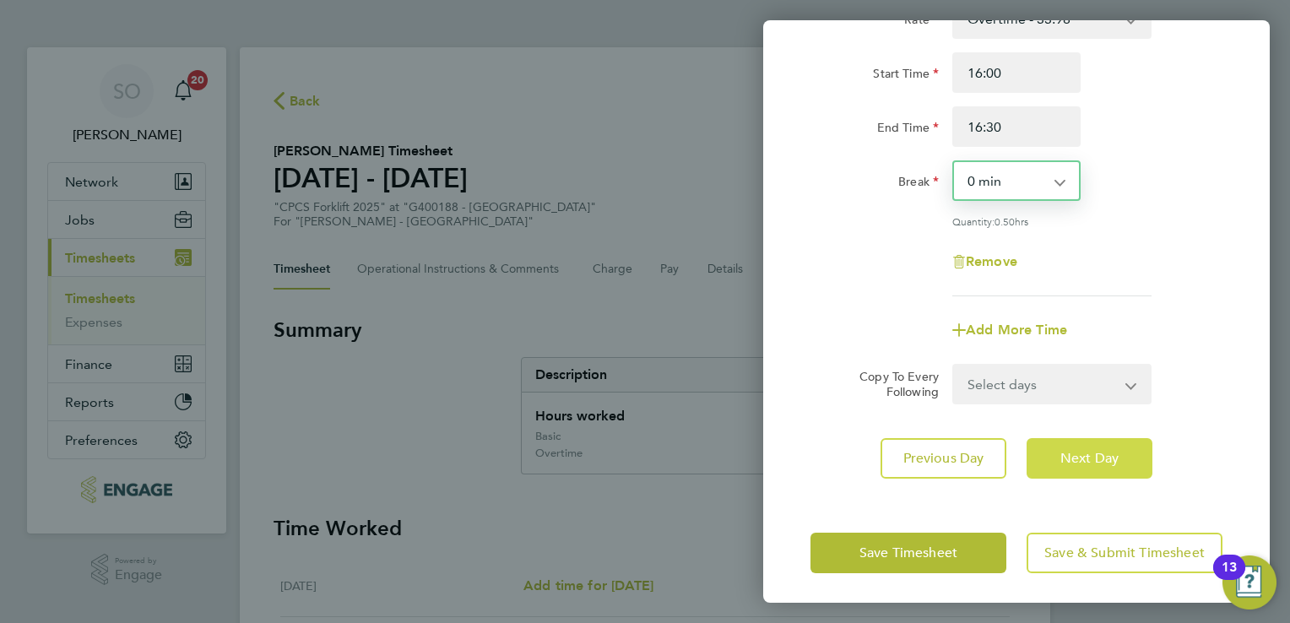
click at [1090, 450] on span "Next Day" at bounding box center [1089, 458] width 58 height 17
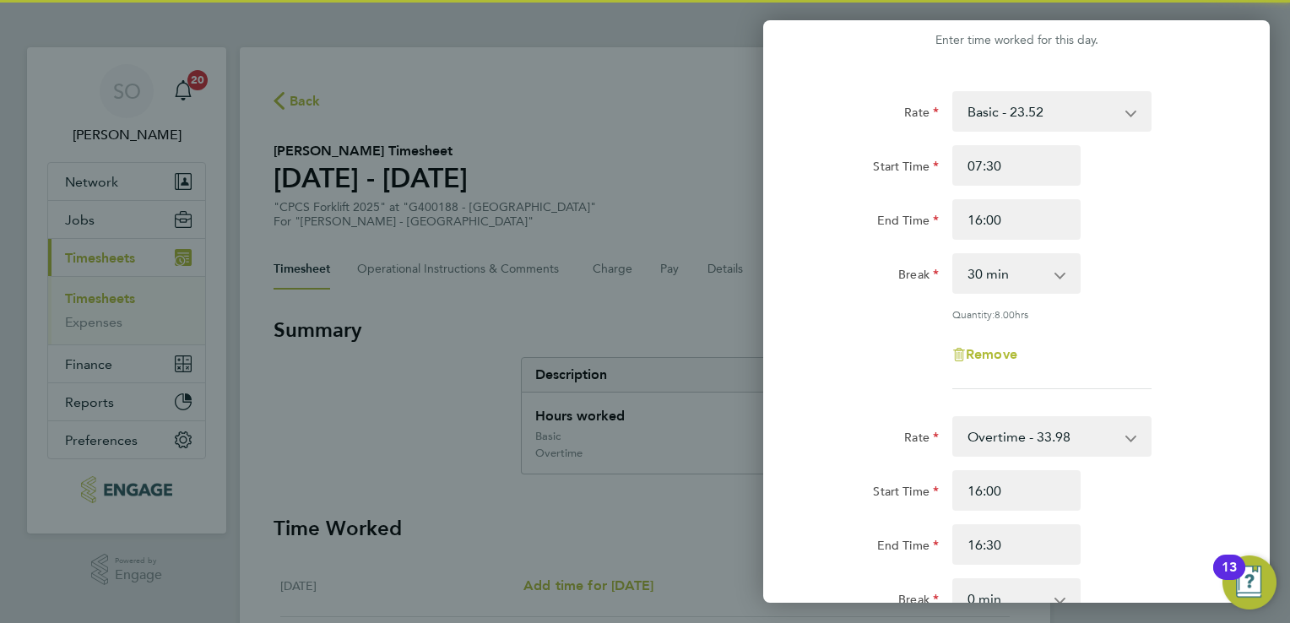
scroll to position [40, 0]
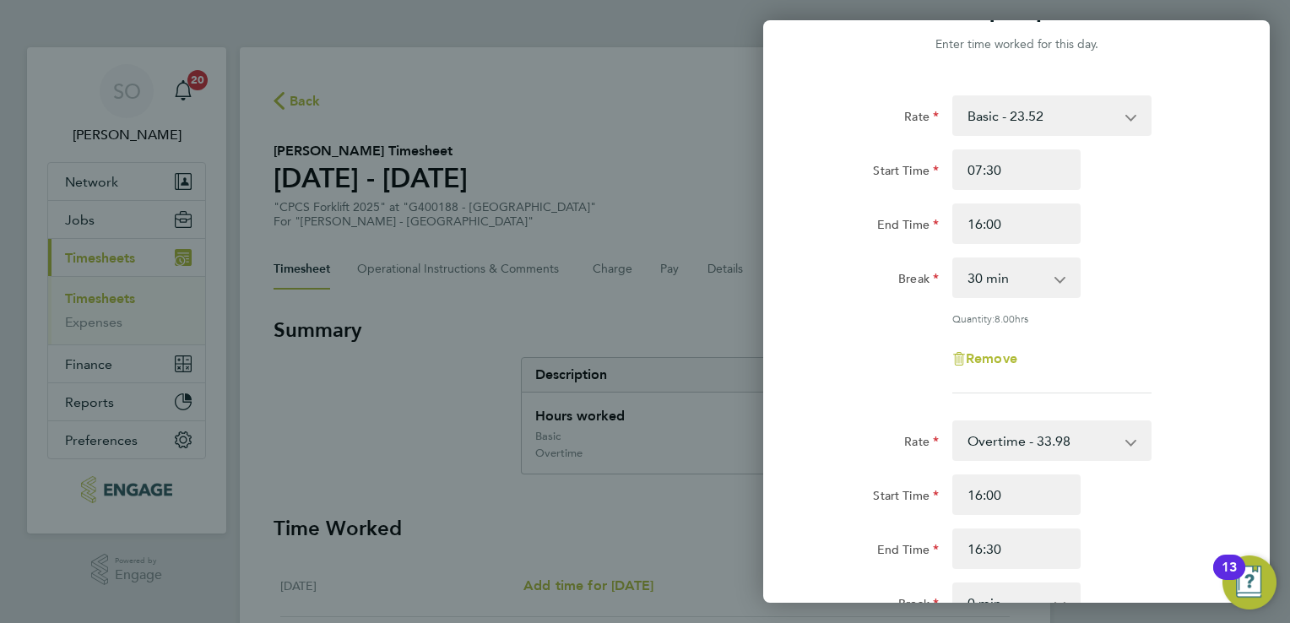
select select "30"
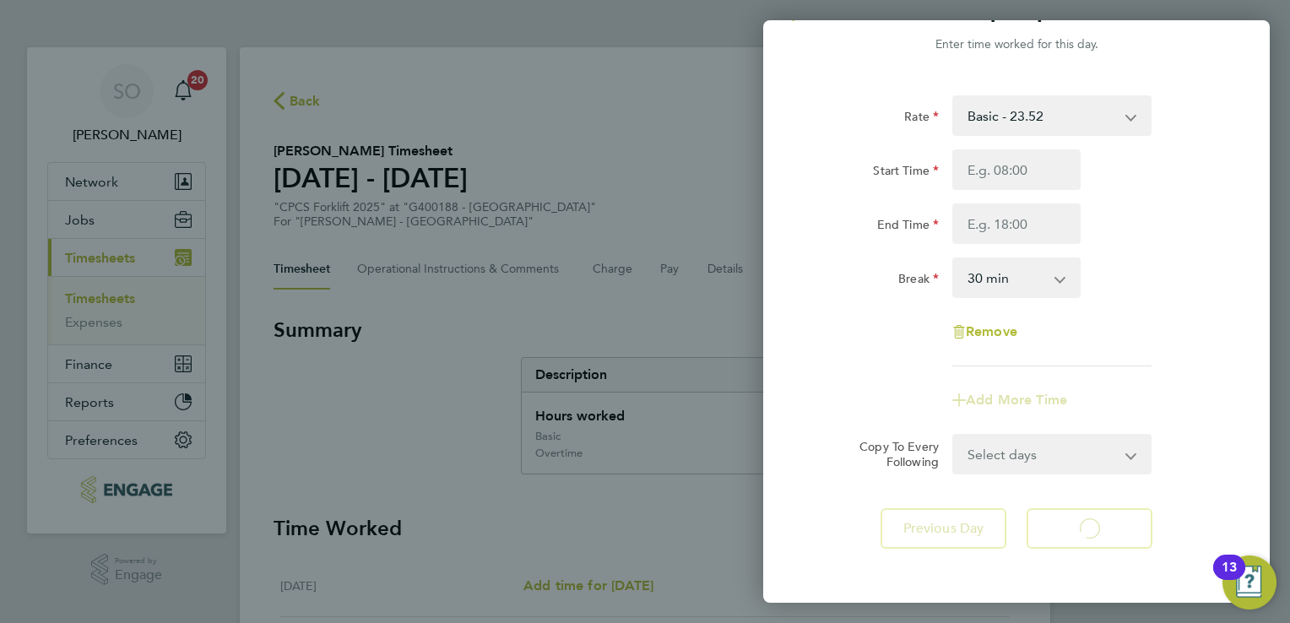
select select "30"
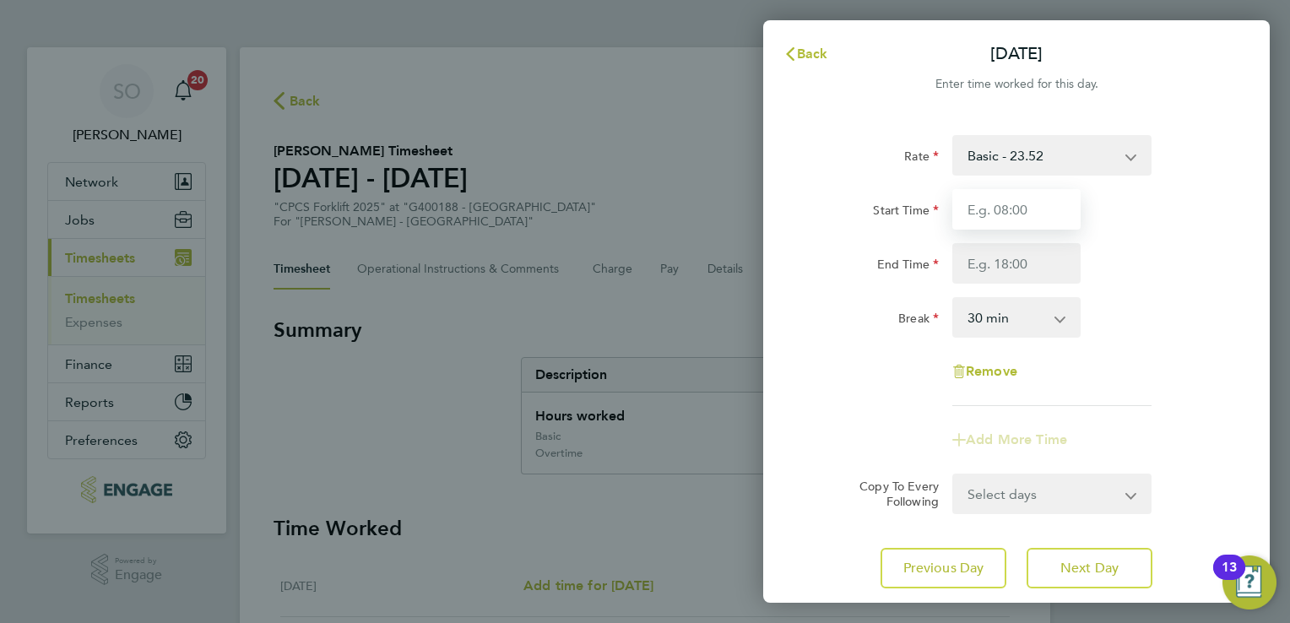
click at [998, 221] on input "Start Time" at bounding box center [1016, 209] width 128 height 41
type input "07:30"
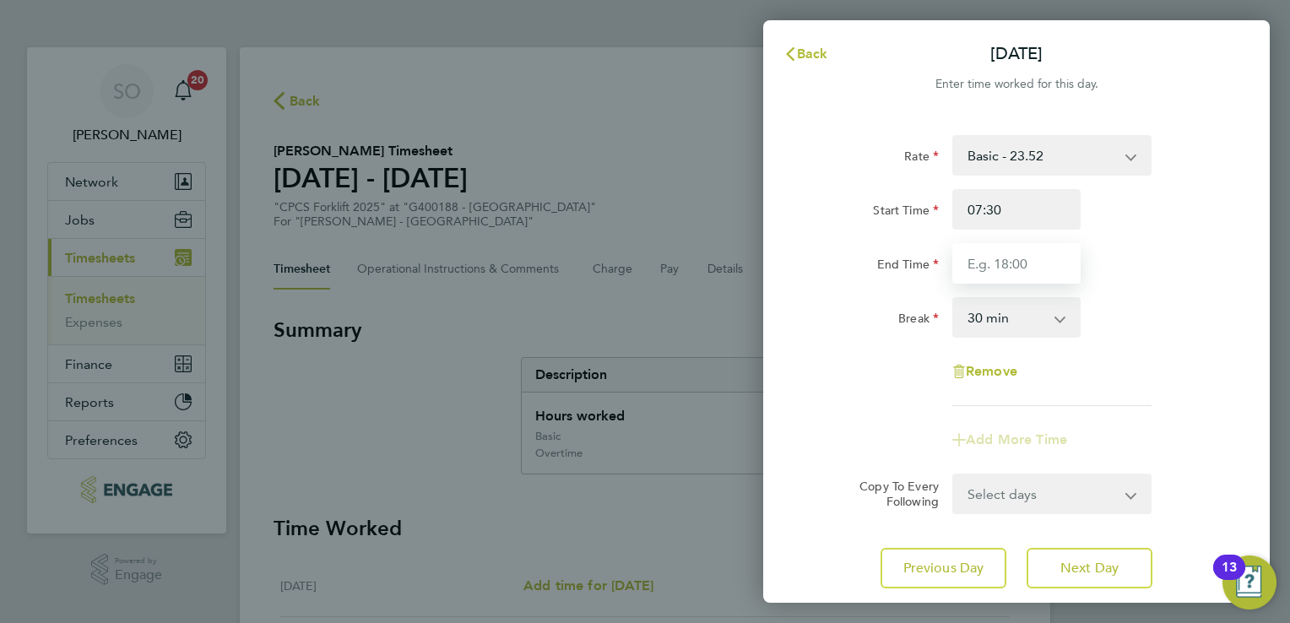
type input "16:00"
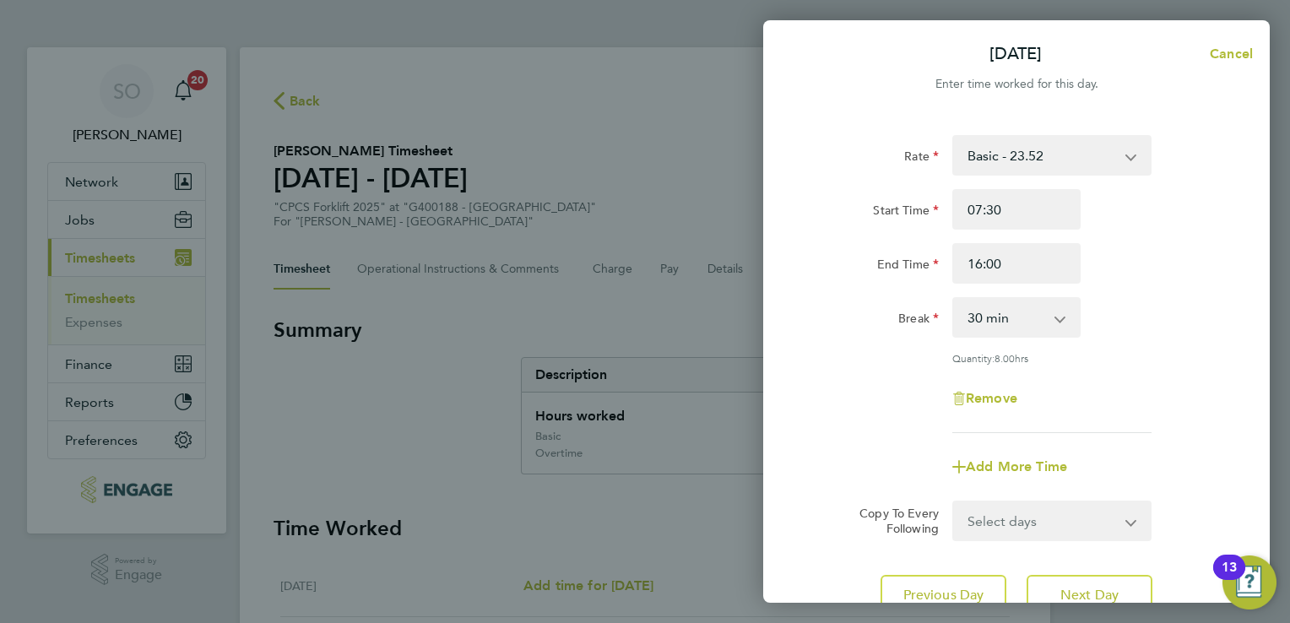
click at [1003, 311] on select "0 min 15 min 30 min 45 min 60 min 75 min 90 min" at bounding box center [1006, 317] width 105 height 37
click at [954, 299] on select "0 min 15 min 30 min 45 min 60 min 75 min 90 min" at bounding box center [1006, 317] width 105 height 37
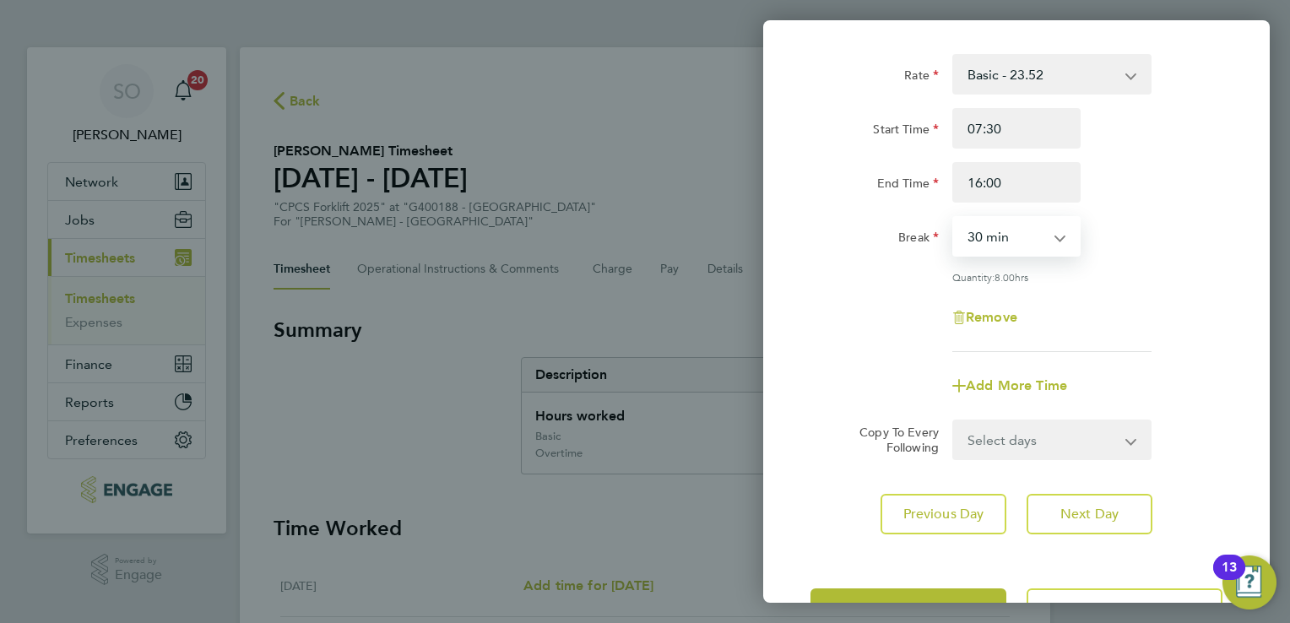
scroll to position [138, 0]
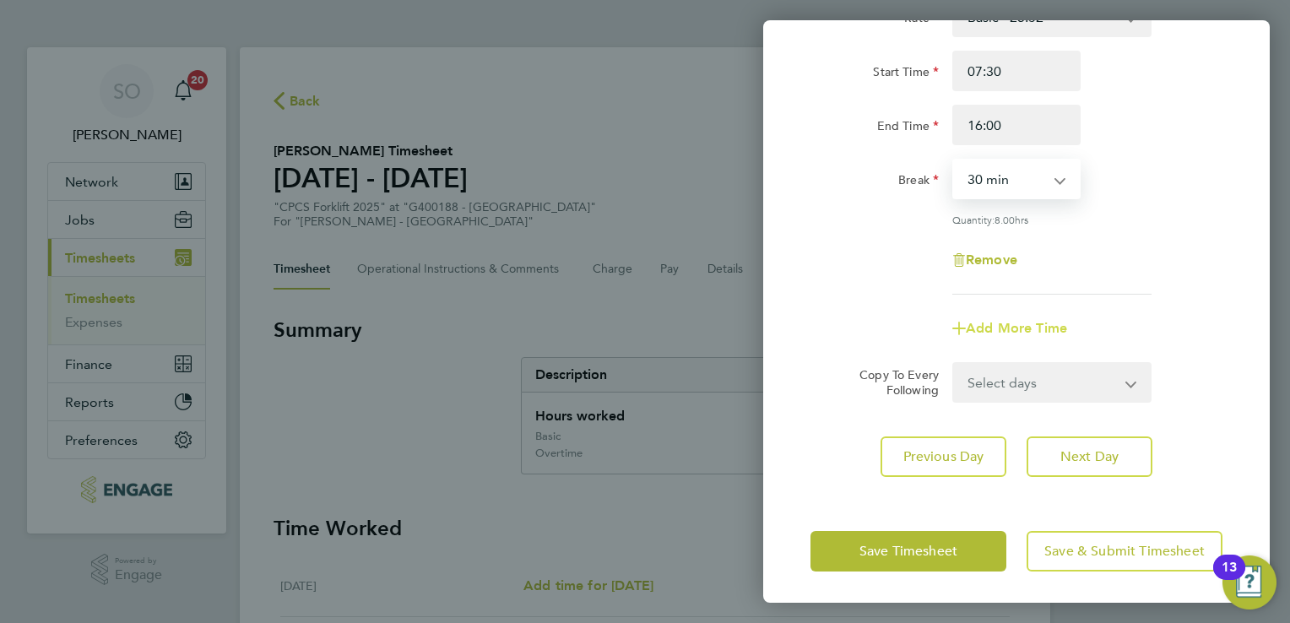
click at [1029, 329] on span "Add More Time" at bounding box center [1015, 328] width 101 height 16
select select "null"
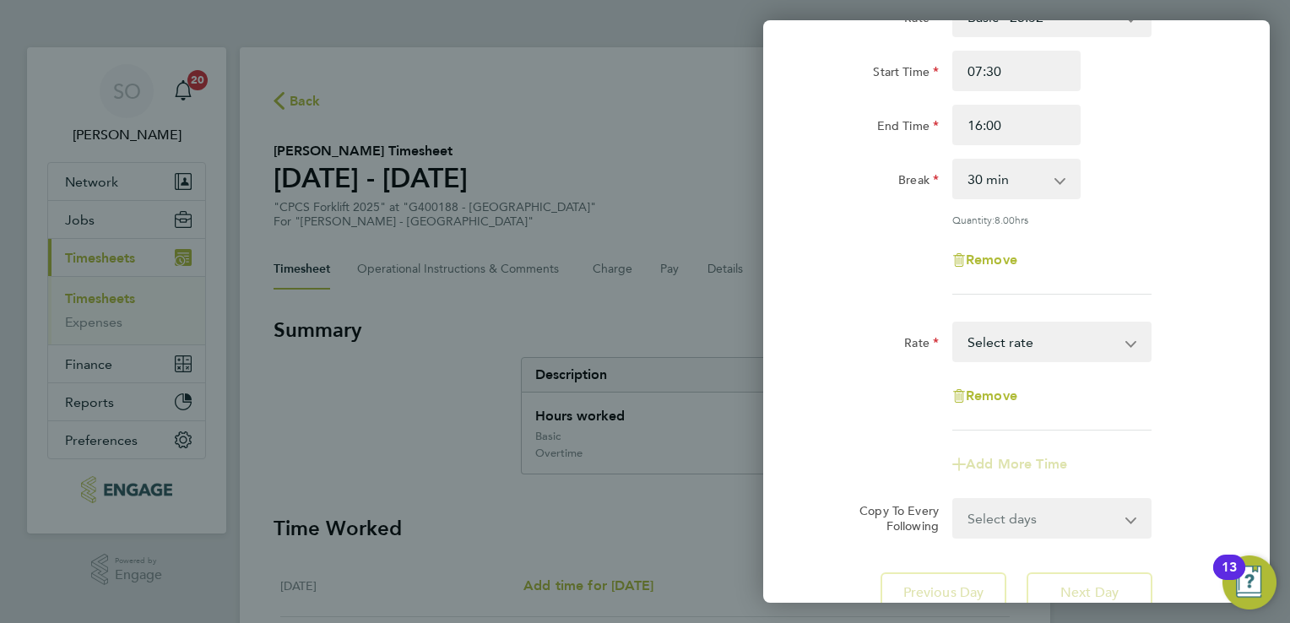
click at [1019, 360] on div "Rate Basic - 23.52 Overtime - 33.98 Select rate Remove" at bounding box center [1016, 376] width 412 height 109
click at [1016, 354] on select "Basic - 23.52 Overtime - 33.98 Select rate" at bounding box center [1042, 341] width 176 height 37
select select "30"
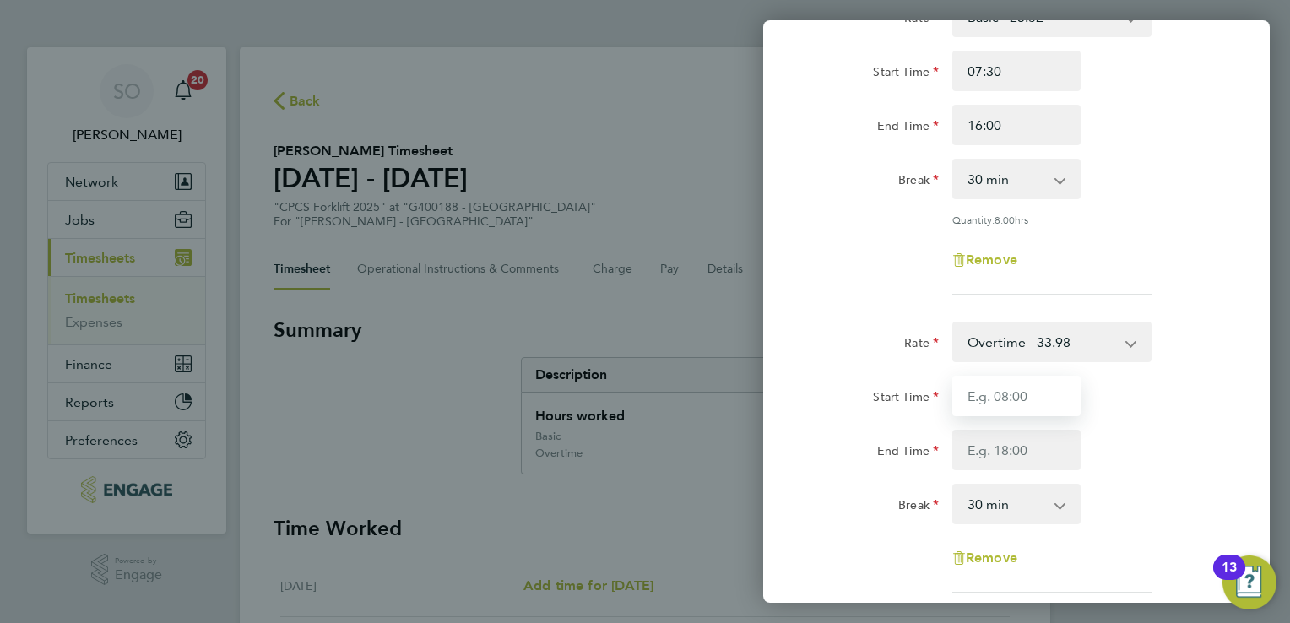
click at [1019, 390] on input "Start Time" at bounding box center [1016, 396] width 128 height 41
type input "16:00"
type input "16:30"
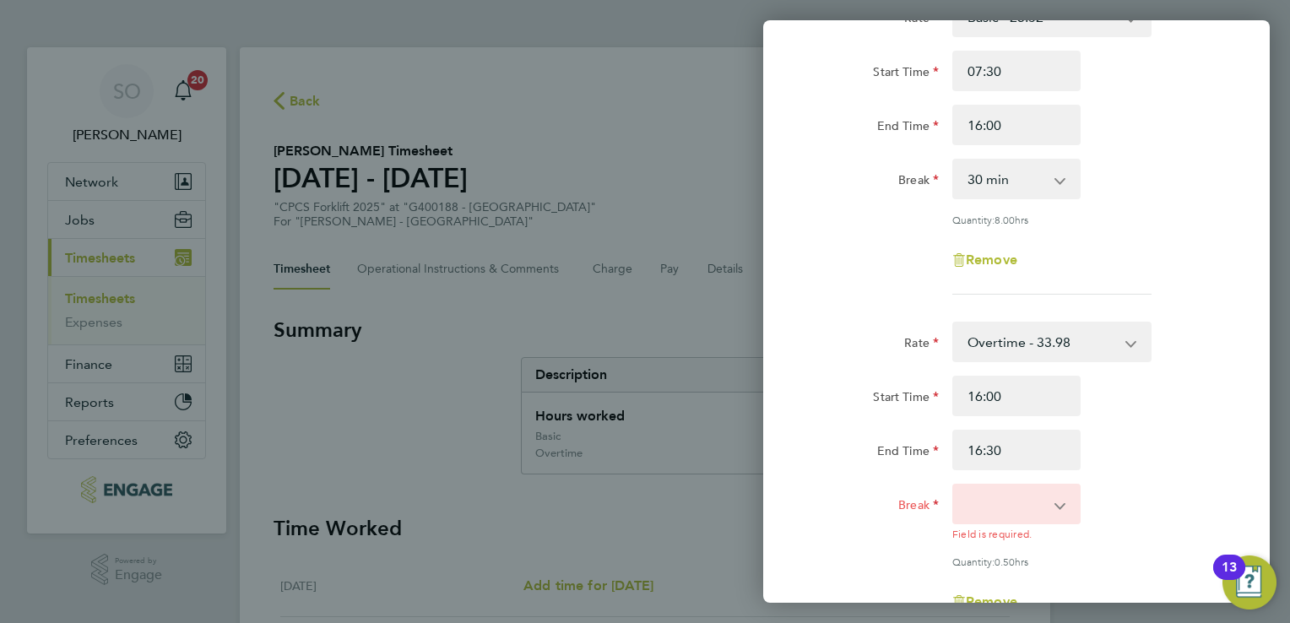
click at [1019, 506] on select "0 min 15 min" at bounding box center [1006, 503] width 105 height 37
select select "0"
click at [954, 485] on select "0 min 15 min" at bounding box center [1006, 503] width 105 height 37
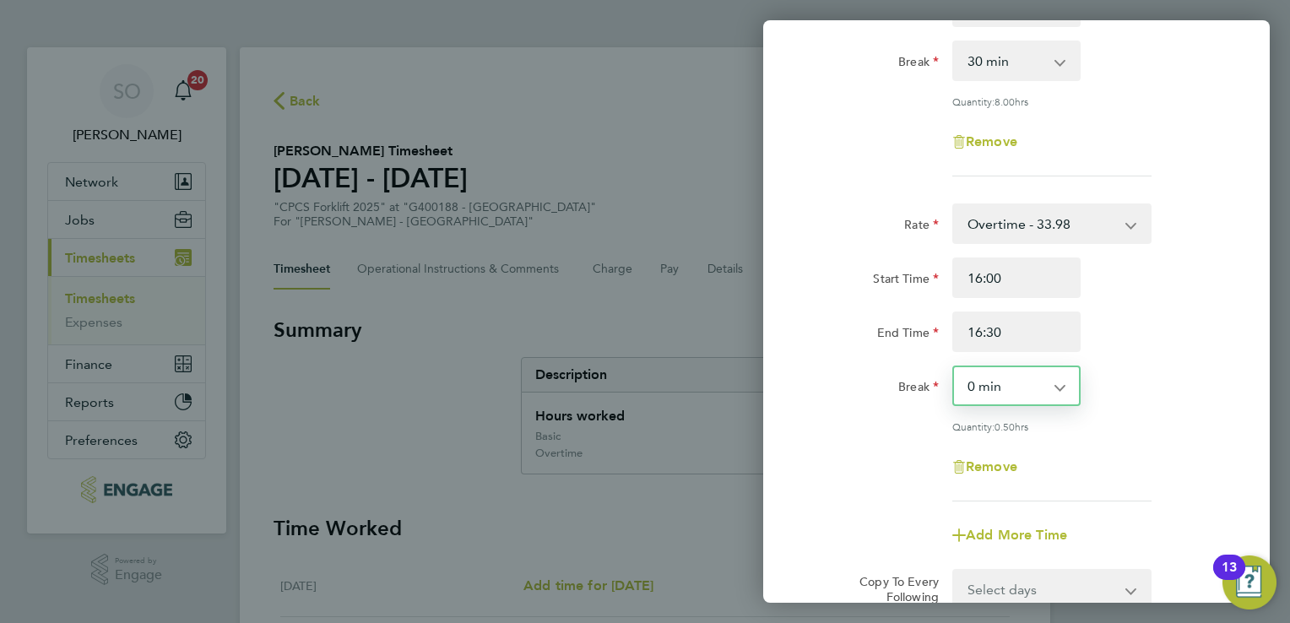
scroll to position [462, 0]
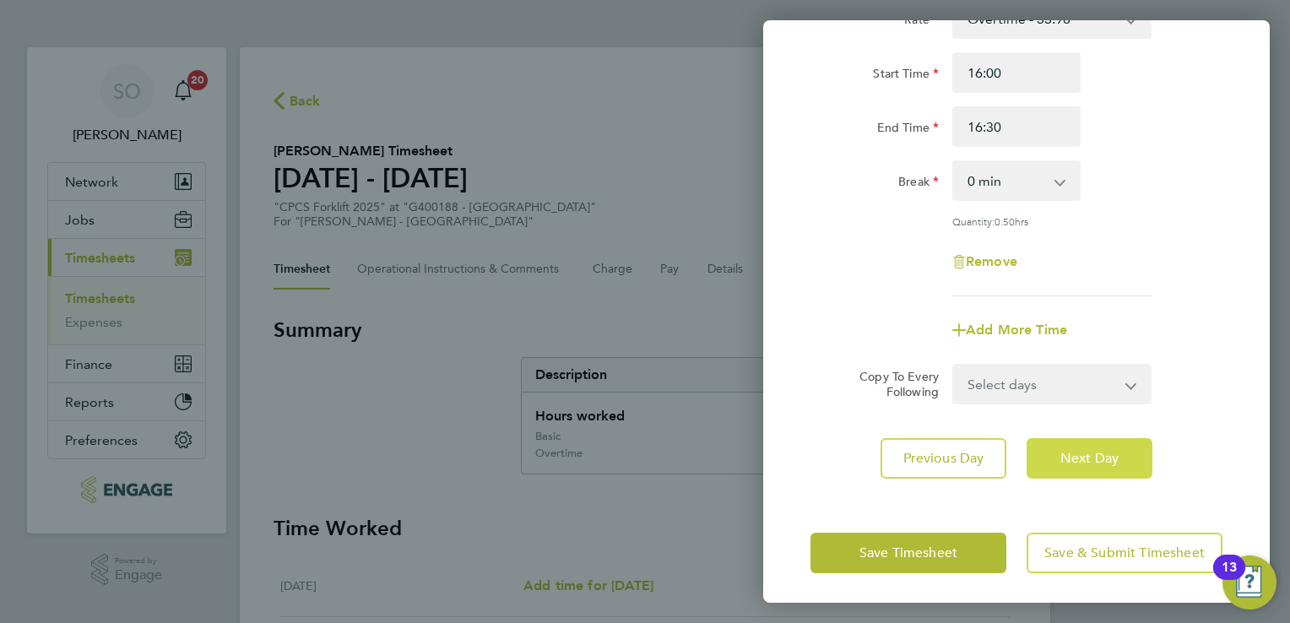
click at [1086, 454] on span "Next Day" at bounding box center [1089, 458] width 58 height 17
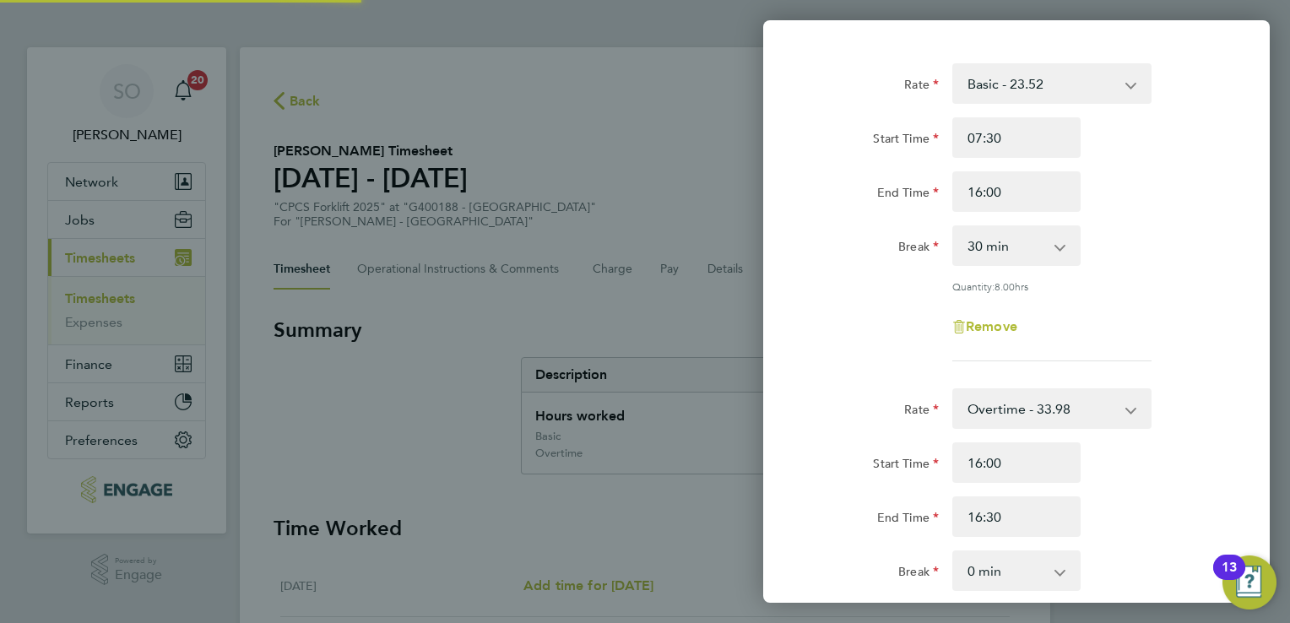
select select "30"
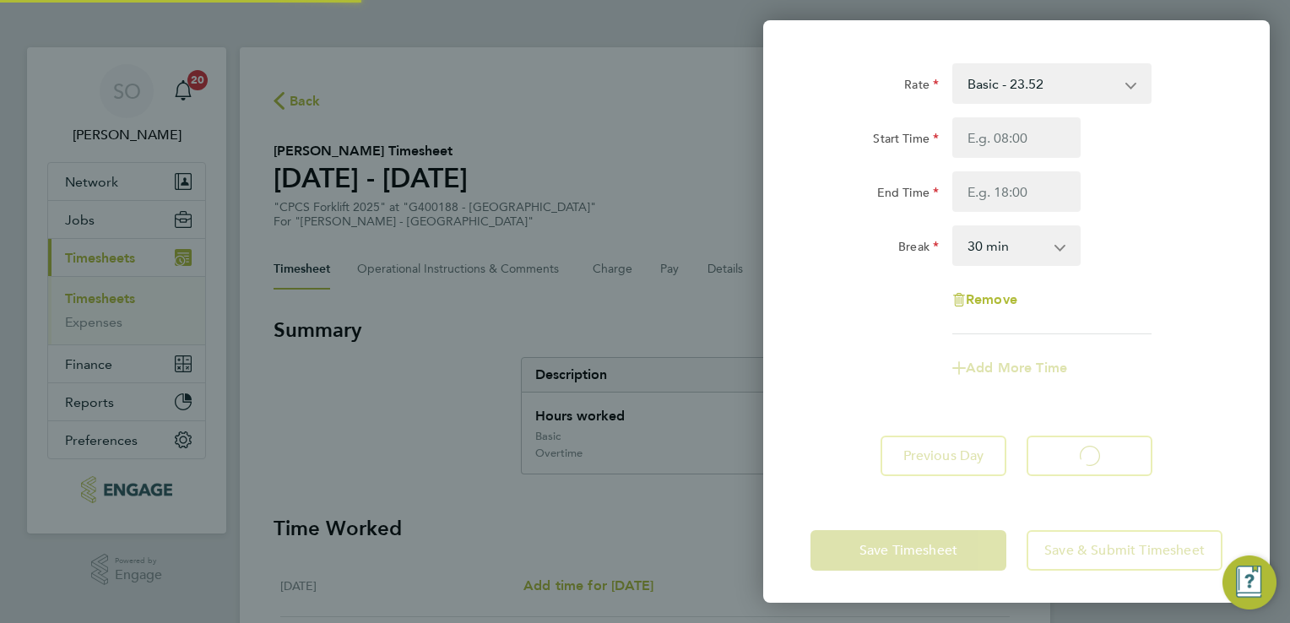
select select "30"
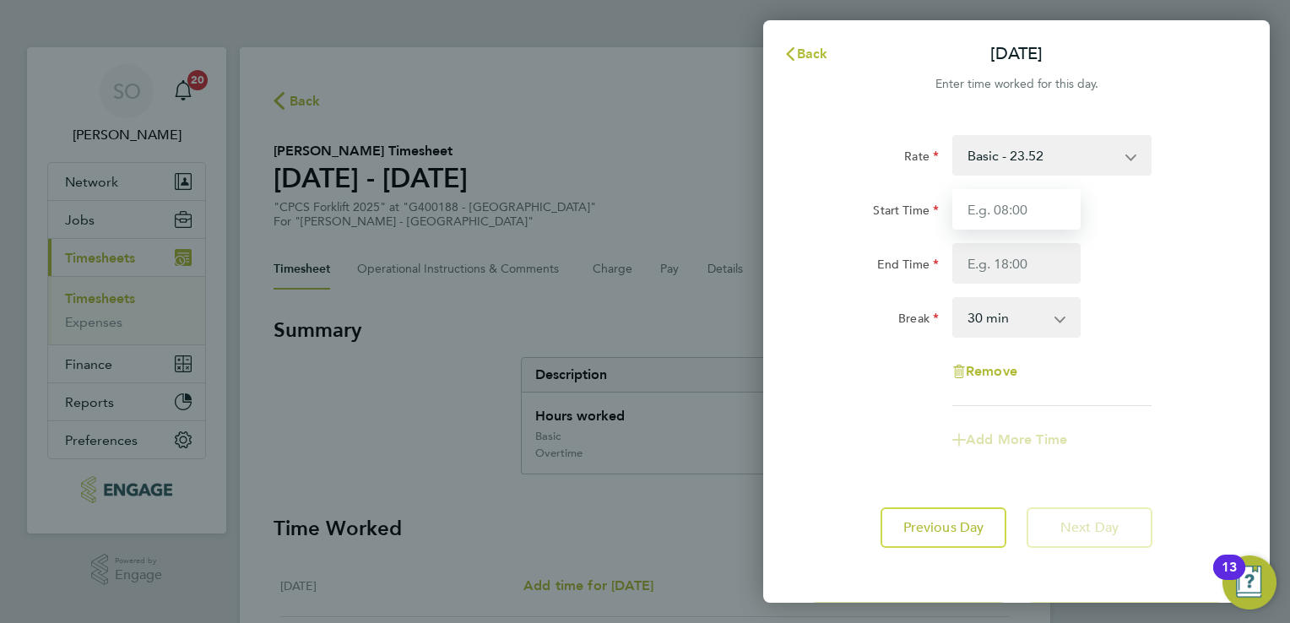
click at [973, 208] on input "Start Time" at bounding box center [1016, 209] width 128 height 41
type input "07:30"
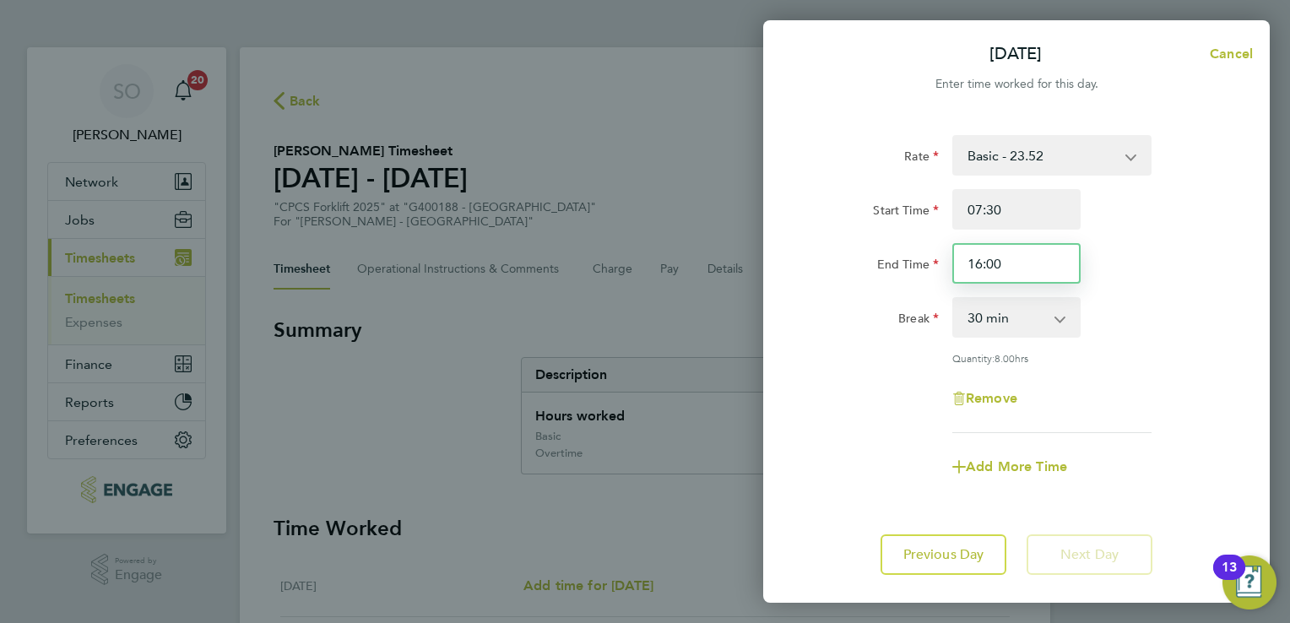
drag, startPoint x: 1015, startPoint y: 258, endPoint x: 935, endPoint y: 252, distance: 80.4
click at [936, 253] on div "End Time 16:00" at bounding box center [1015, 263] width 425 height 41
type input "15:00"
click at [979, 303] on select "0 min 15 min 30 min 45 min 60 min 75 min 90 min" at bounding box center [1006, 317] width 105 height 37
click at [954, 299] on select "0 min 15 min 30 min 45 min 60 min 75 min 90 min" at bounding box center [1006, 317] width 105 height 37
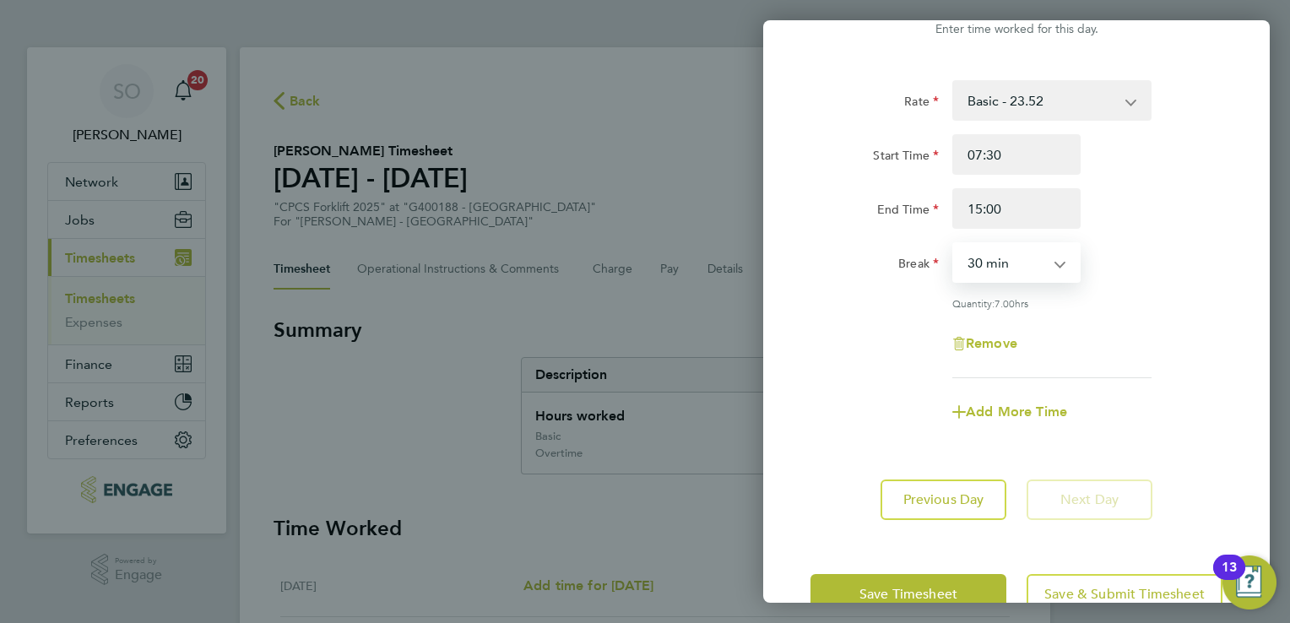
scroll to position [84, 0]
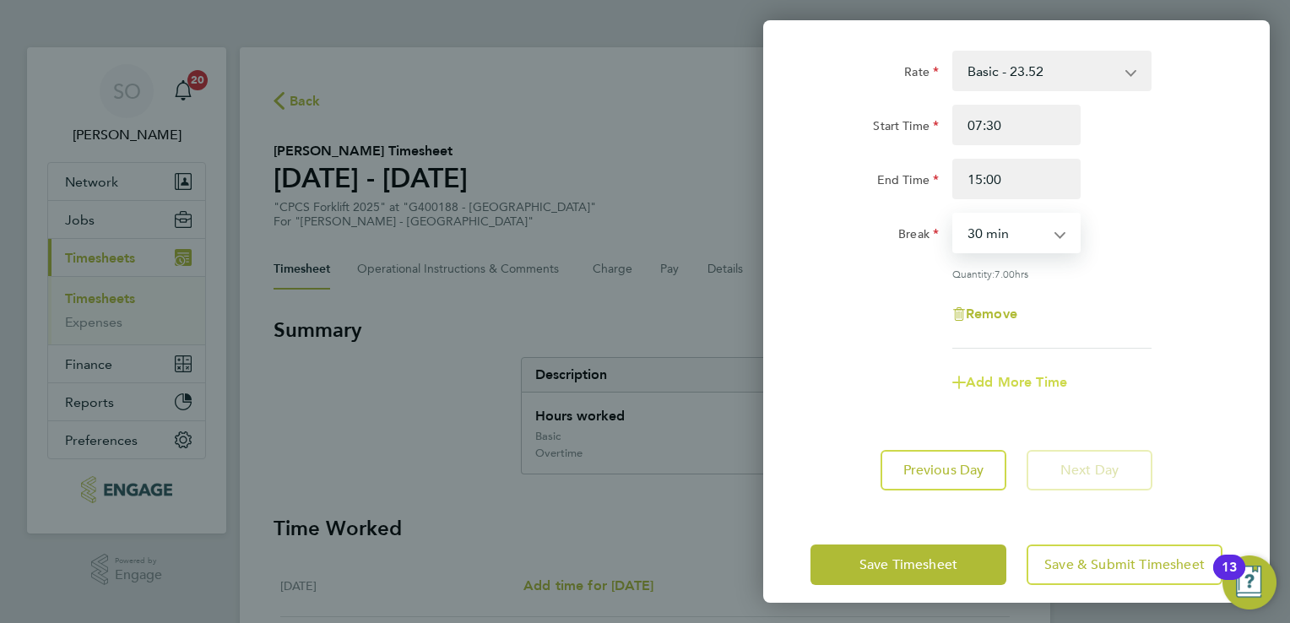
click at [1008, 380] on span "Add More Time" at bounding box center [1015, 382] width 101 height 16
select select "null"
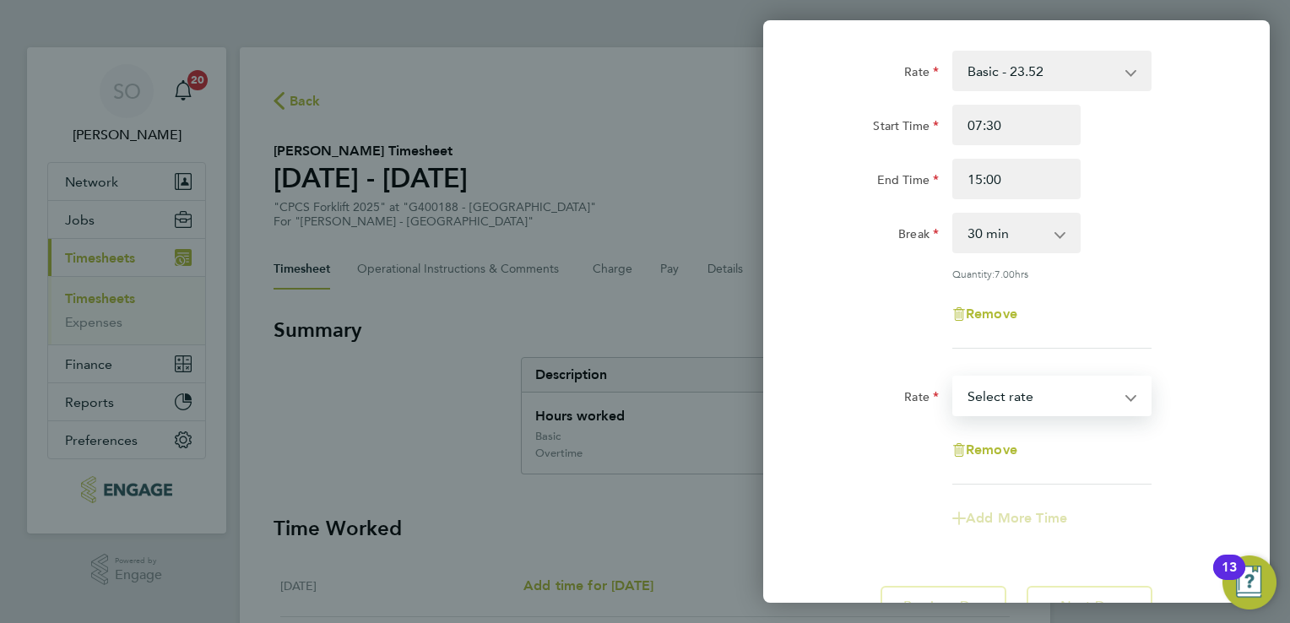
click at [1025, 406] on select "Basic - 23.52 Overtime - 33.98 Select rate" at bounding box center [1042, 395] width 176 height 37
select select "30"
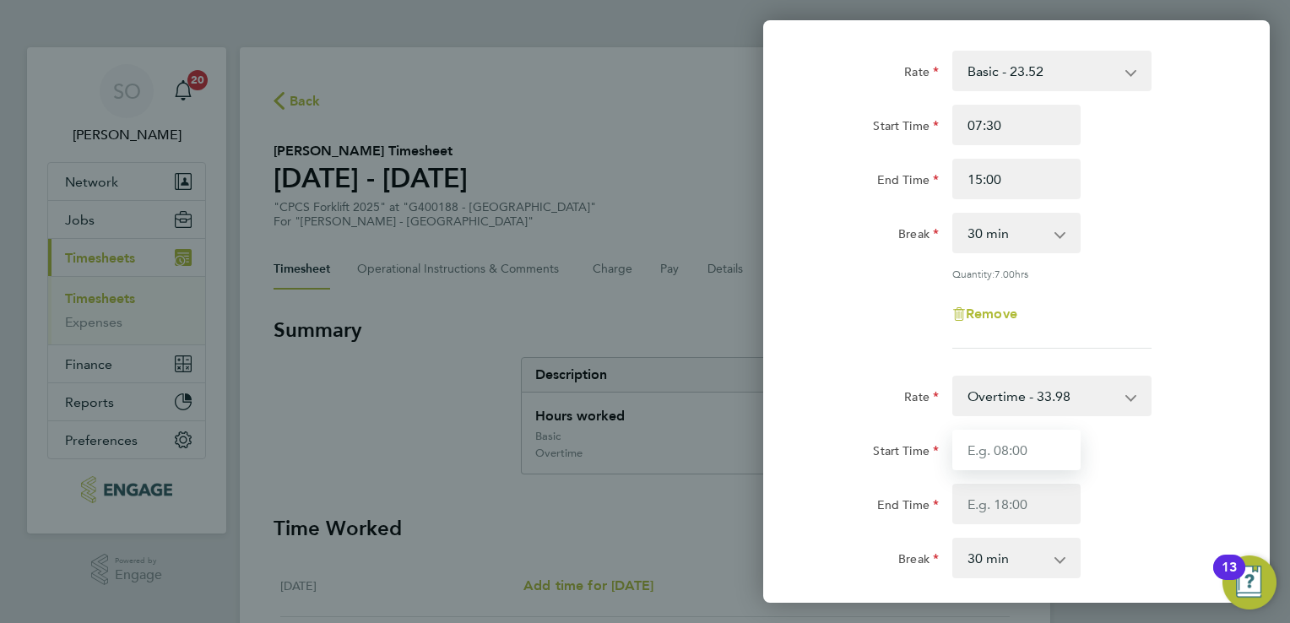
click at [1012, 441] on input "Start Time" at bounding box center [1016, 450] width 128 height 41
type input "15:00"
click at [992, 509] on input "End Time" at bounding box center [1016, 504] width 128 height 41
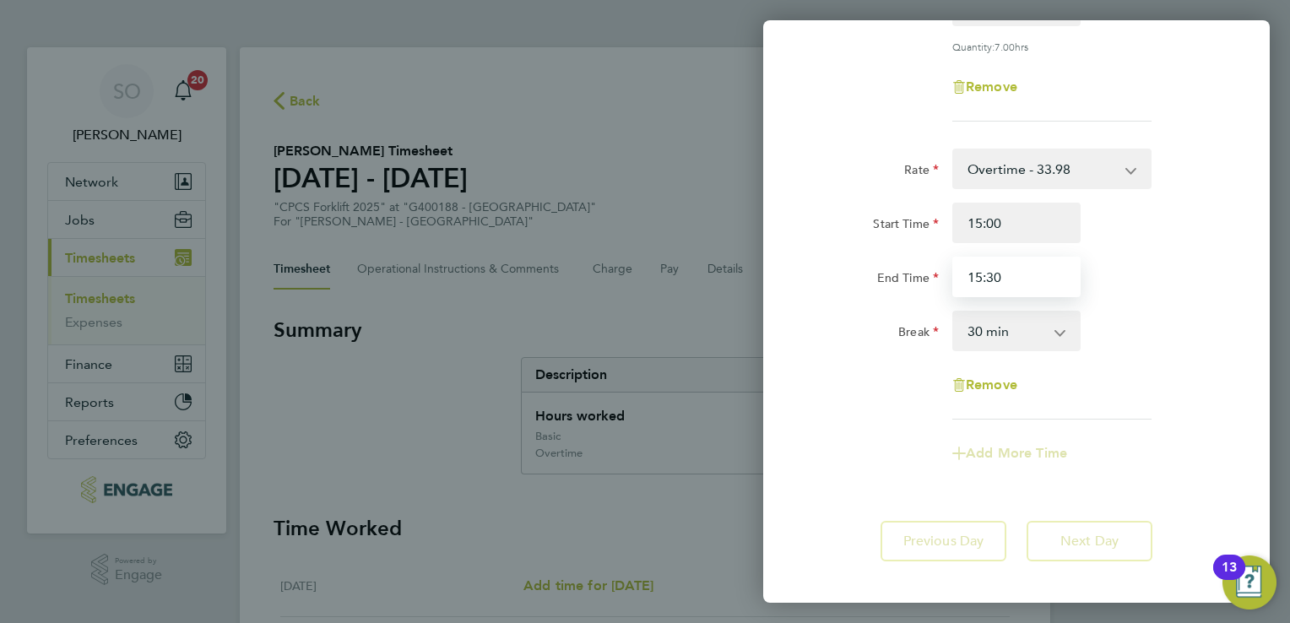
scroll to position [338, 0]
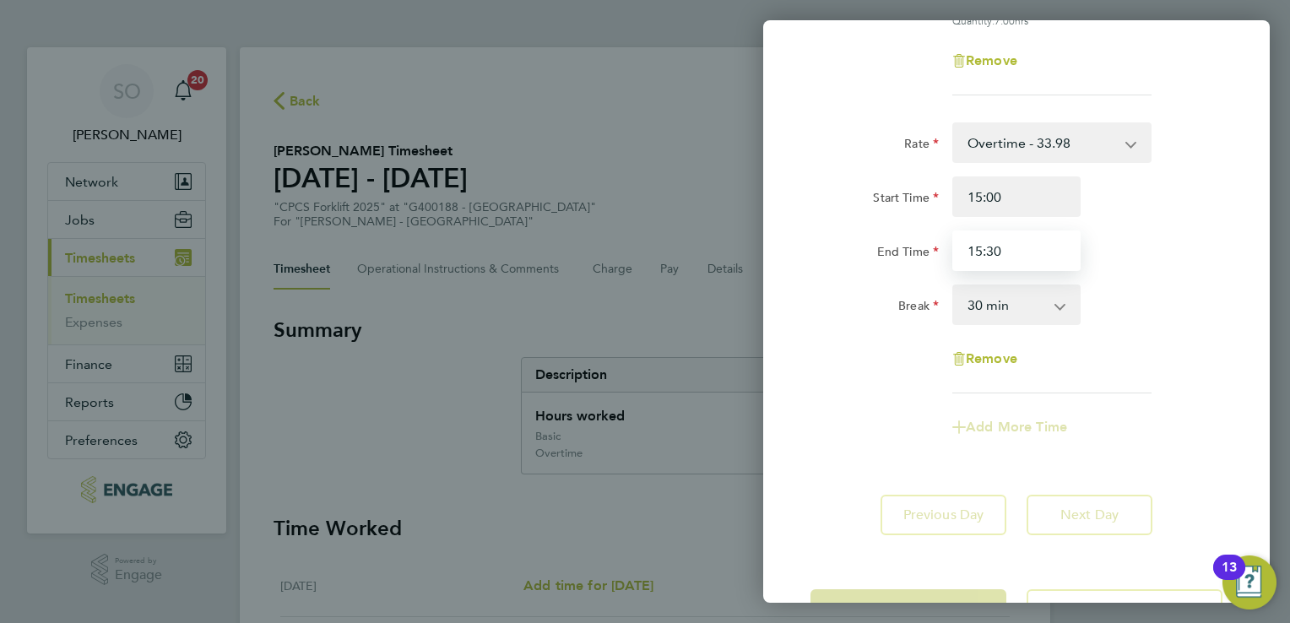
type input "15:30"
click at [1017, 312] on select "0 min 15 min 30 min 45 min 60 min 75 min 90 min" at bounding box center [1006, 304] width 105 height 37
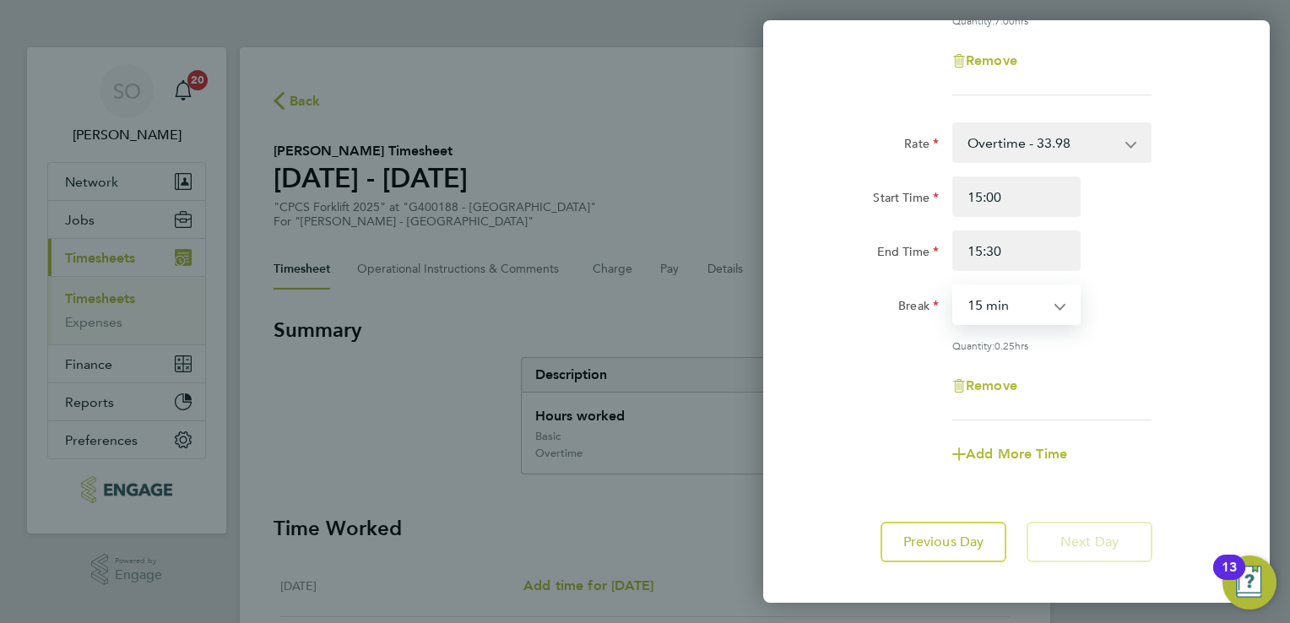
select select "0"
click at [954, 286] on select "0 min 15 min" at bounding box center [1006, 304] width 105 height 37
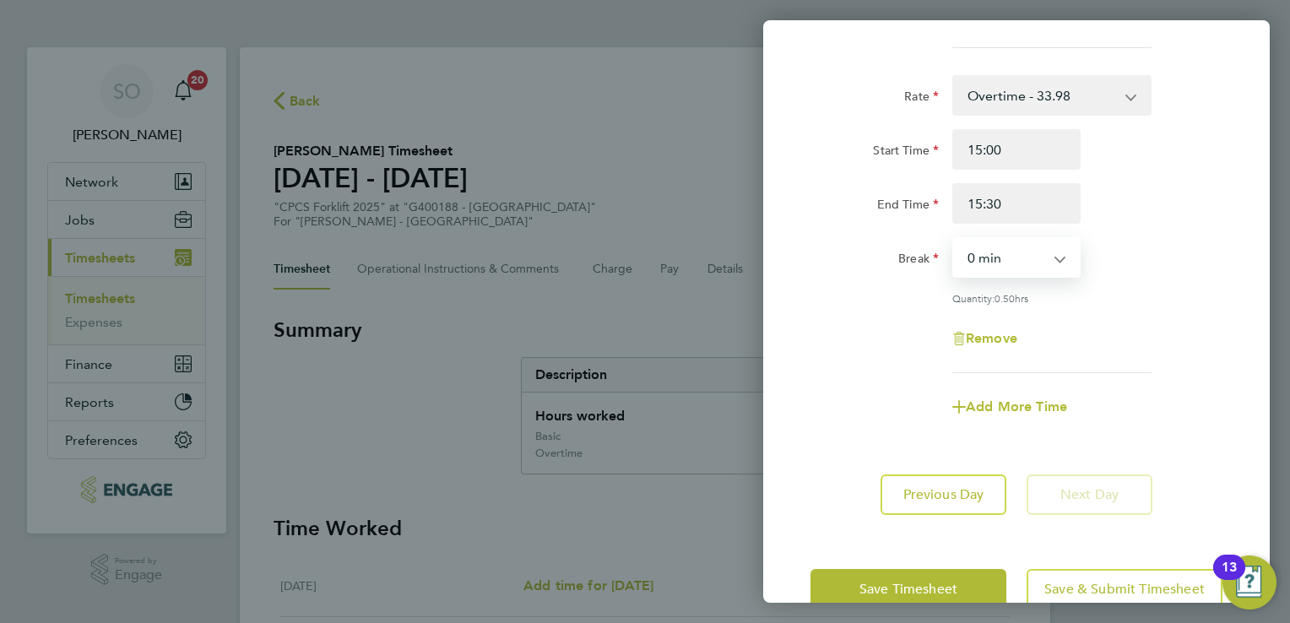
scroll to position [421, 0]
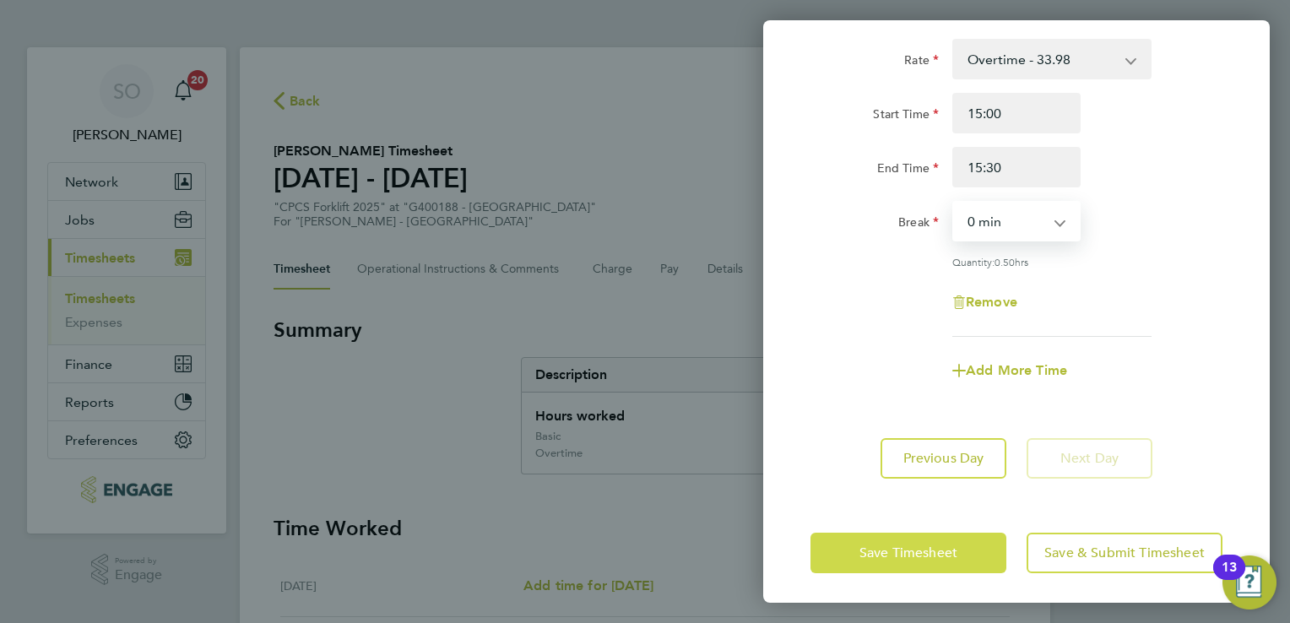
click at [922, 560] on button "Save Timesheet" at bounding box center [908, 553] width 196 height 41
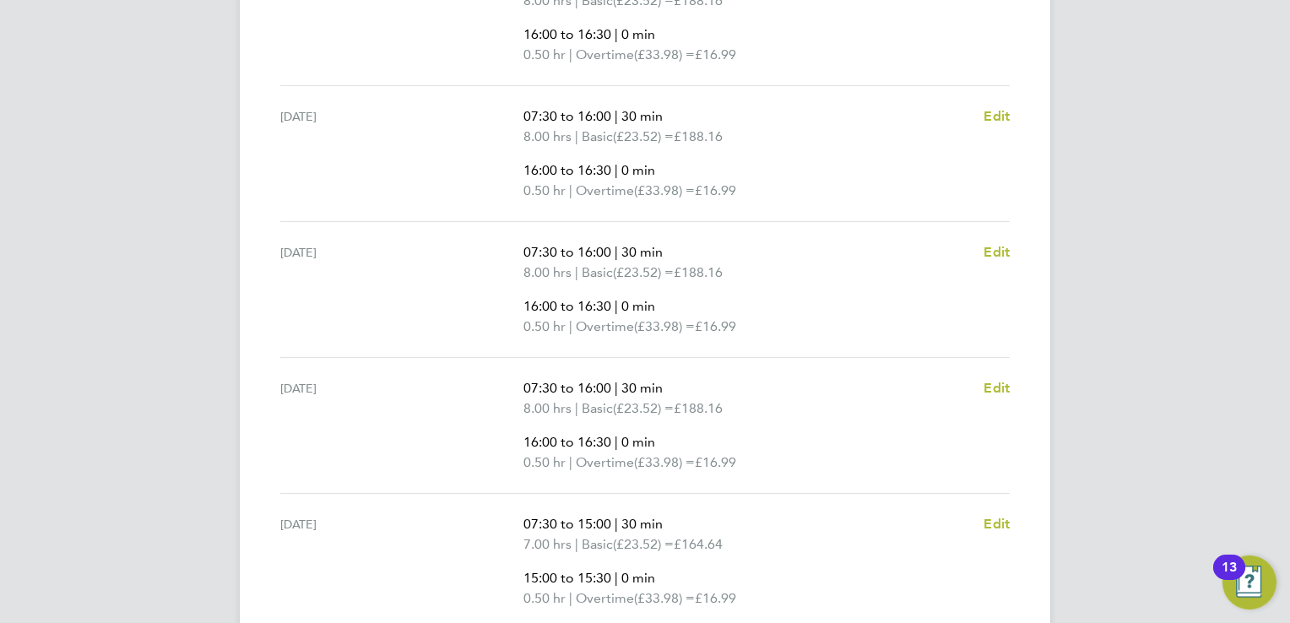
scroll to position [881, 0]
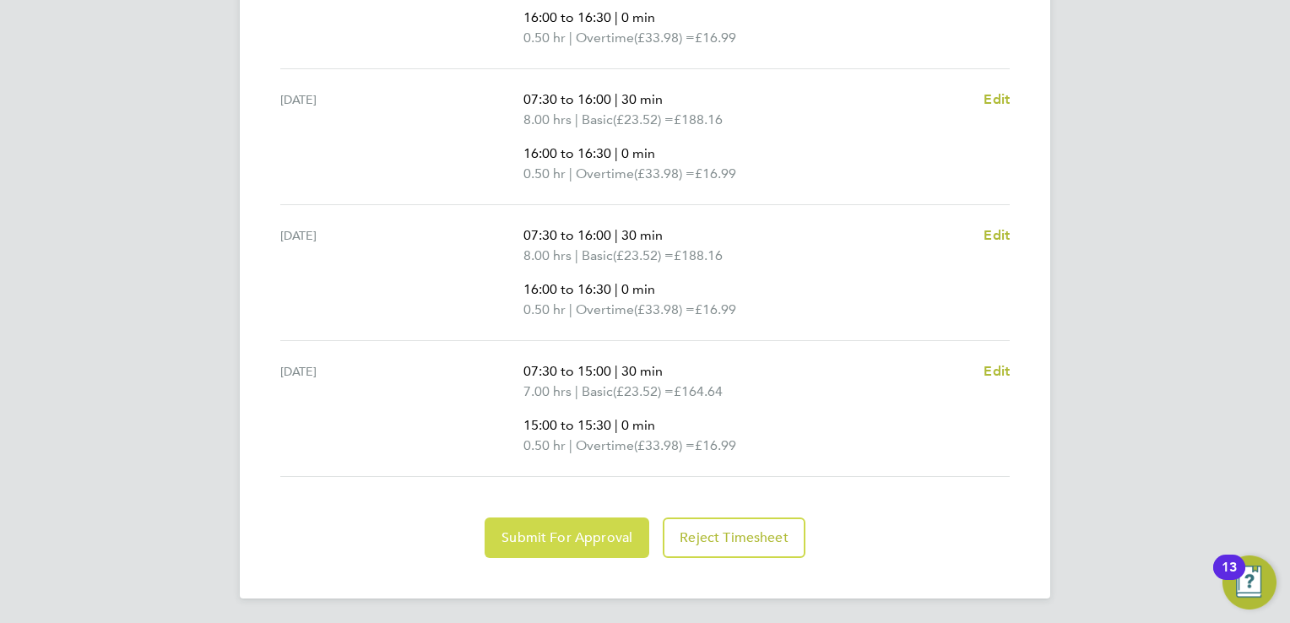
click at [570, 532] on span "Submit For Approval" at bounding box center [566, 537] width 131 height 17
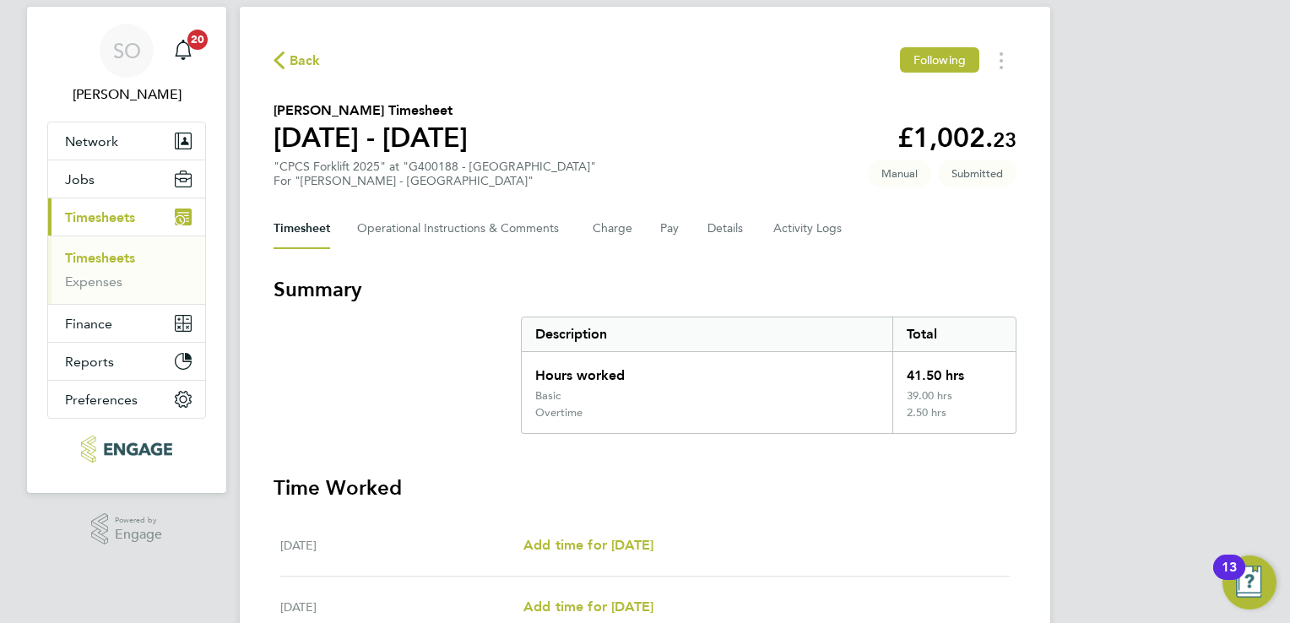
scroll to position [0, 0]
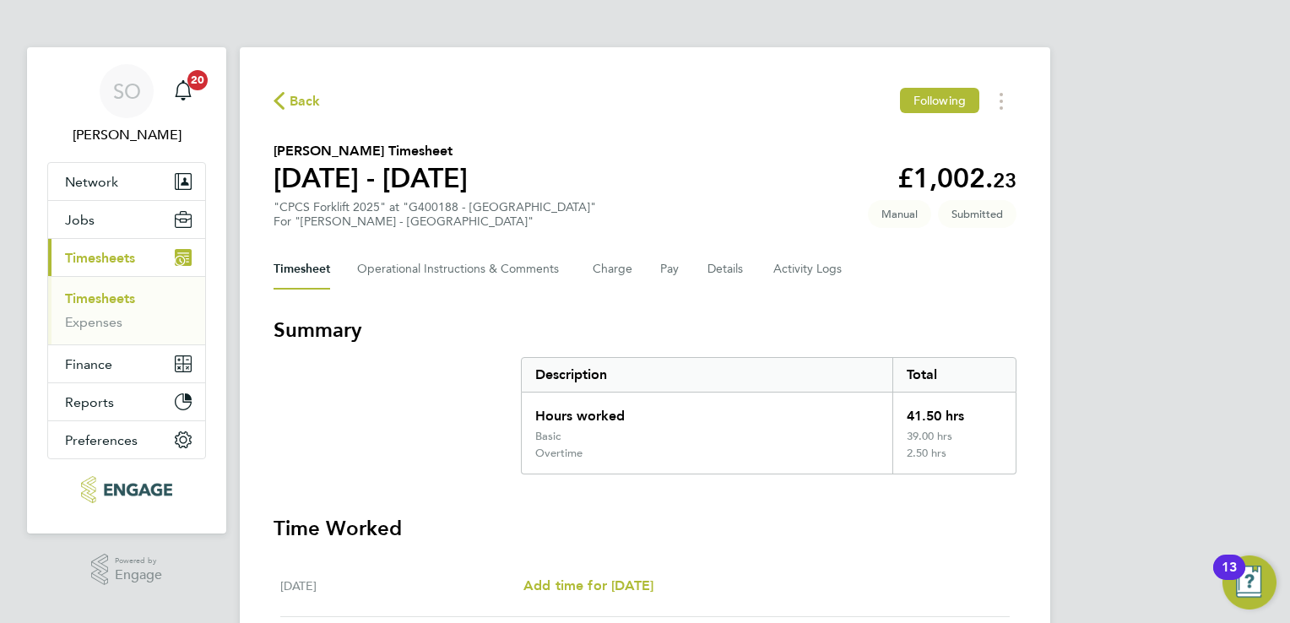
click at [111, 306] on li "Timesheets" at bounding box center [128, 302] width 127 height 24
click at [100, 302] on link "Timesheets" at bounding box center [100, 298] width 70 height 16
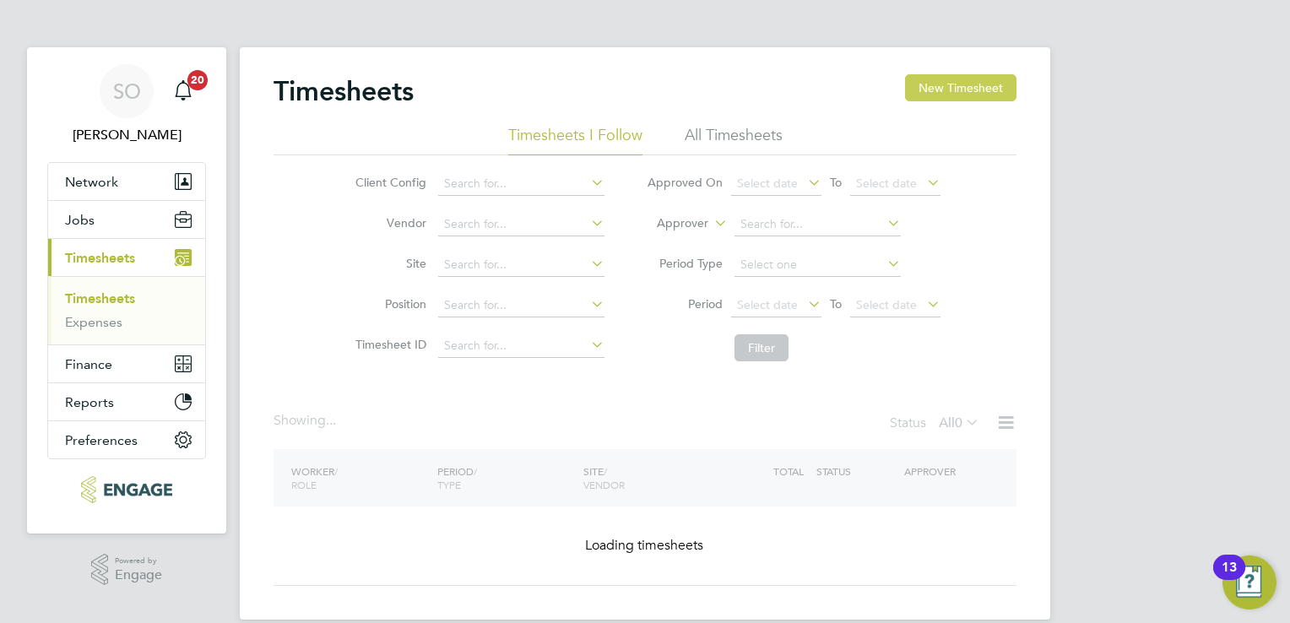
click at [931, 92] on button "New Timesheet" at bounding box center [960, 87] width 111 height 27
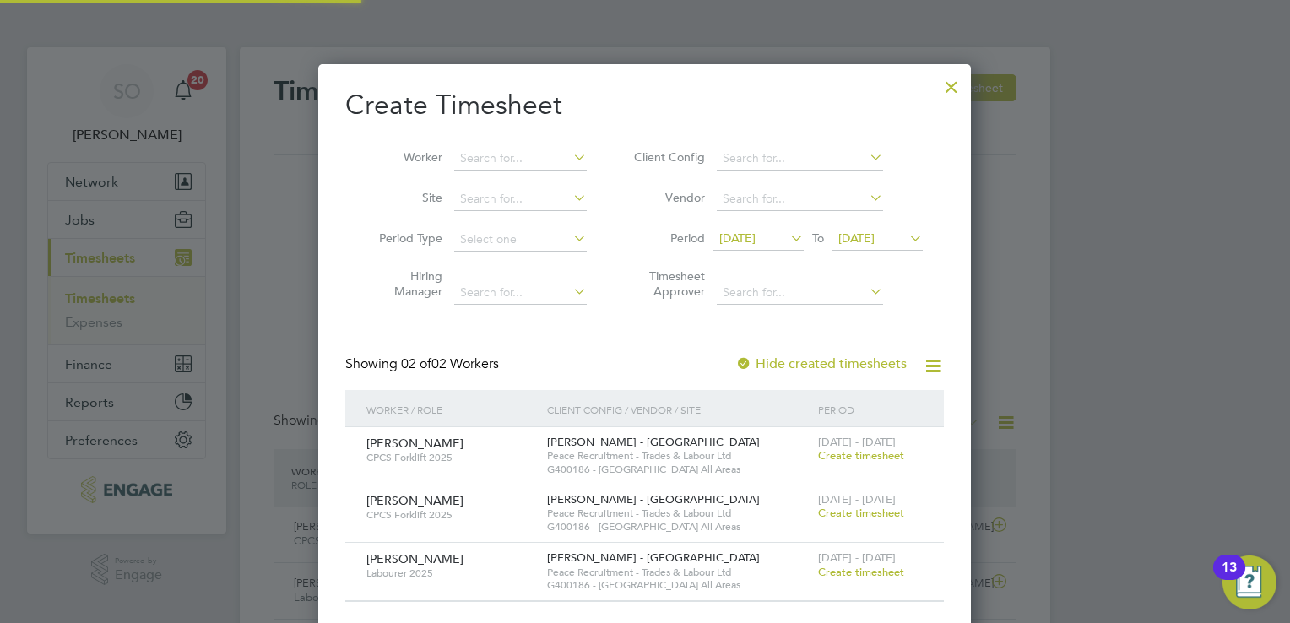
scroll to position [42, 147]
click at [485, 154] on input at bounding box center [520, 159] width 132 height 24
click at [530, 176] on li "Tho mas Mcnab" at bounding box center [520, 181] width 133 height 23
type input "[PERSON_NAME]"
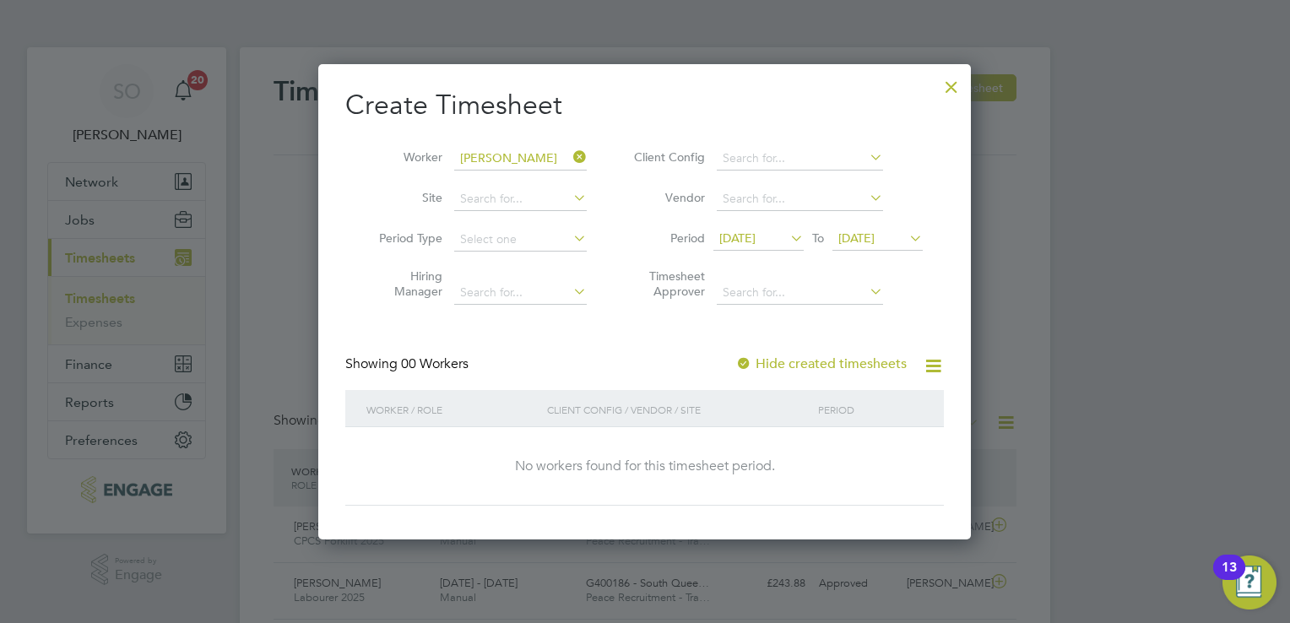
click at [787, 235] on icon at bounding box center [787, 238] width 0 height 24
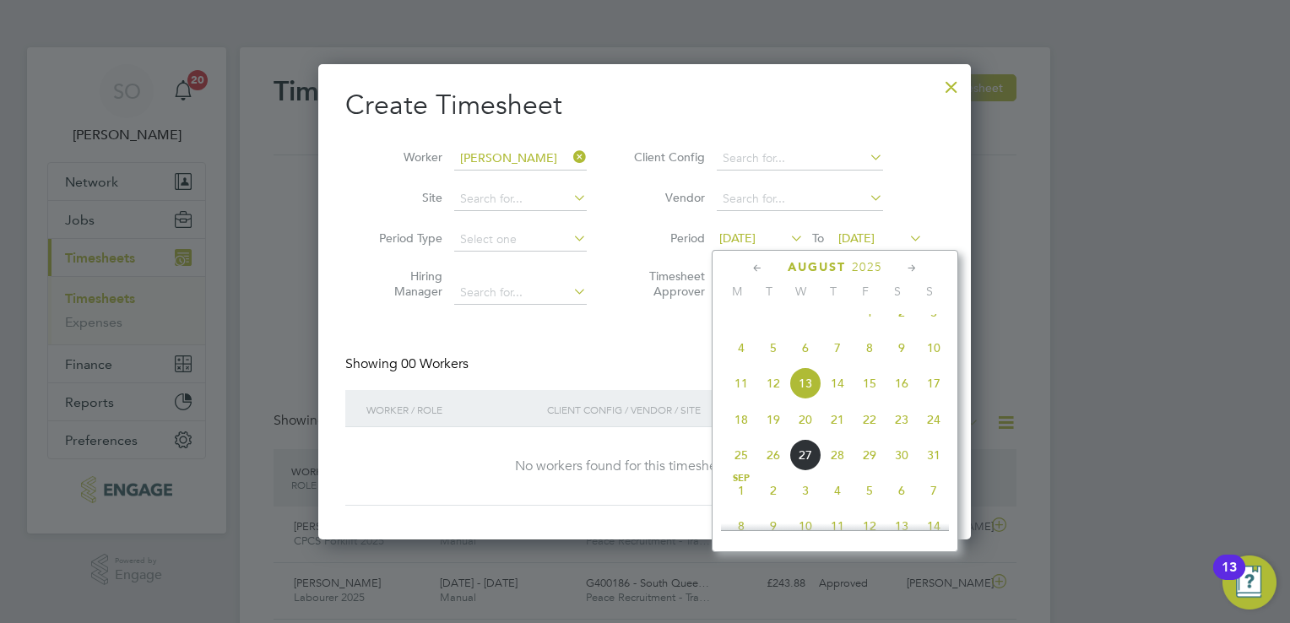
click at [908, 399] on span "16" at bounding box center [901, 383] width 32 height 32
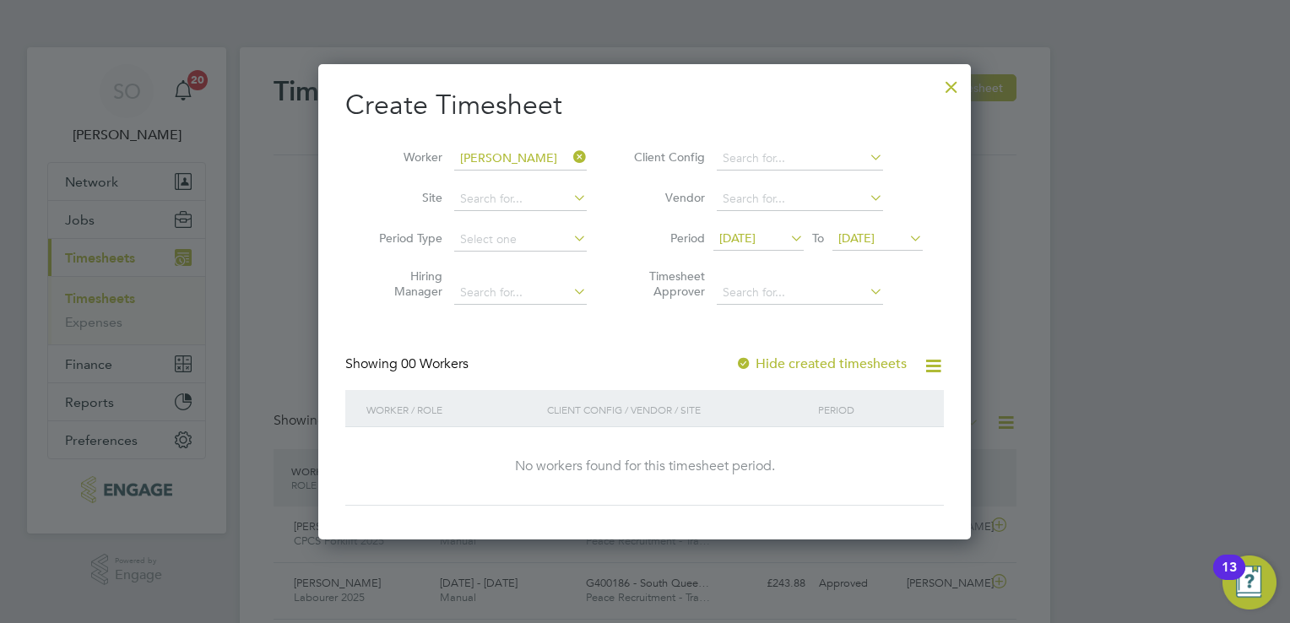
click at [874, 235] on span "[DATE]" at bounding box center [856, 237] width 36 height 15
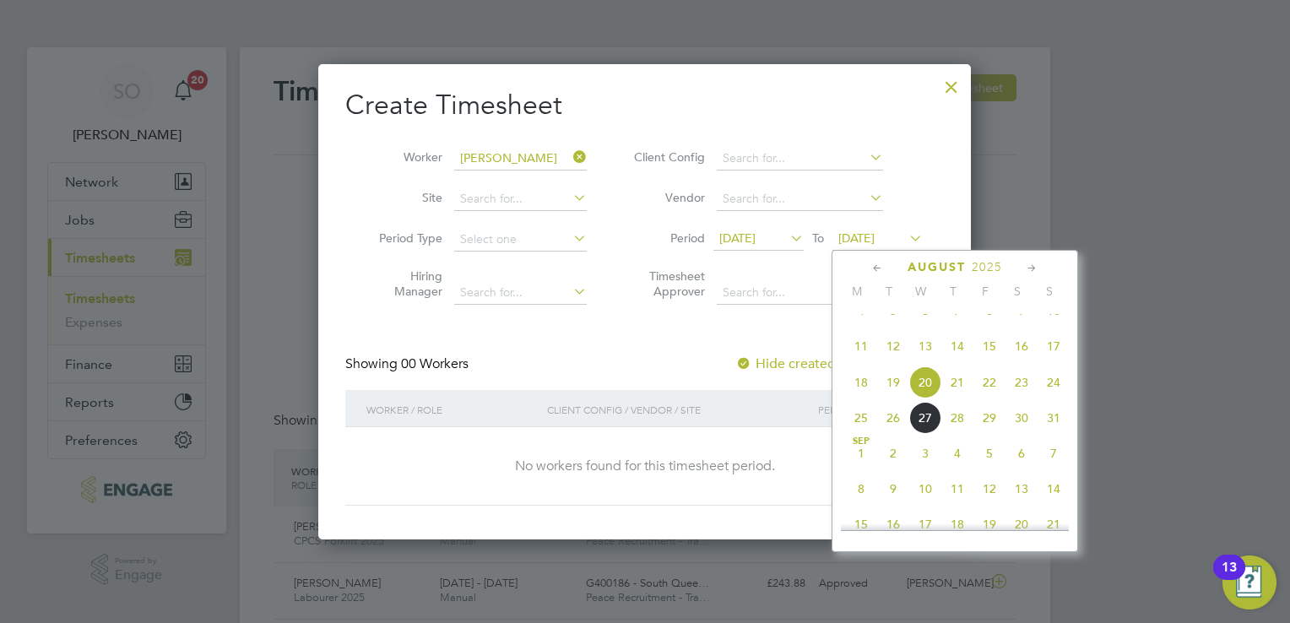
click at [991, 398] on span "22" at bounding box center [989, 382] width 32 height 32
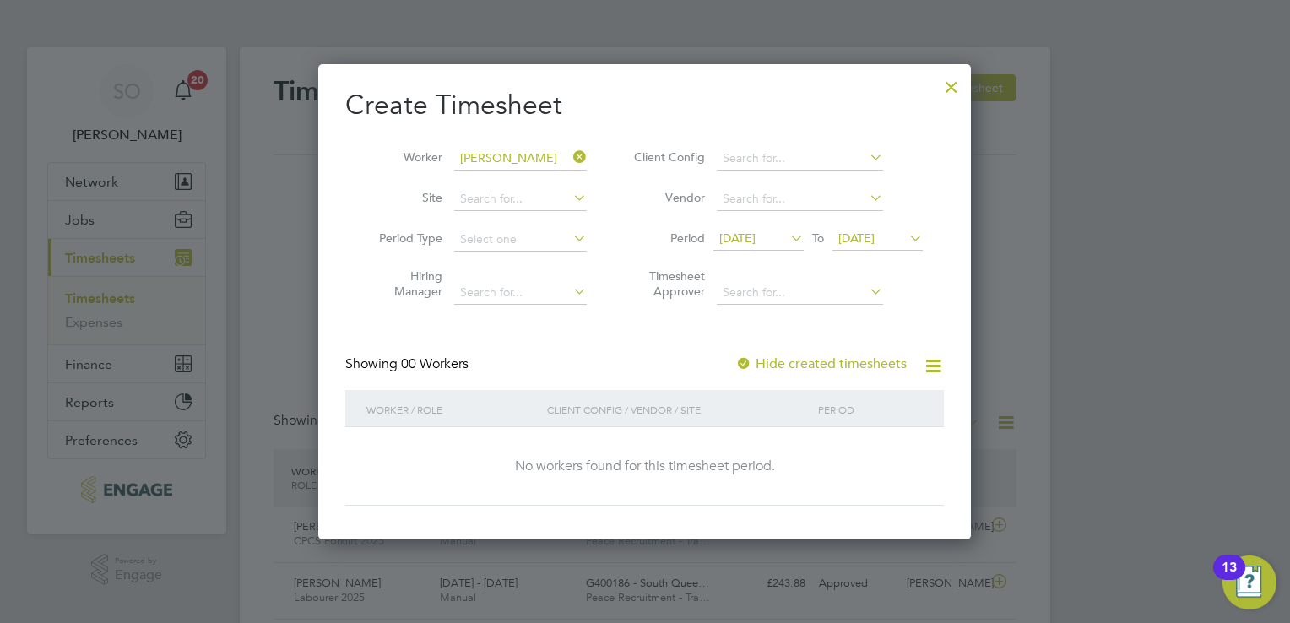
click at [737, 234] on span "[DATE]" at bounding box center [737, 237] width 36 height 15
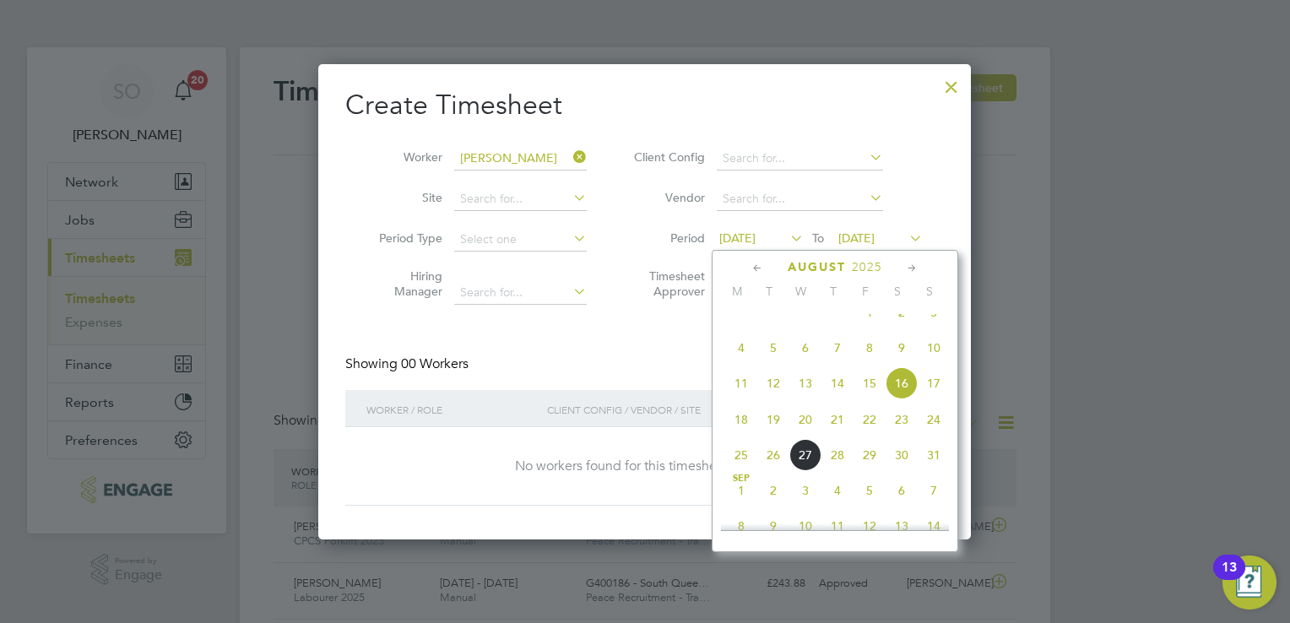
click at [893, 397] on span "16" at bounding box center [901, 383] width 32 height 32
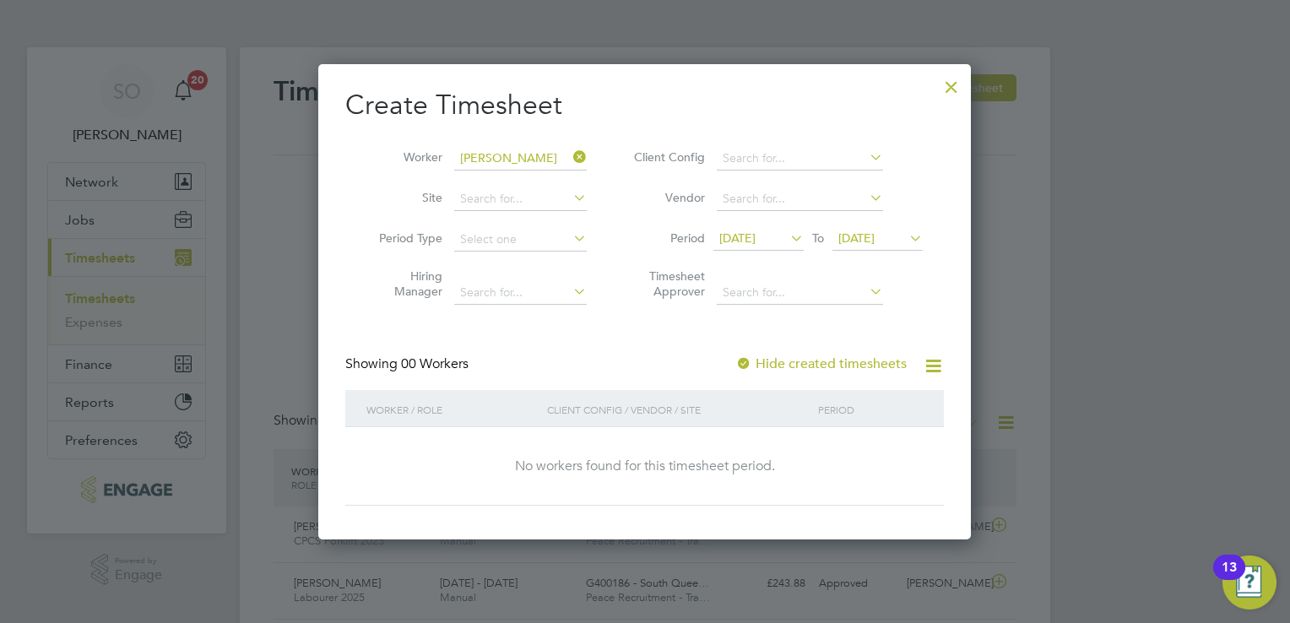
click at [950, 87] on div at bounding box center [951, 83] width 30 height 30
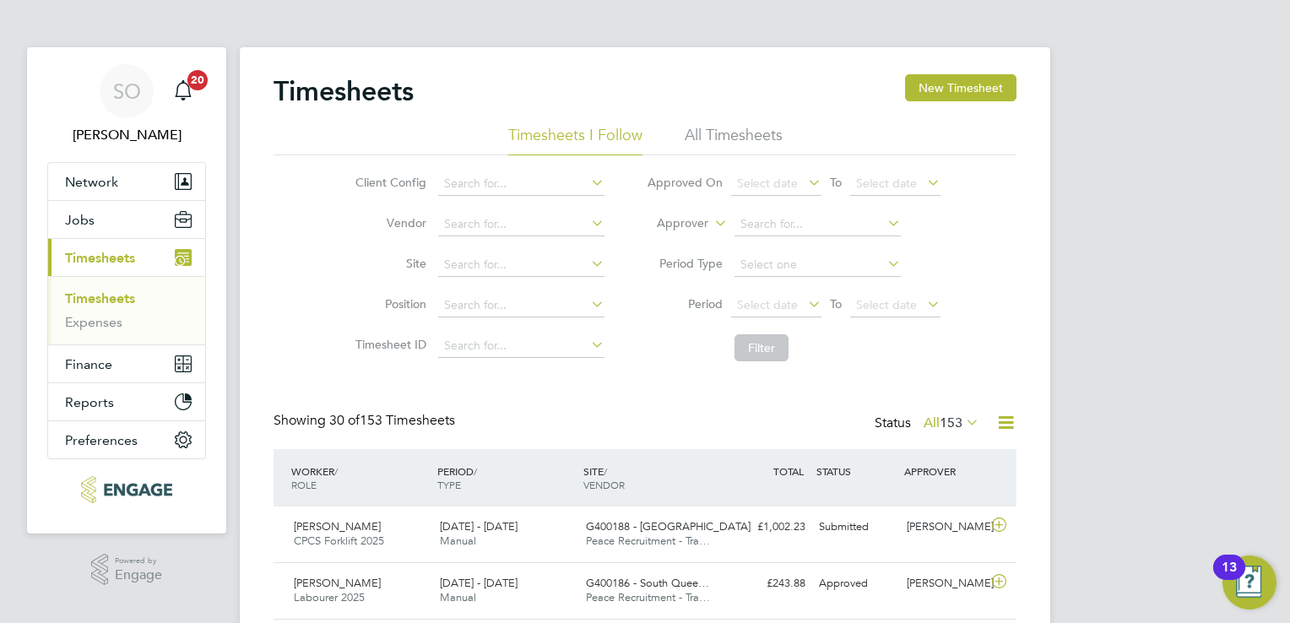
click at [88, 297] on link "Timesheets" at bounding box center [100, 298] width 70 height 16
click at [918, 89] on button "New Timesheet" at bounding box center [960, 87] width 111 height 27
